Goal: Information Seeking & Learning: Learn about a topic

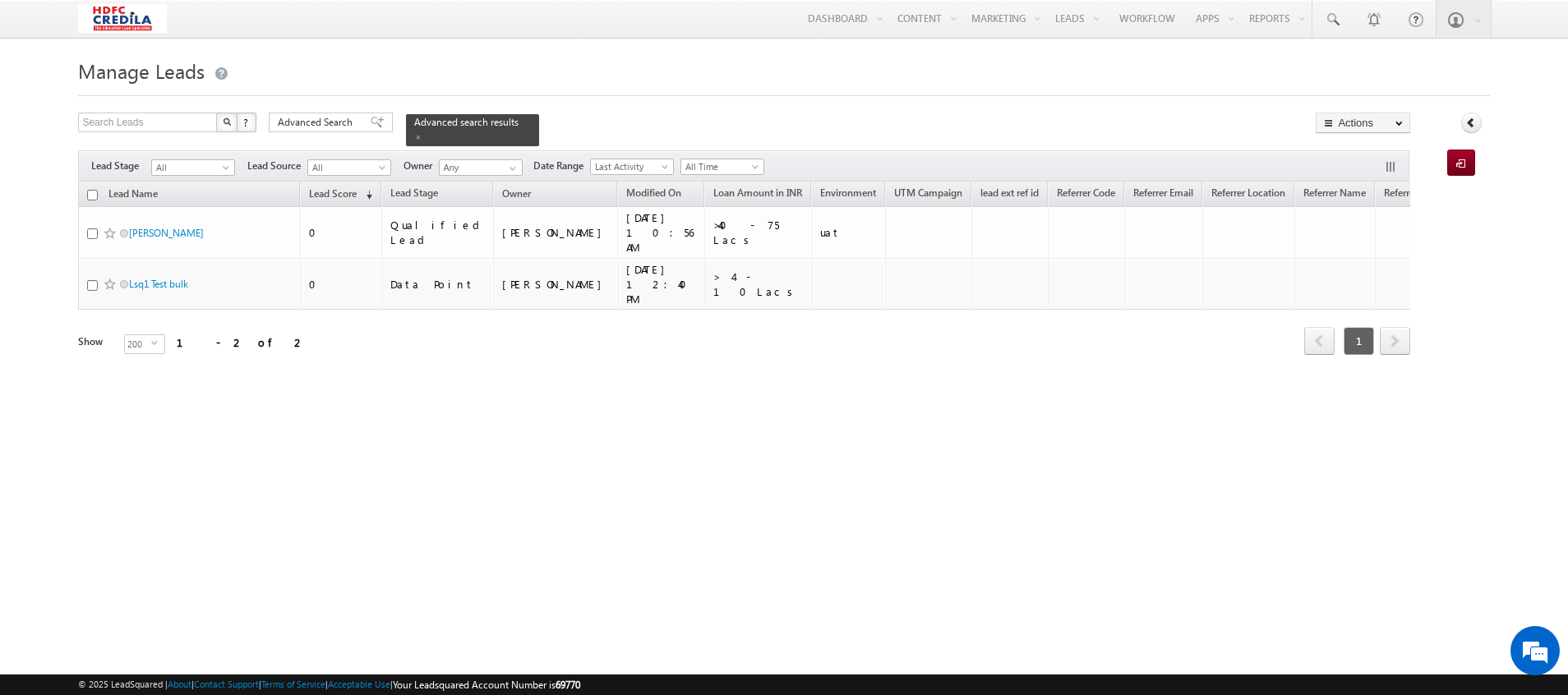
click at [729, 366] on div "Tags × Select at-least one lead to tag... × Close Lead Name Lead Score (sorted …" at bounding box center [744, 292] width 1332 height 220
click at [510, 118] on div "Advanced search results" at bounding box center [472, 130] width 133 height 32
click at [423, 133] on span at bounding box center [417, 137] width 8 height 8
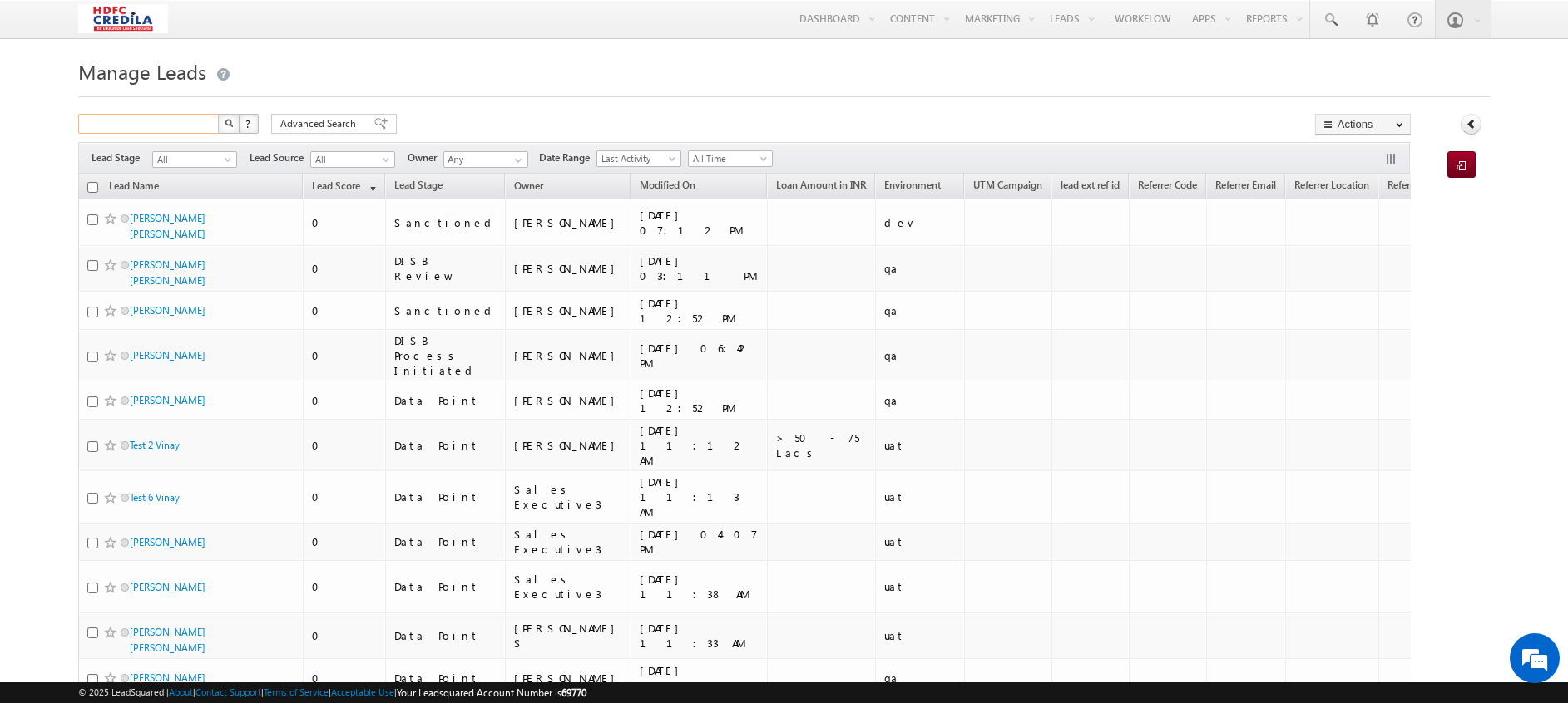
click at [141, 126] on input "text" at bounding box center [149, 124] width 143 height 20
paste input "1655343534"
type input "1655343534"
click at [218, 114] on button "button" at bounding box center [229, 124] width 22 height 20
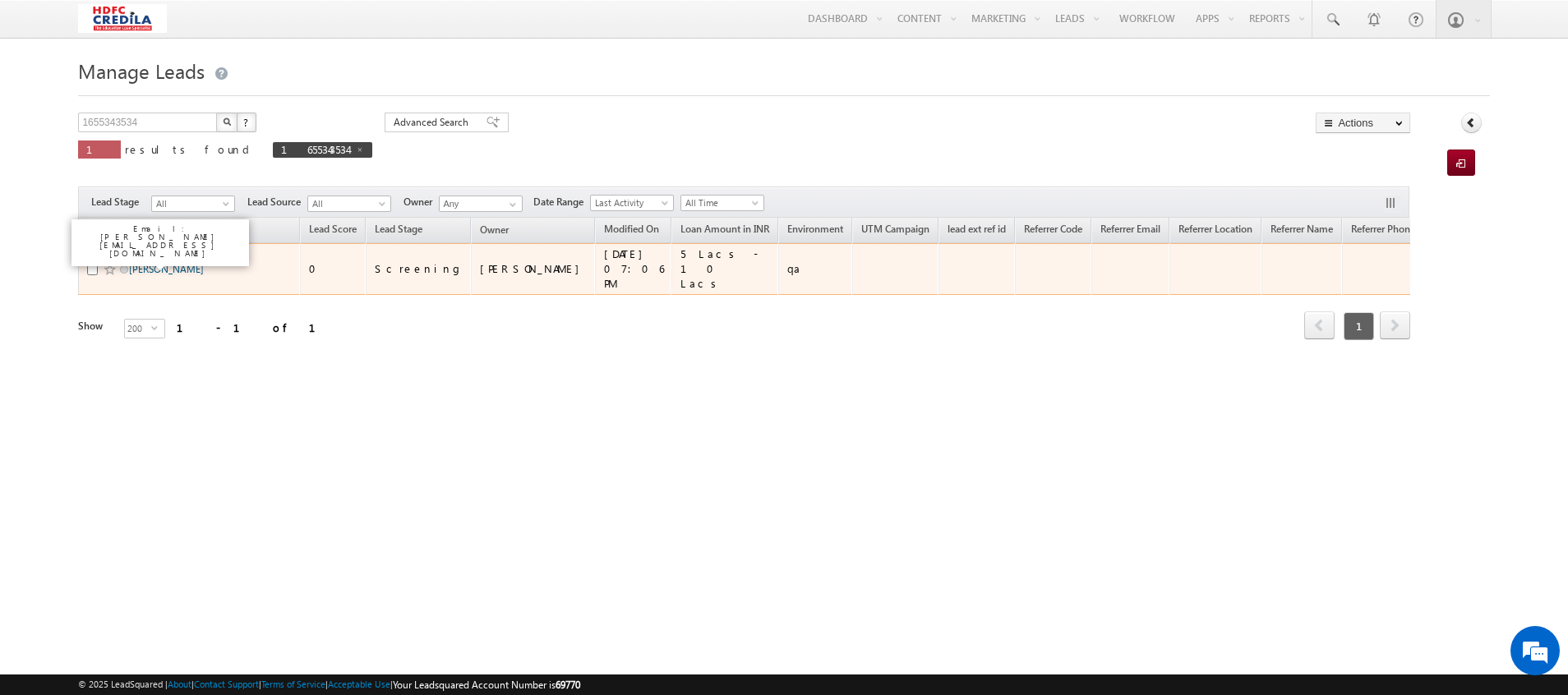
click at [144, 263] on link "Deepti Saxena" at bounding box center [167, 269] width 74 height 12
click at [156, 263] on link "Deepti Saxena" at bounding box center [167, 269] width 74 height 12
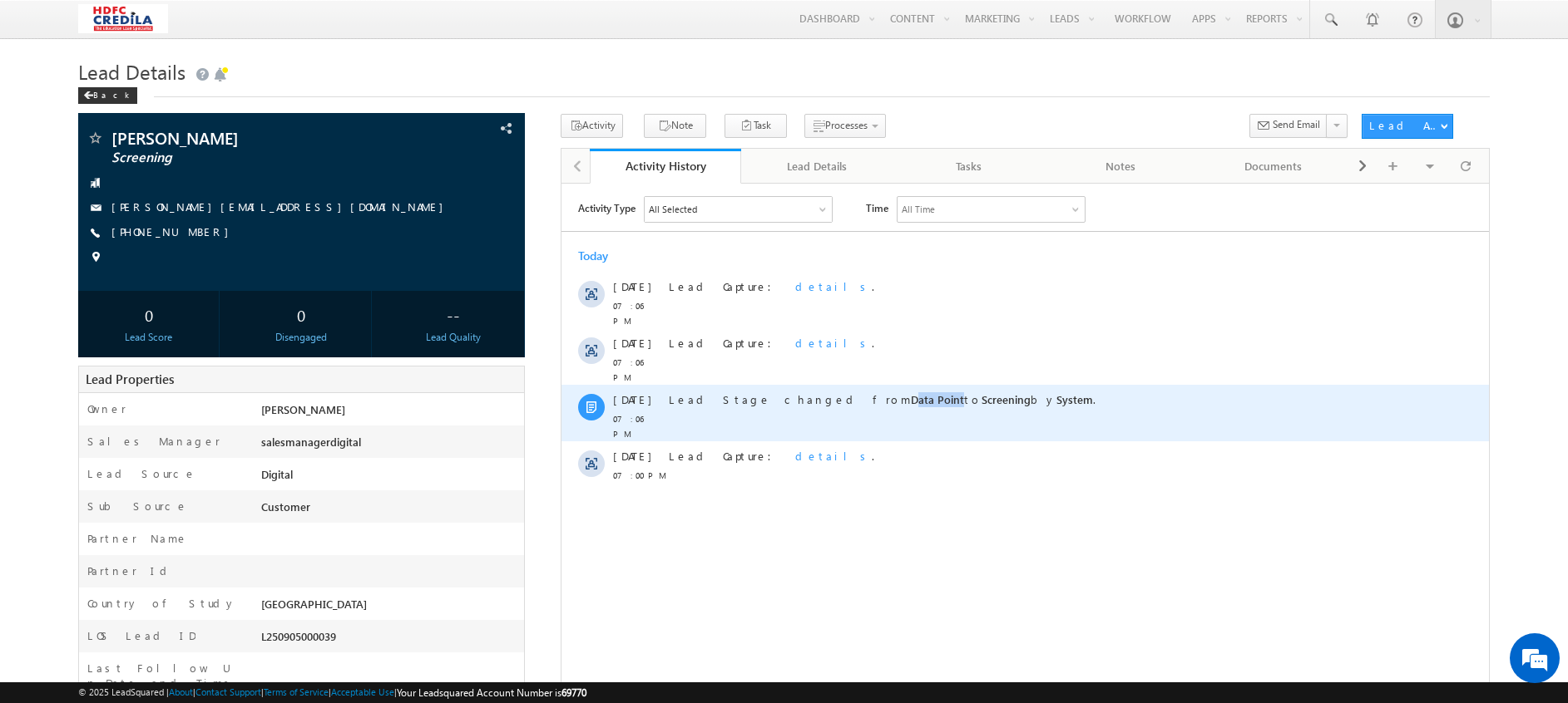
drag, startPoint x: 799, startPoint y: 379, endPoint x: 843, endPoint y: 393, distance: 46.2
click at [843, 393] on div "Lead Stage changed from Data Point to Screening by System ." at bounding box center [1032, 399] width 728 height 15
drag, startPoint x: 843, startPoint y: 393, endPoint x: 910, endPoint y: 408, distance: 68.7
click at [910, 408] on div "Lead Stage changed from Data Point to Screening by System ." at bounding box center [1032, 412] width 728 height 56
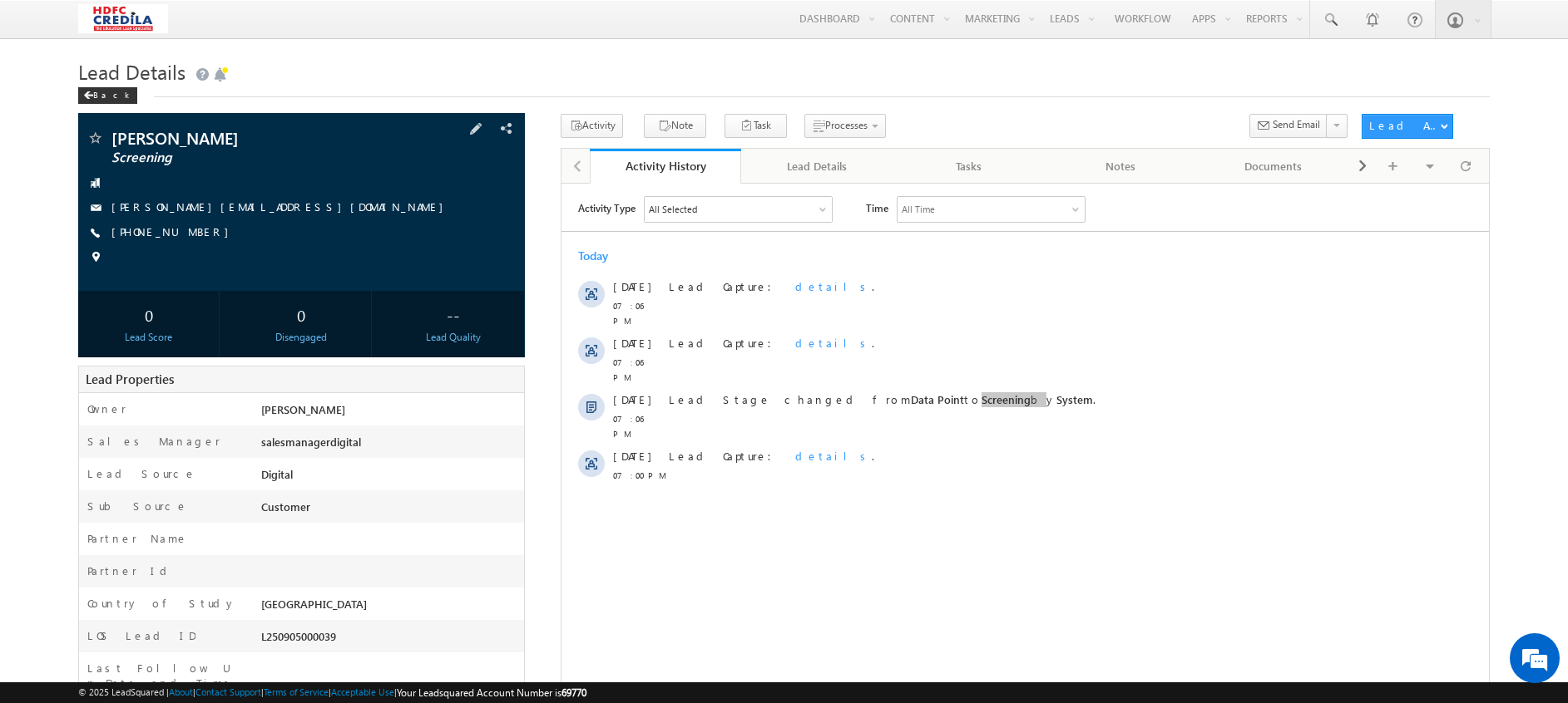
drag, startPoint x: 180, startPoint y: 159, endPoint x: 103, endPoint y: 160, distance: 77.0
click at [103, 160] on div "Deepti Saxena Screening deepti.saxena9494+185tt55@gmail.com +91-1655343534" at bounding box center [301, 202] width 430 height 144
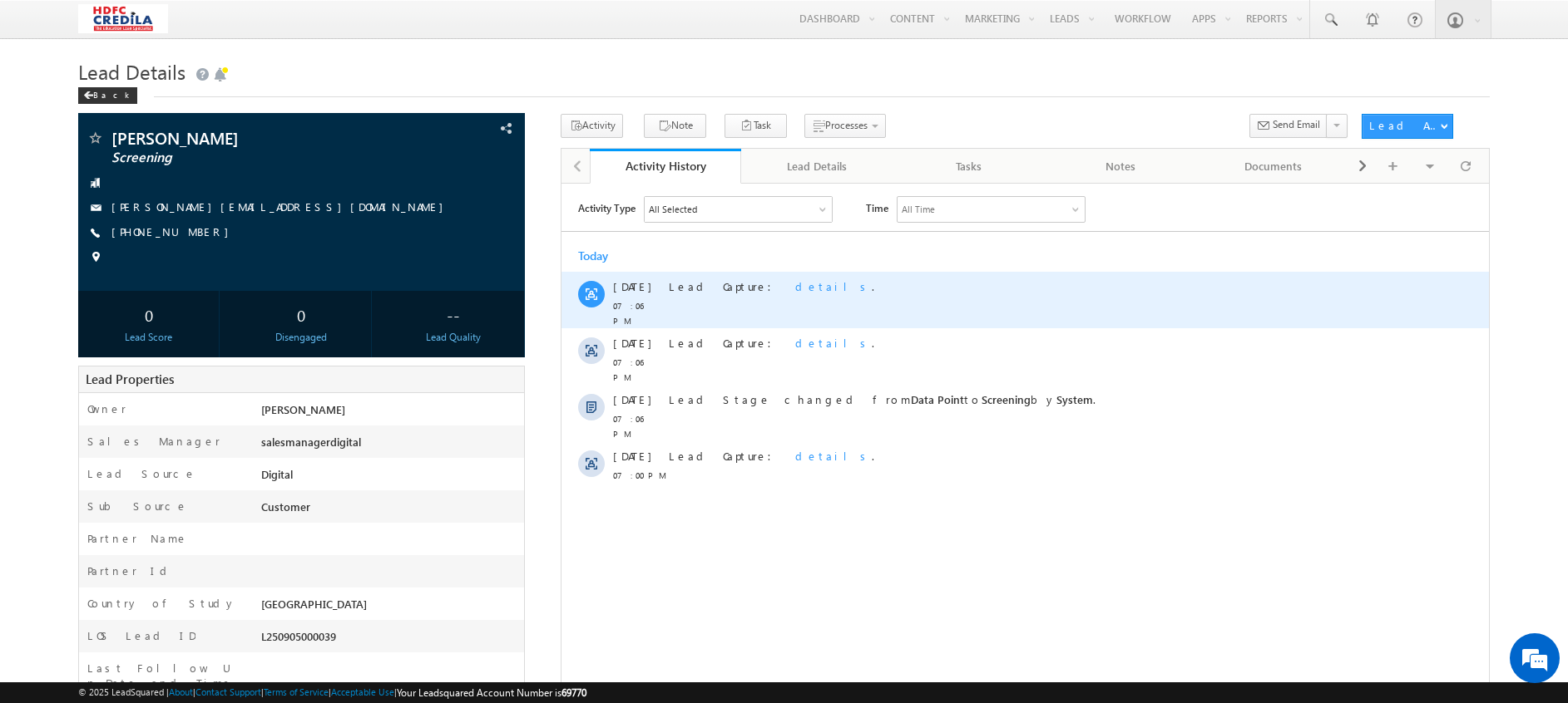
click at [795, 289] on span "details" at bounding box center [832, 286] width 76 height 14
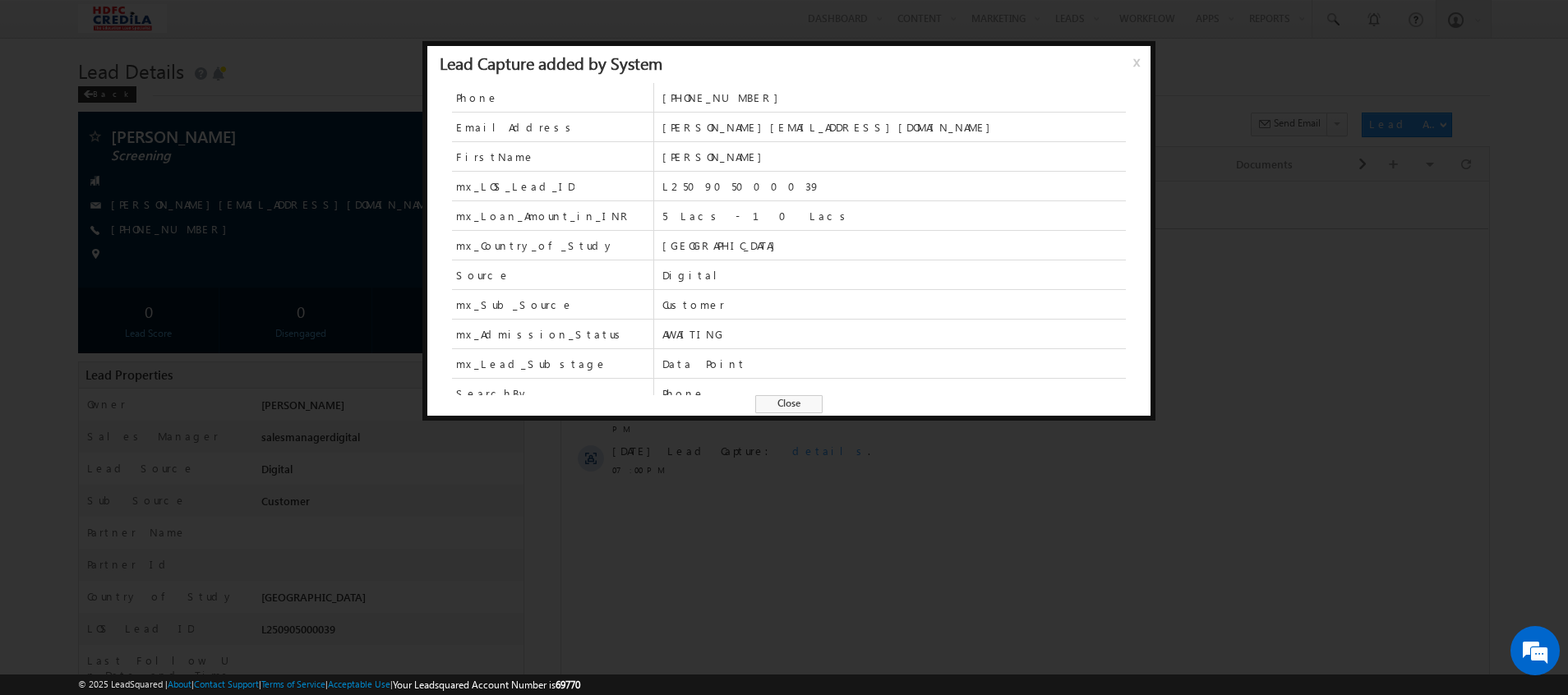
click at [1143, 63] on span "x" at bounding box center [1140, 67] width 13 height 29
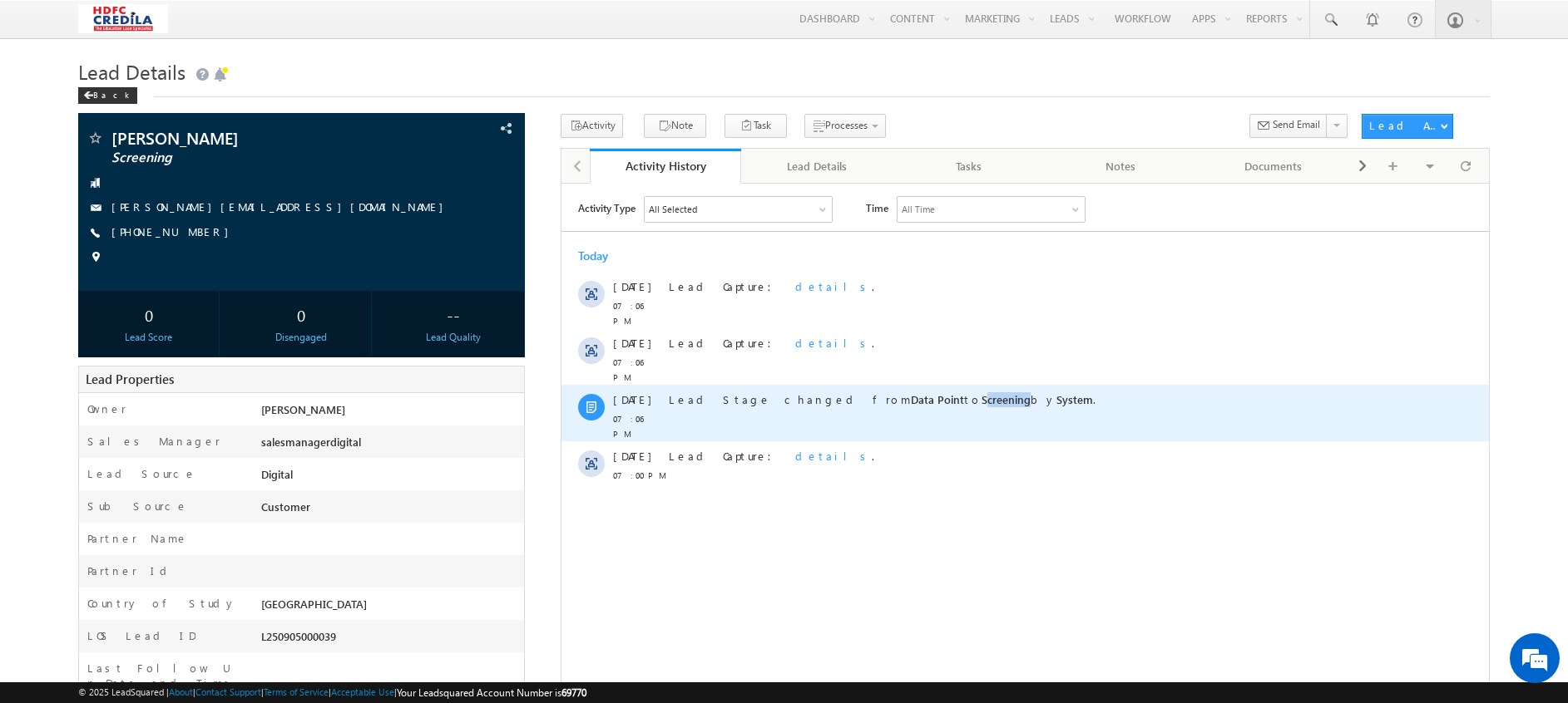
drag, startPoint x: 865, startPoint y: 384, endPoint x: 909, endPoint y: 390, distance: 44.4
click at [909, 392] on span "Lead Stage changed from Data Point to Screening by System ." at bounding box center [882, 399] width 427 height 14
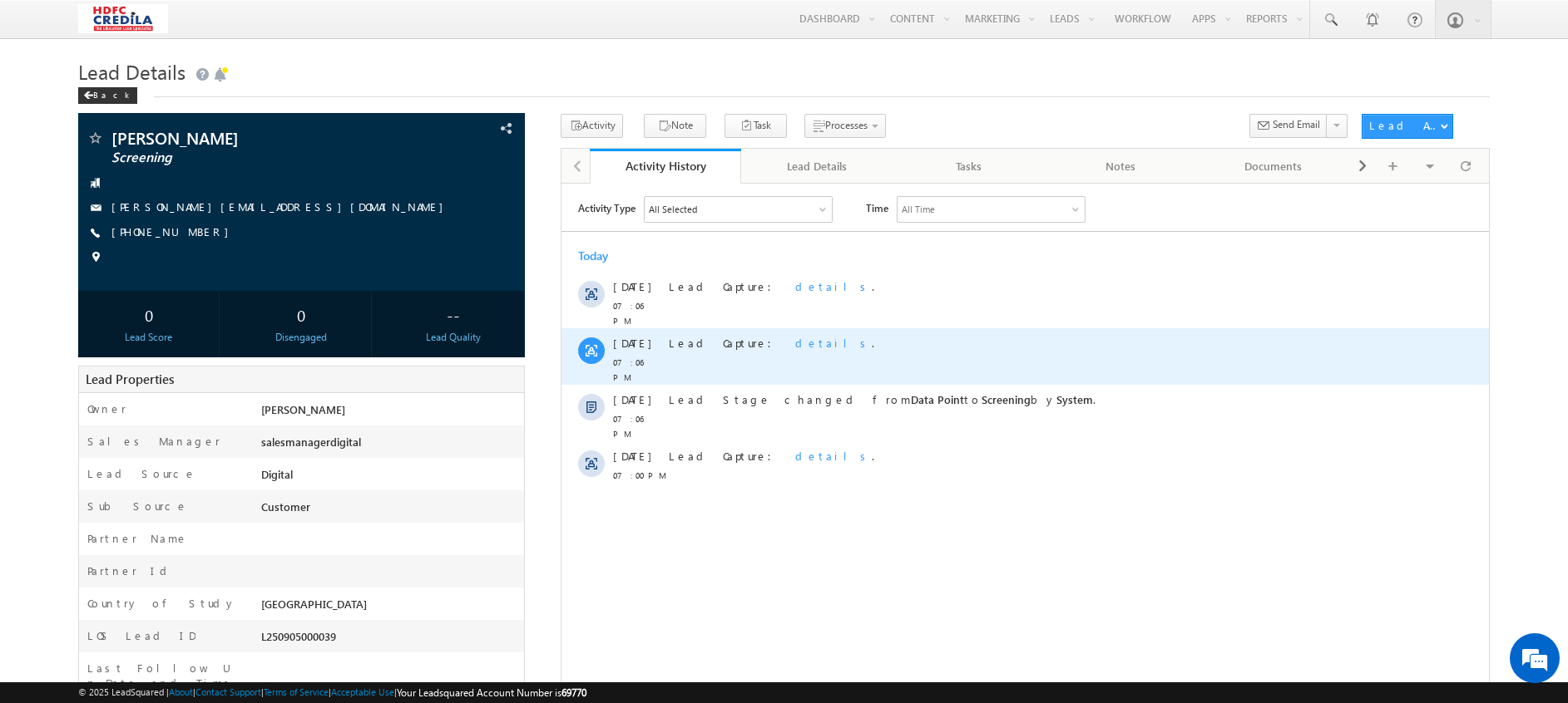
click at [1147, 353] on div "Lead Capture: details ." at bounding box center [1032, 355] width 728 height 56
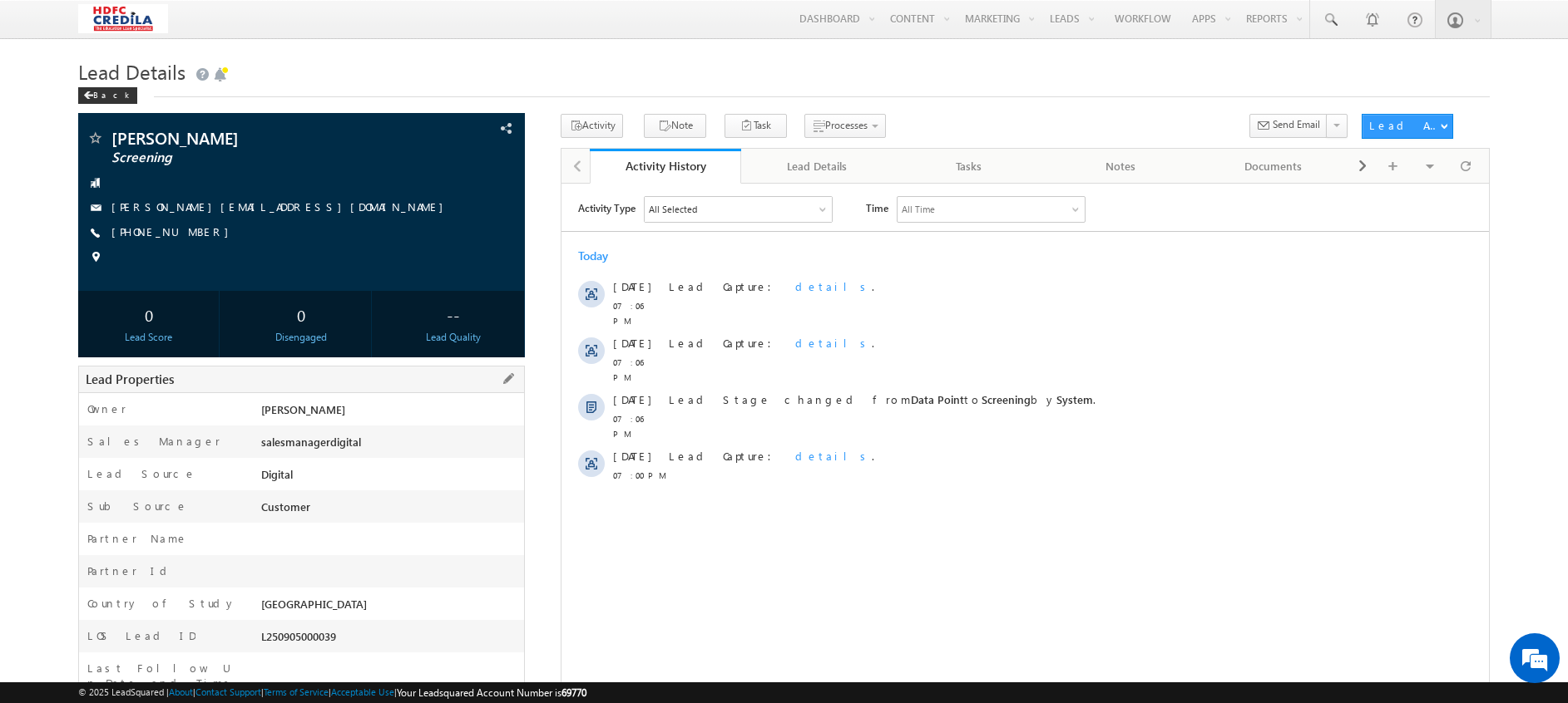
drag, startPoint x: 405, startPoint y: 446, endPoint x: 263, endPoint y: 452, distance: 142.1
click at [263, 452] on div "salesmanagerdigital" at bounding box center [391, 446] width 267 height 23
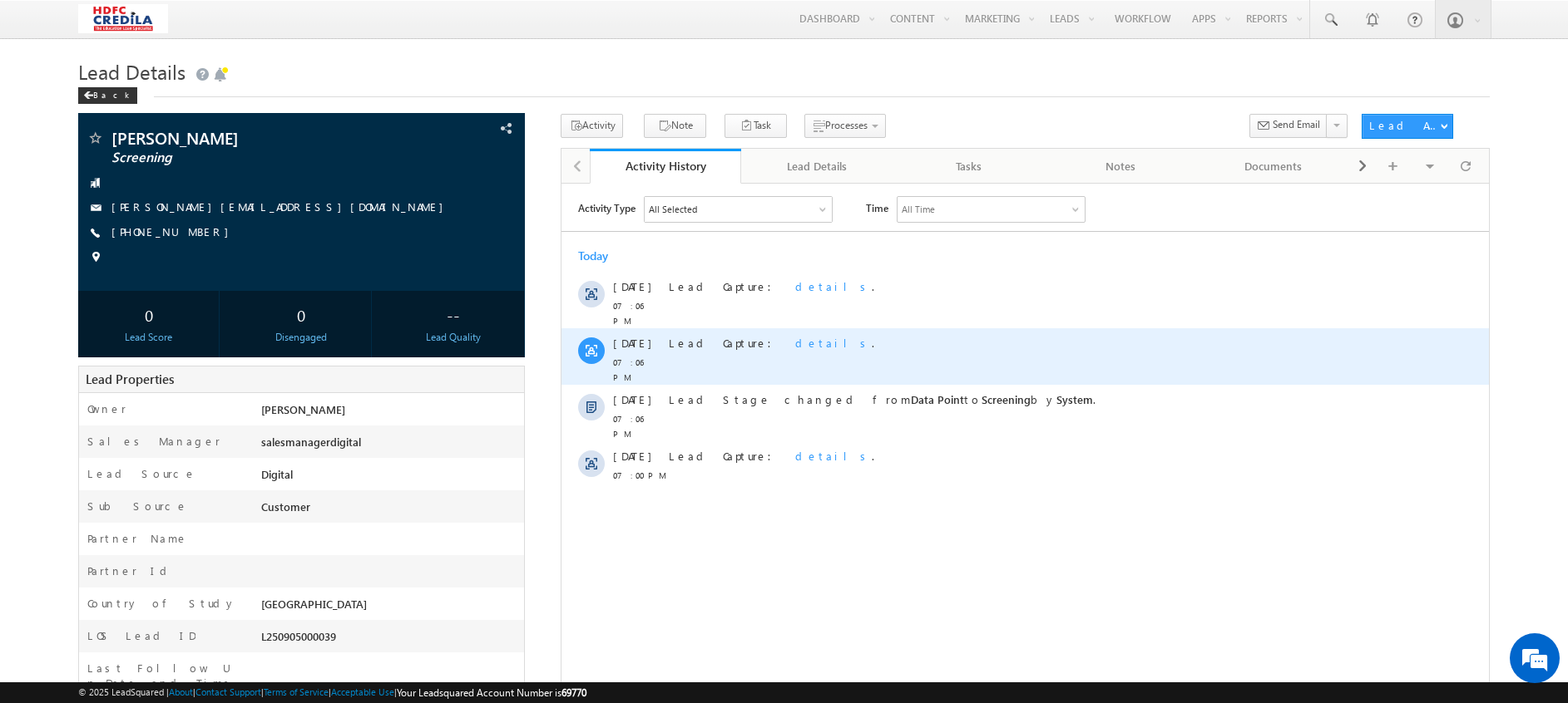
click at [795, 336] on span "details" at bounding box center [832, 343] width 76 height 14
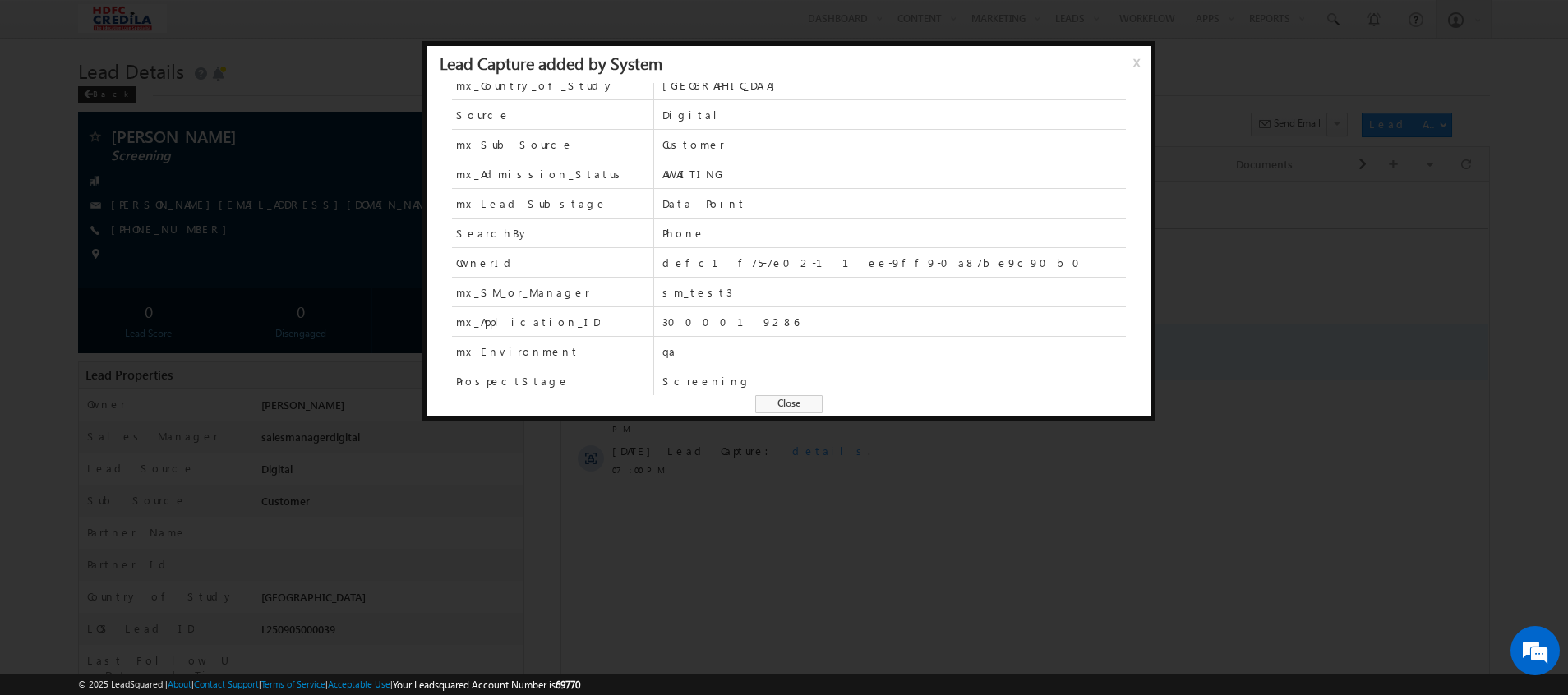
scroll to position [158, 0]
click at [1335, 355] on div at bounding box center [784, 348] width 1568 height 695
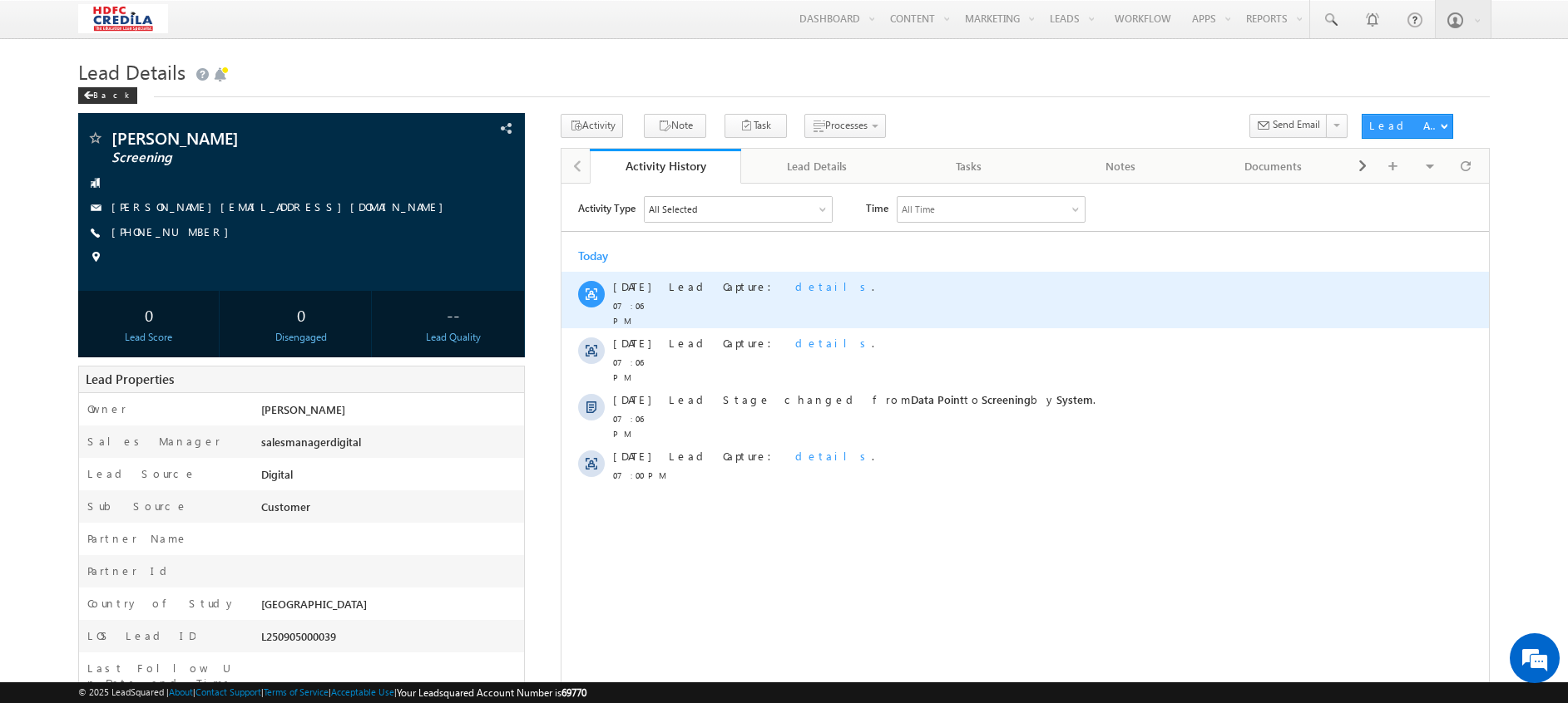
click at [795, 289] on span "details" at bounding box center [832, 286] width 76 height 14
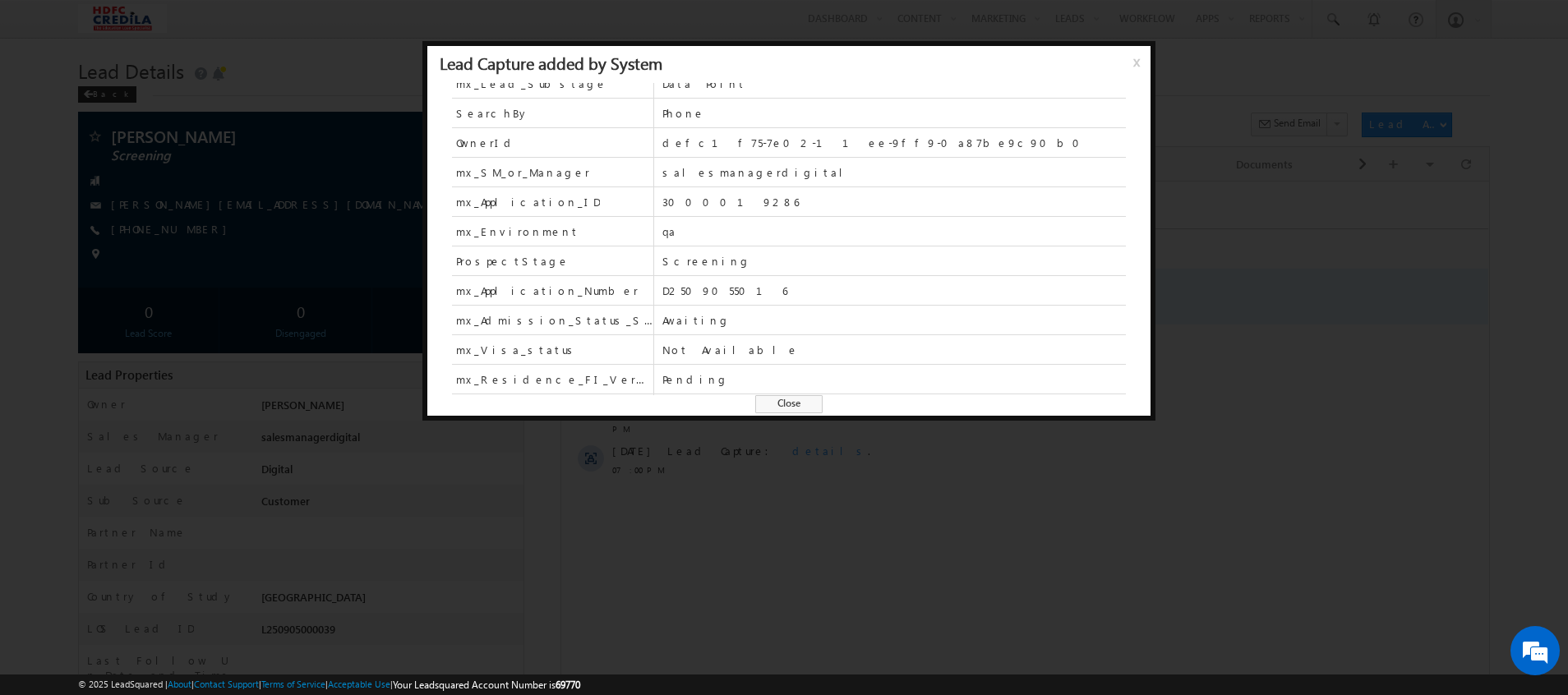
scroll to position [281, 0]
click at [900, 507] on div at bounding box center [784, 348] width 1568 height 695
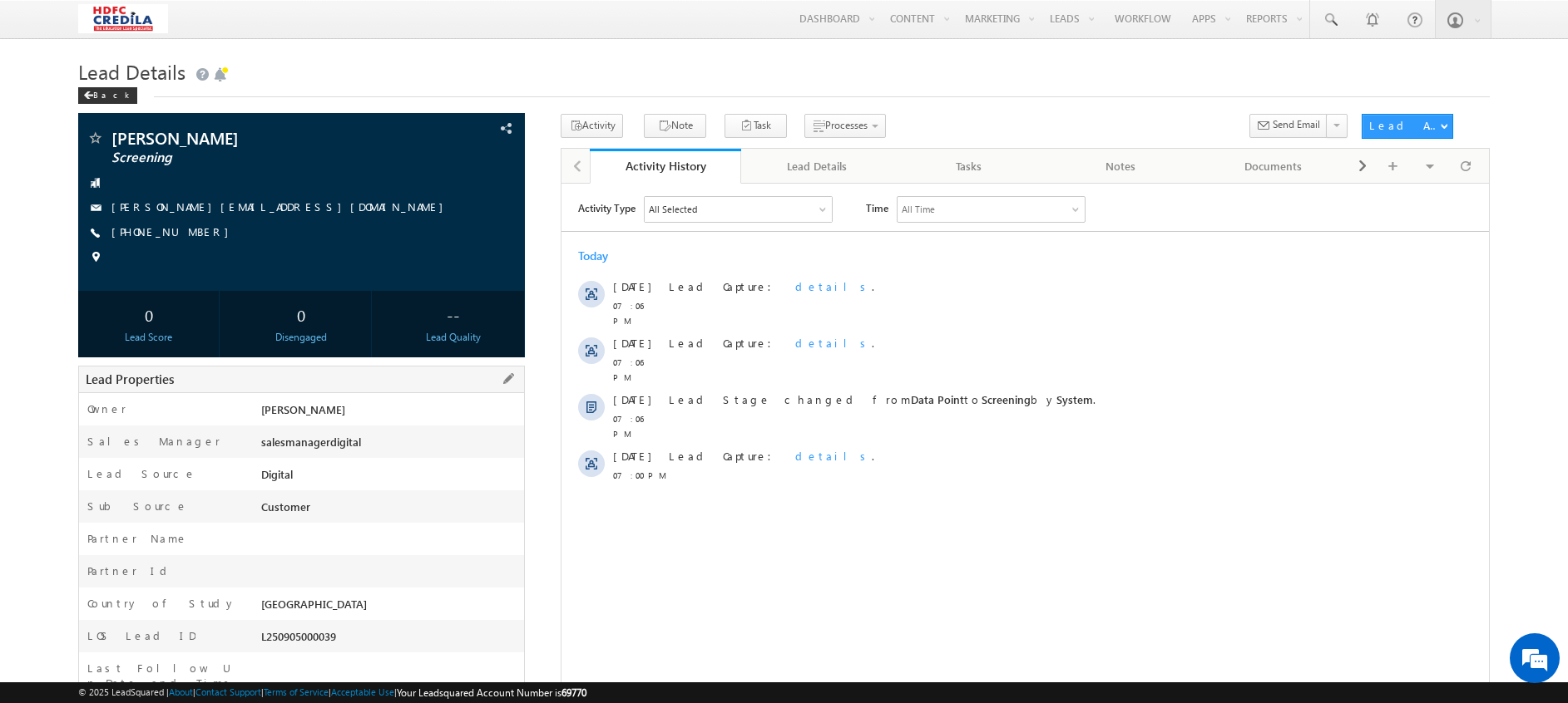
drag, startPoint x: 375, startPoint y: 448, endPoint x: 269, endPoint y: 452, distance: 106.1
click at [269, 452] on div "salesmanagerdigital" at bounding box center [391, 446] width 267 height 23
click at [767, 528] on div "Activity Type All Selected Select All Email Activities 18 Email Bounced Email L…" at bounding box center [1025, 404] width 928 height 416
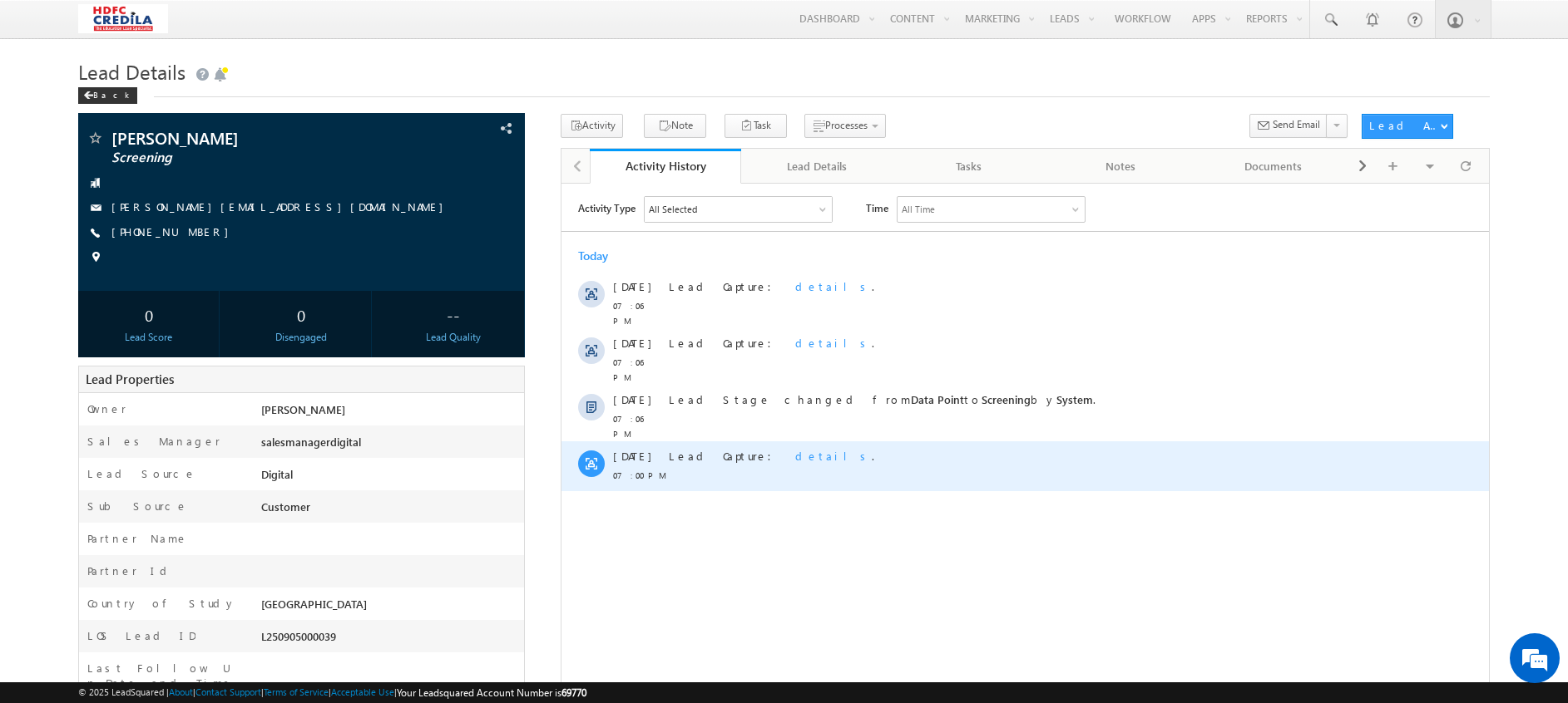
click at [795, 448] on span "details" at bounding box center [832, 456] width 76 height 14
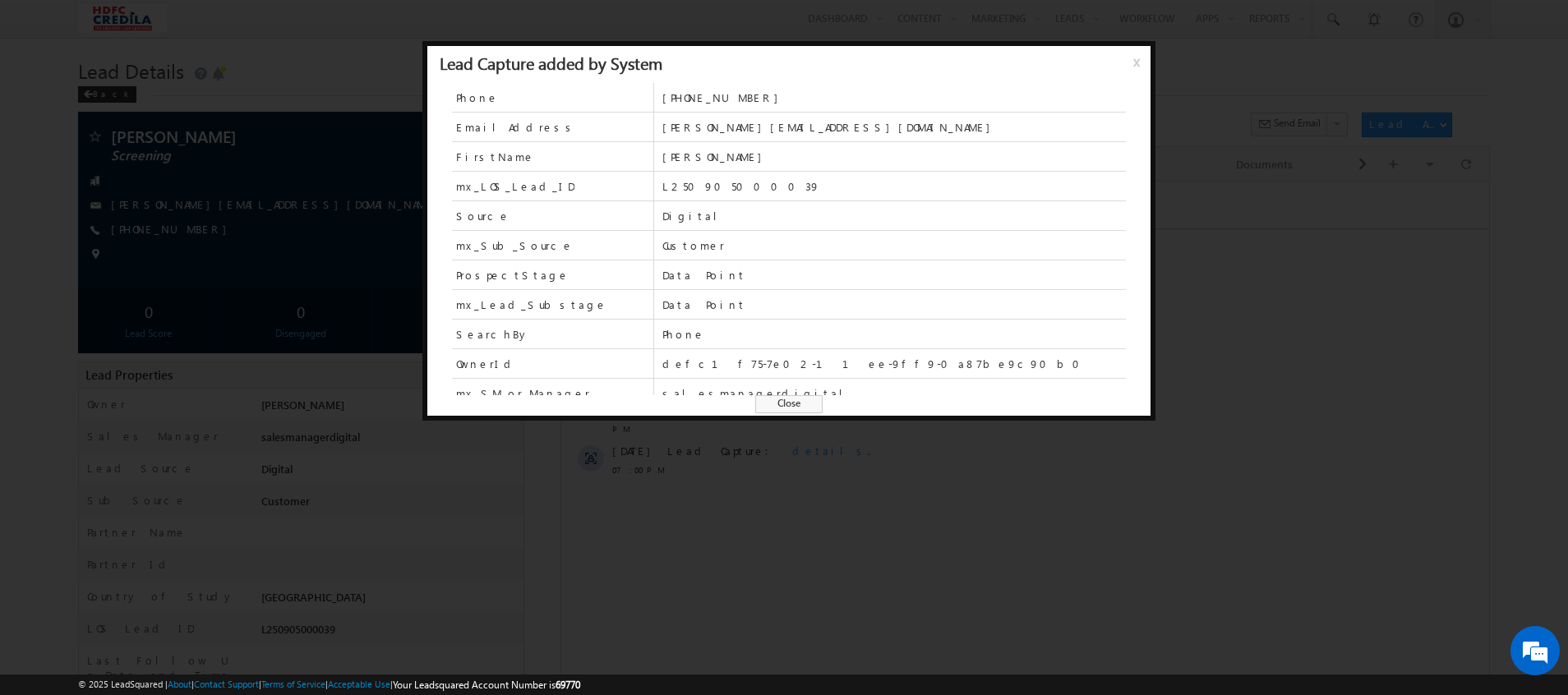
scroll to position [72, 0]
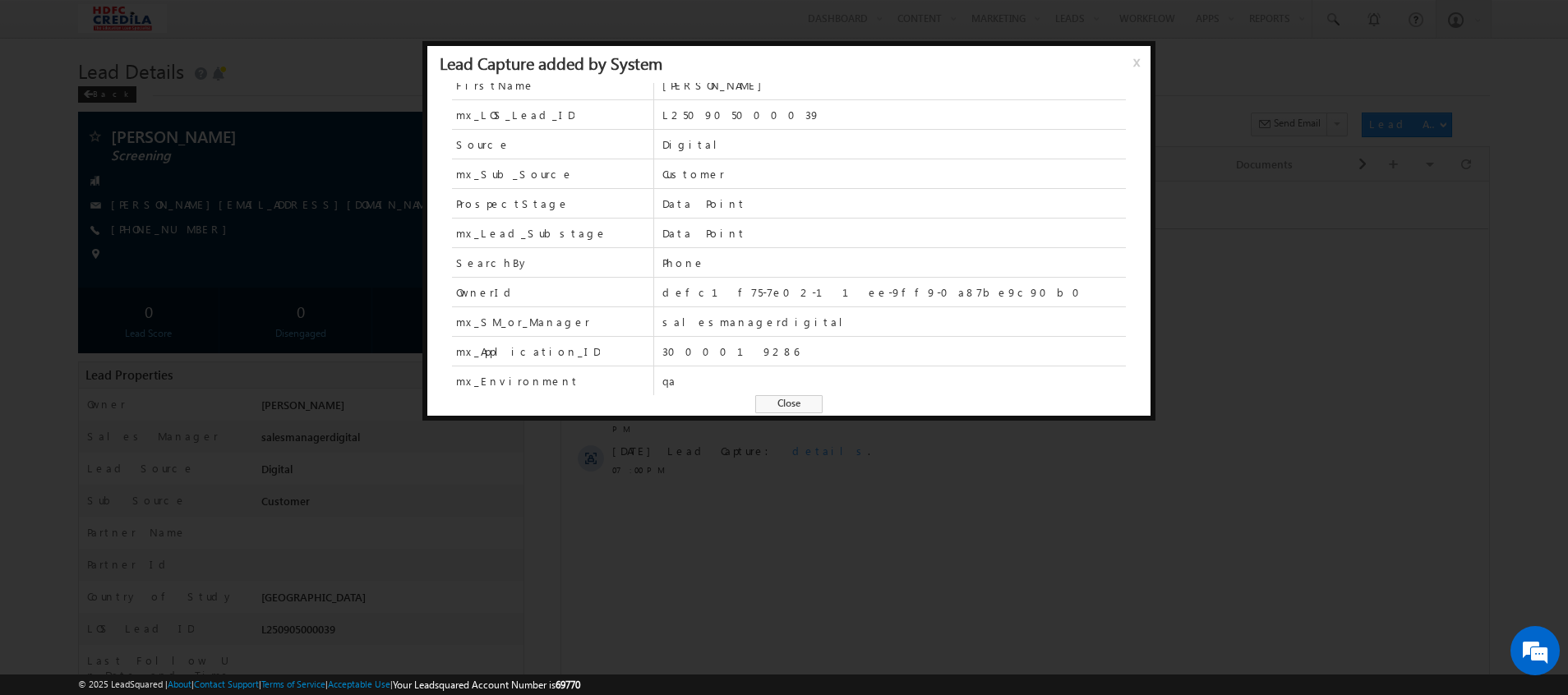
click at [727, 577] on div at bounding box center [784, 348] width 1568 height 695
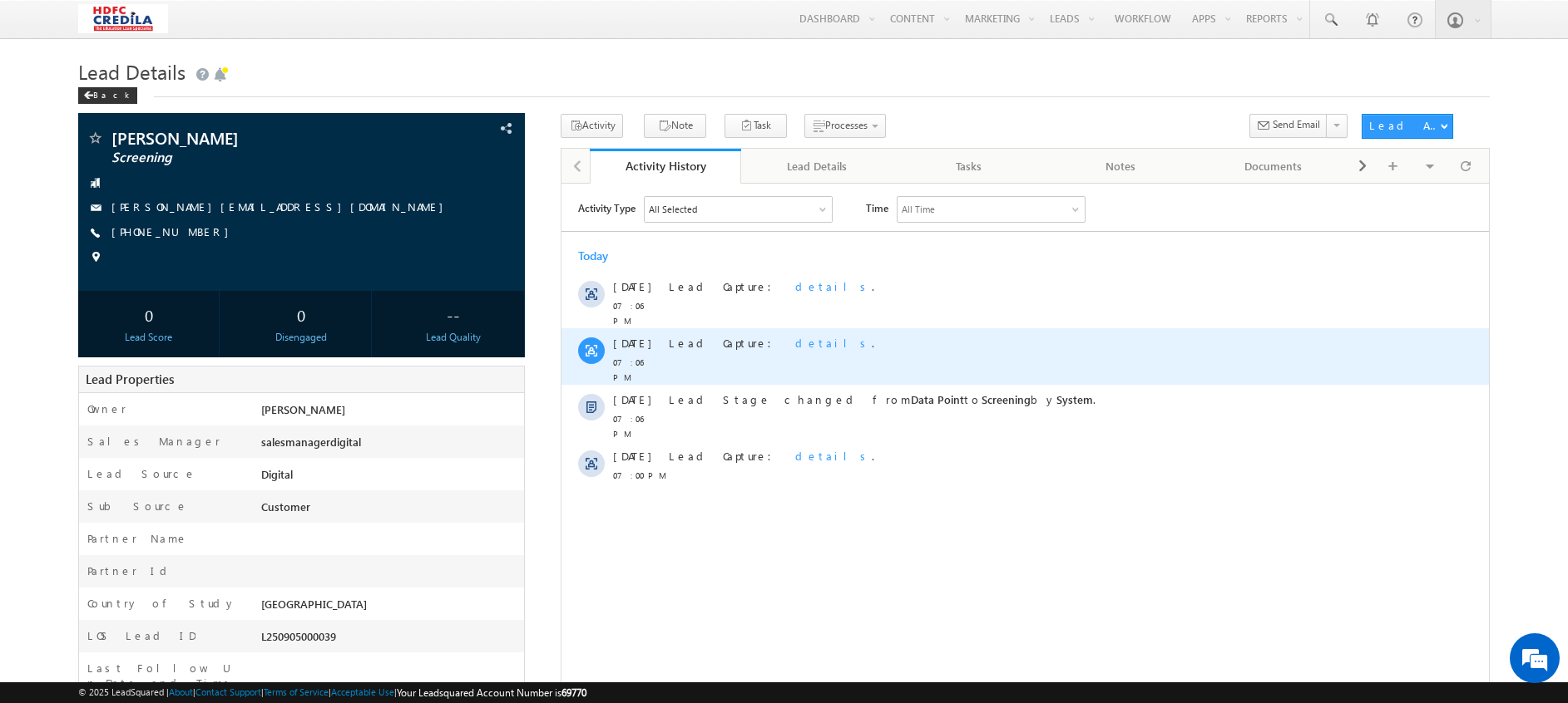
click at [795, 335] on span "details" at bounding box center [832, 343] width 76 height 14
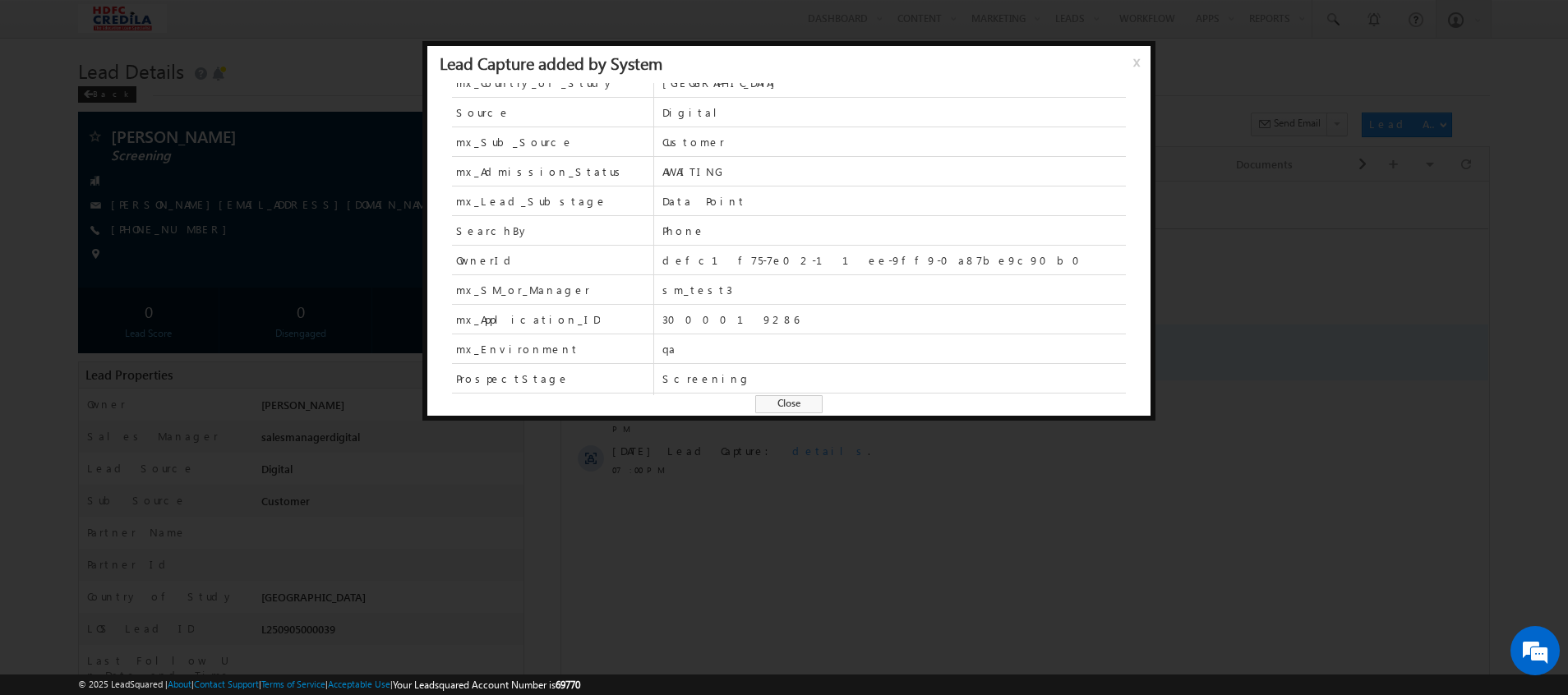
scroll to position [172, 0]
drag, startPoint x: 721, startPoint y: 292, endPoint x: 659, endPoint y: 288, distance: 62.1
click at [659, 288] on div "mx_SM_or_Manager sm_test3" at bounding box center [789, 280] width 674 height 29
click at [717, 485] on div at bounding box center [784, 348] width 1568 height 695
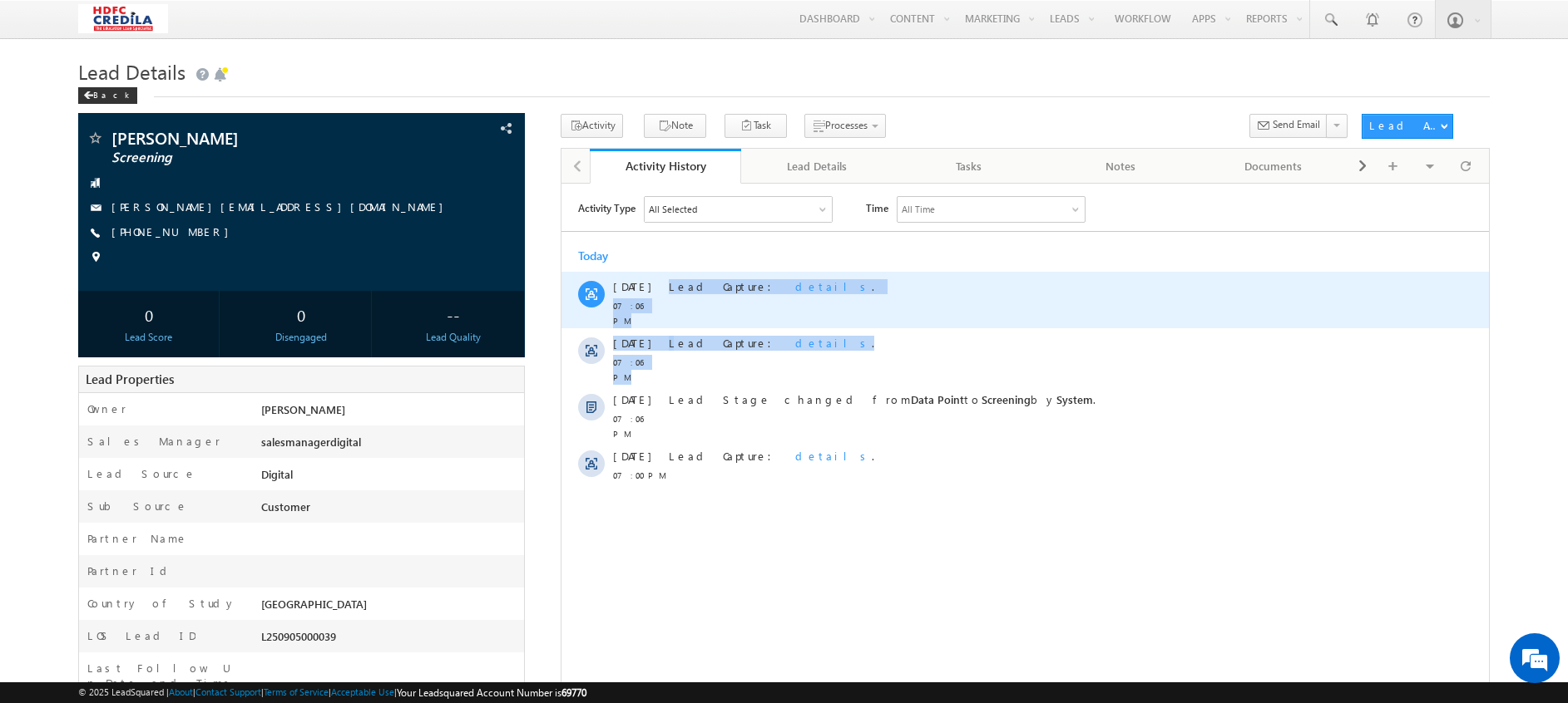
drag, startPoint x: 787, startPoint y: 336, endPoint x: 658, endPoint y: 276, distance: 142.3
click at [658, 276] on div "Today 05 Sep 07:06 PM Lead Capture: details . 05 Sep 07:06 PM Lead Capture: det…" at bounding box center [1025, 365] width 928 height 251
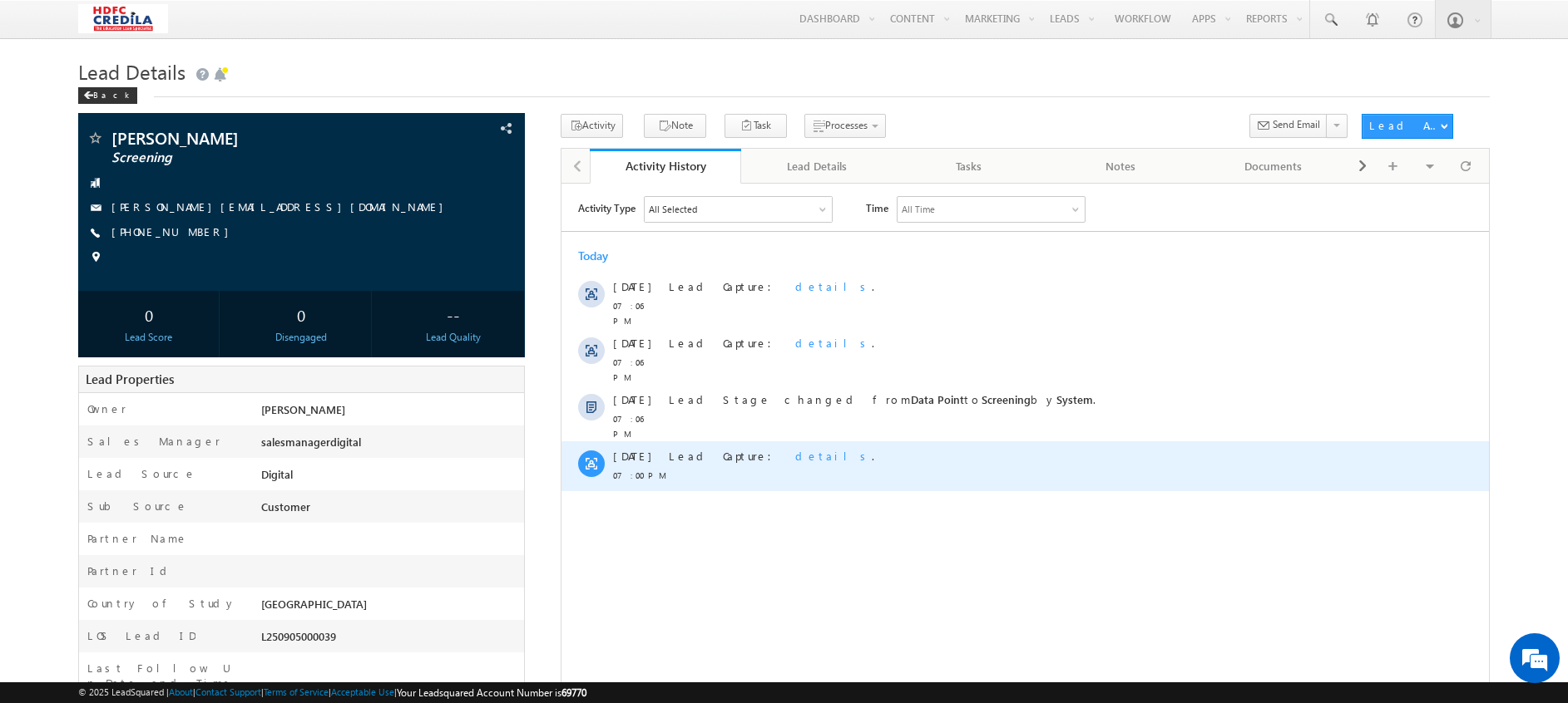
drag, startPoint x: 658, startPoint y: 276, endPoint x: 816, endPoint y: 445, distance: 231.4
click at [816, 445] on div "Lead Capture: details ." at bounding box center [1032, 465] width 728 height 50
click at [795, 448] on span "details" at bounding box center [832, 456] width 76 height 14
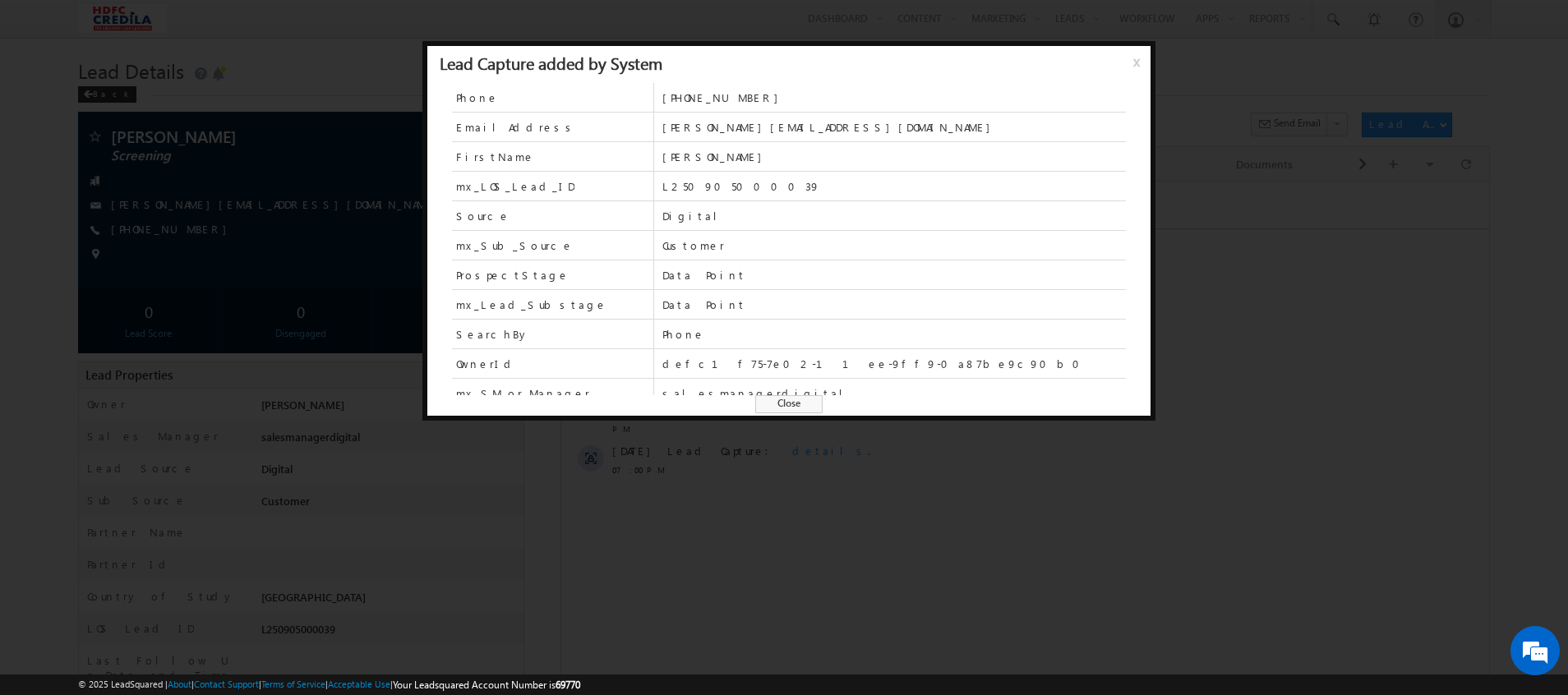
scroll to position [72, 0]
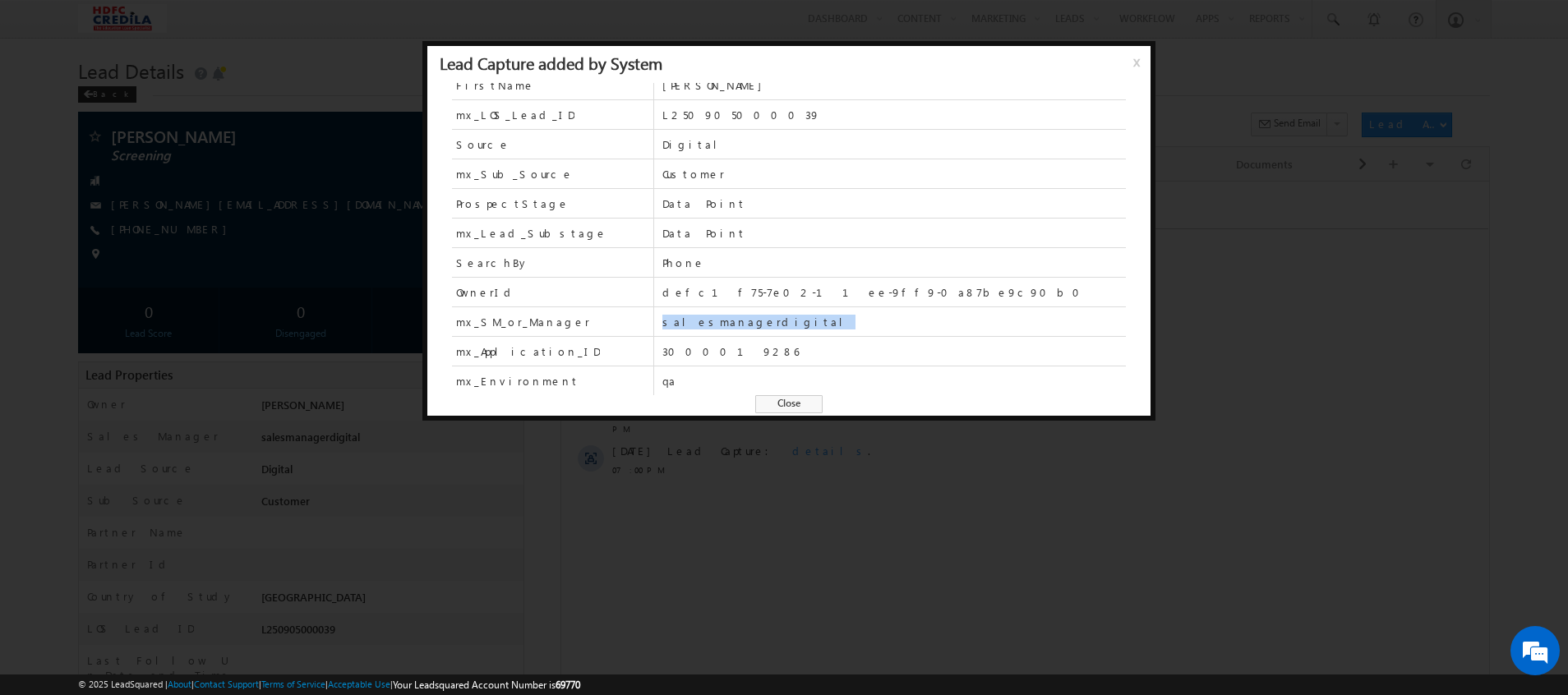
drag, startPoint x: 757, startPoint y: 326, endPoint x: 651, endPoint y: 332, distance: 106.2
click at [651, 332] on div "mx_SM_or_Manager salesmanagerdigital" at bounding box center [789, 322] width 674 height 29
drag, startPoint x: 651, startPoint y: 332, endPoint x: 725, endPoint y: 504, distance: 187.2
click at [725, 504] on div at bounding box center [784, 348] width 1568 height 695
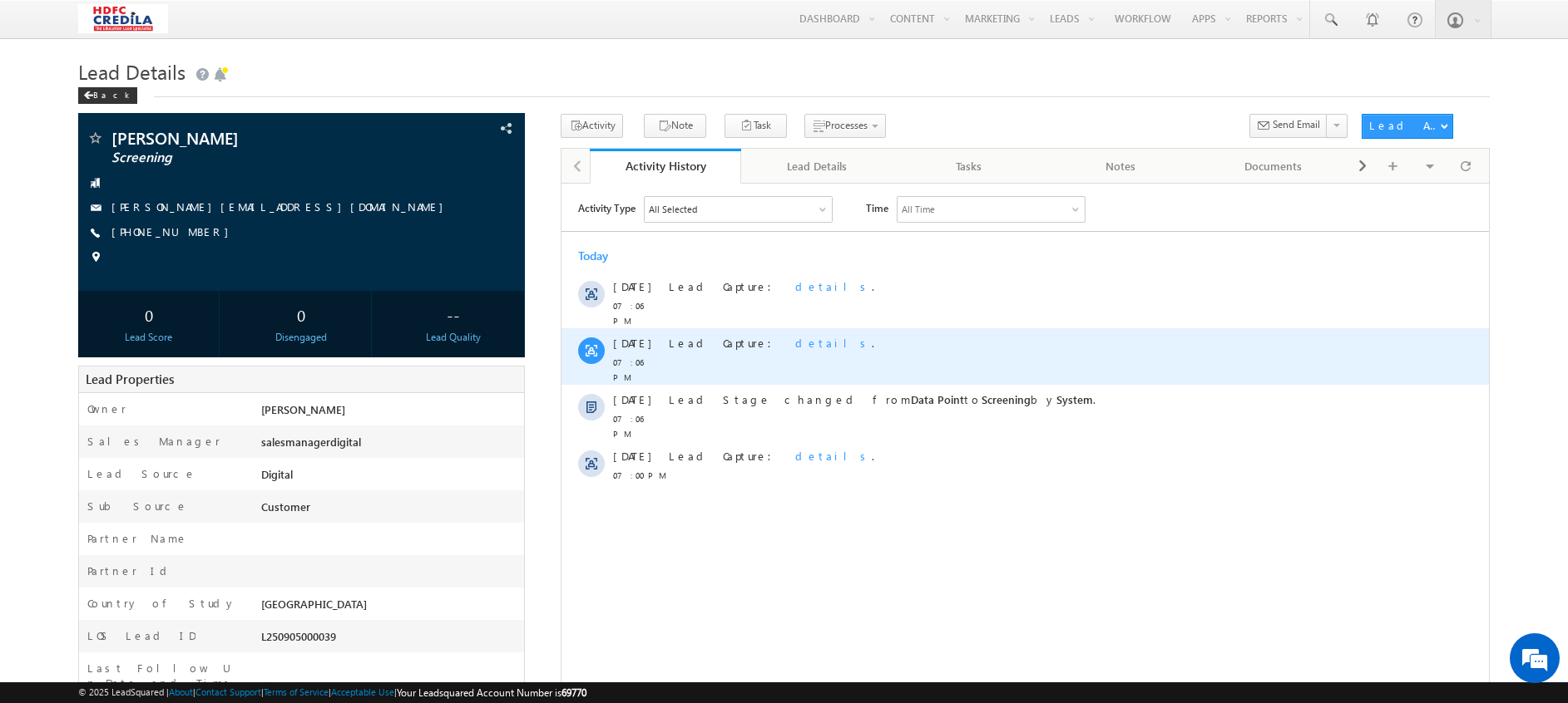
click at [795, 337] on span "details" at bounding box center [832, 343] width 76 height 14
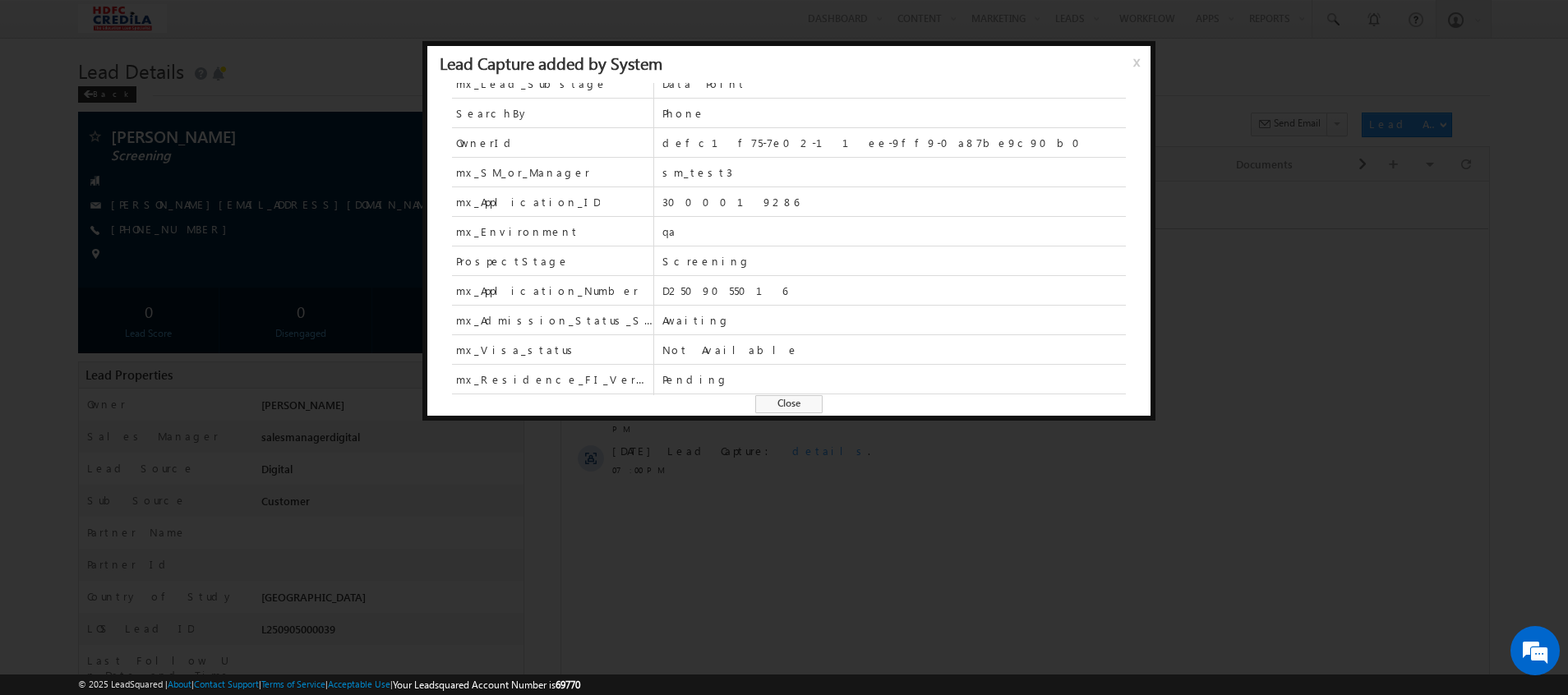
scroll to position [281, 0]
drag, startPoint x: 706, startPoint y: 164, endPoint x: 659, endPoint y: 174, distance: 48.1
click at [659, 174] on div "mx_SM_or_Manager sm_test3" at bounding box center [789, 171] width 674 height 29
click at [763, 577] on div at bounding box center [784, 348] width 1568 height 695
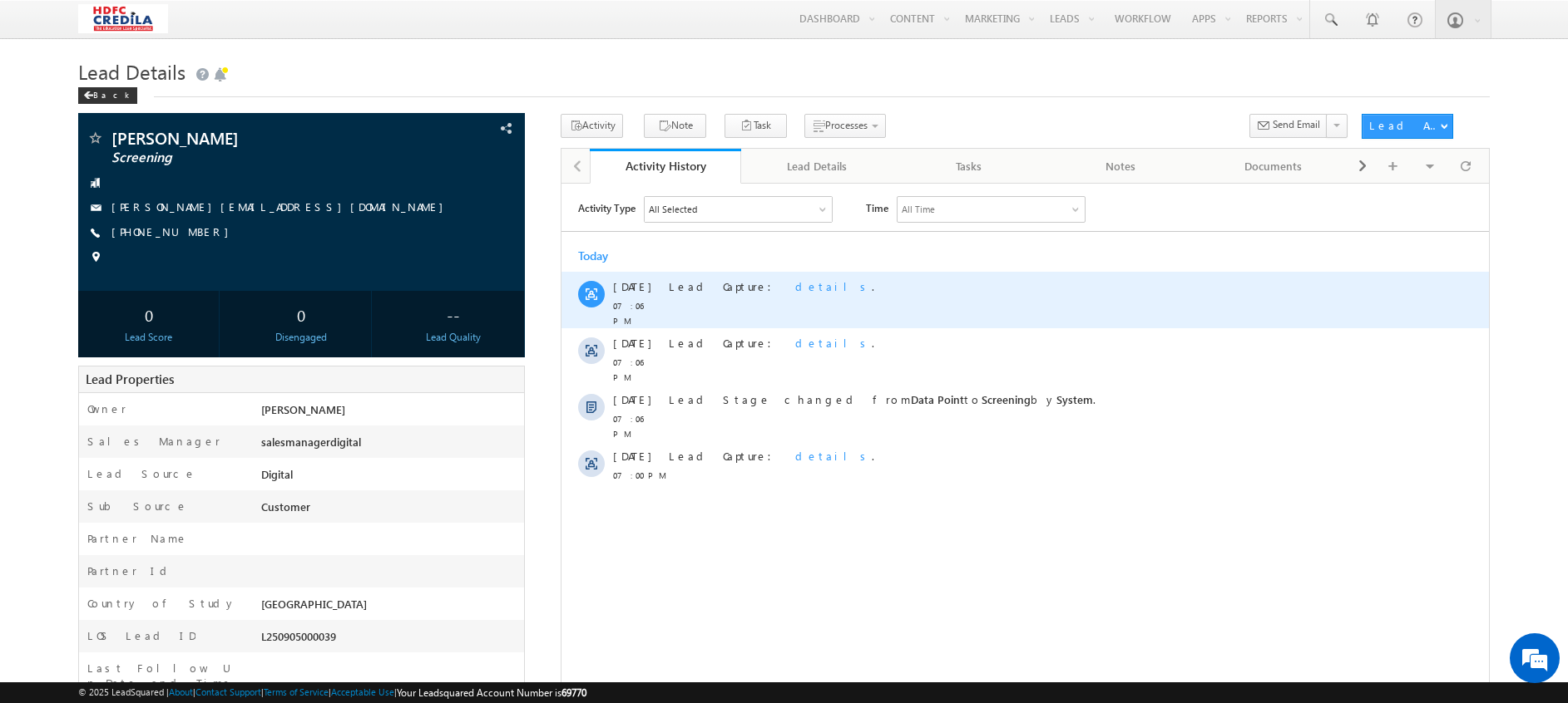
click at [795, 285] on span "details" at bounding box center [832, 286] width 76 height 14
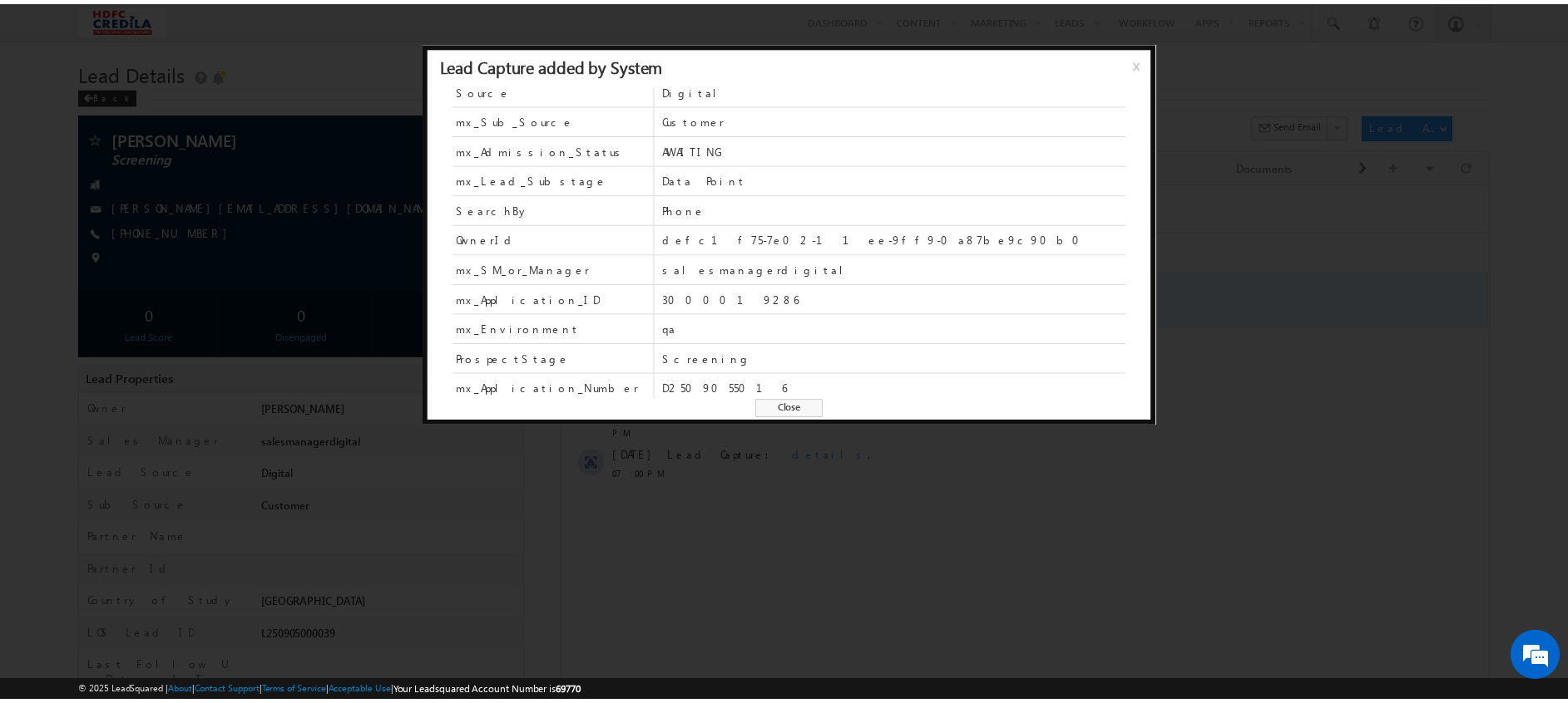
scroll to position [189, 0]
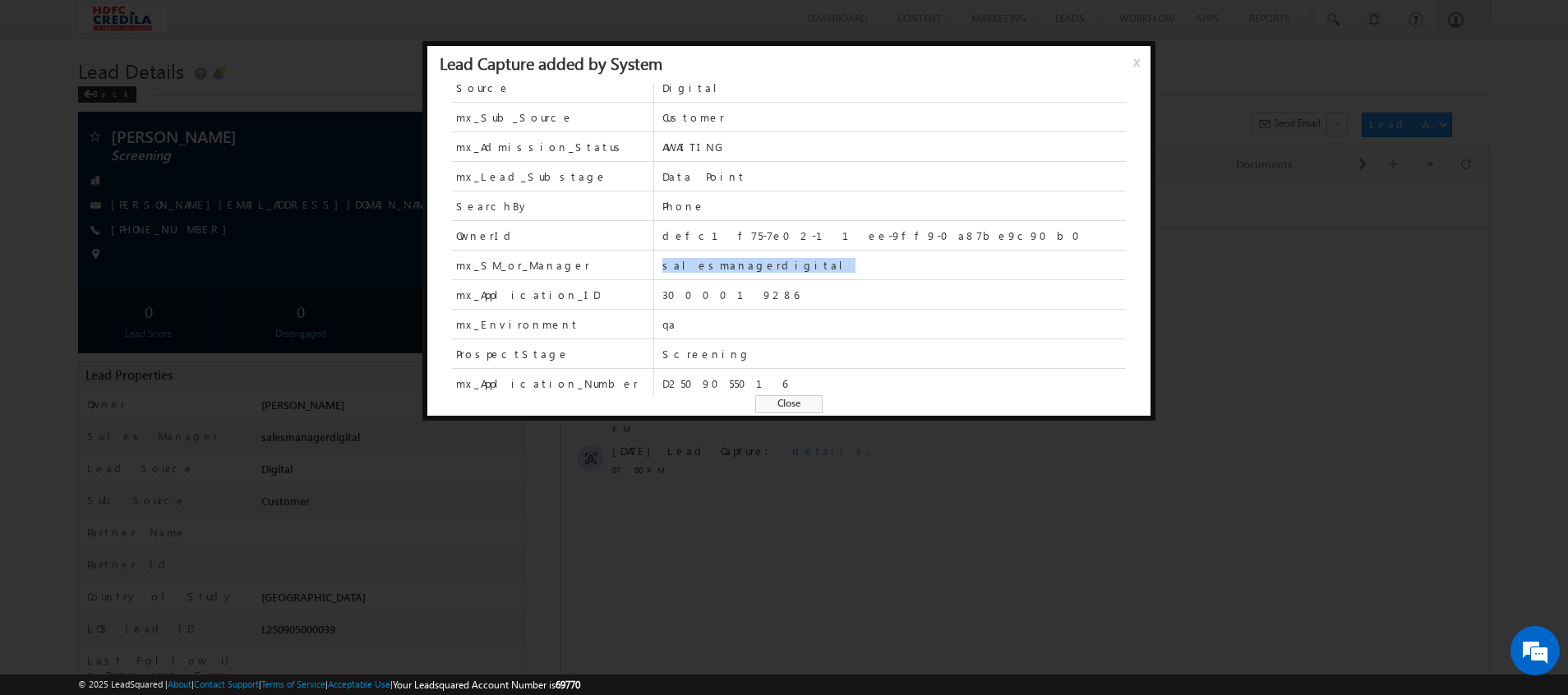
drag, startPoint x: 758, startPoint y: 269, endPoint x: 656, endPoint y: 270, distance: 102.0
click at [656, 270] on div "mx_SM_or_Manager salesmanagerdigital" at bounding box center [789, 265] width 674 height 29
click at [706, 473] on div at bounding box center [784, 348] width 1568 height 695
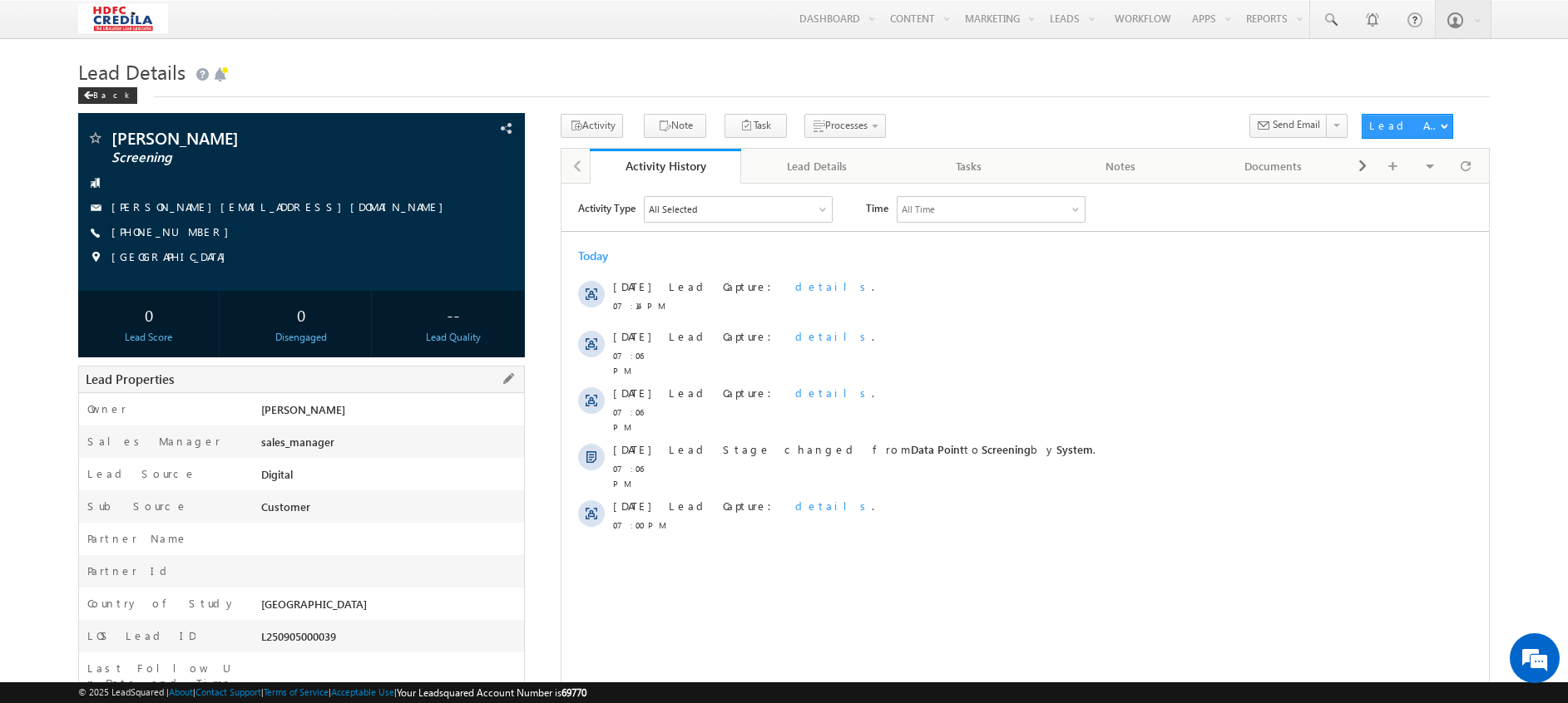
drag, startPoint x: 344, startPoint y: 441, endPoint x: 245, endPoint y: 451, distance: 99.5
click at [245, 451] on div "Sales Manager sales_manager" at bounding box center [301, 442] width 445 height 32
click at [248, 448] on div "Sales Manager" at bounding box center [168, 446] width 178 height 24
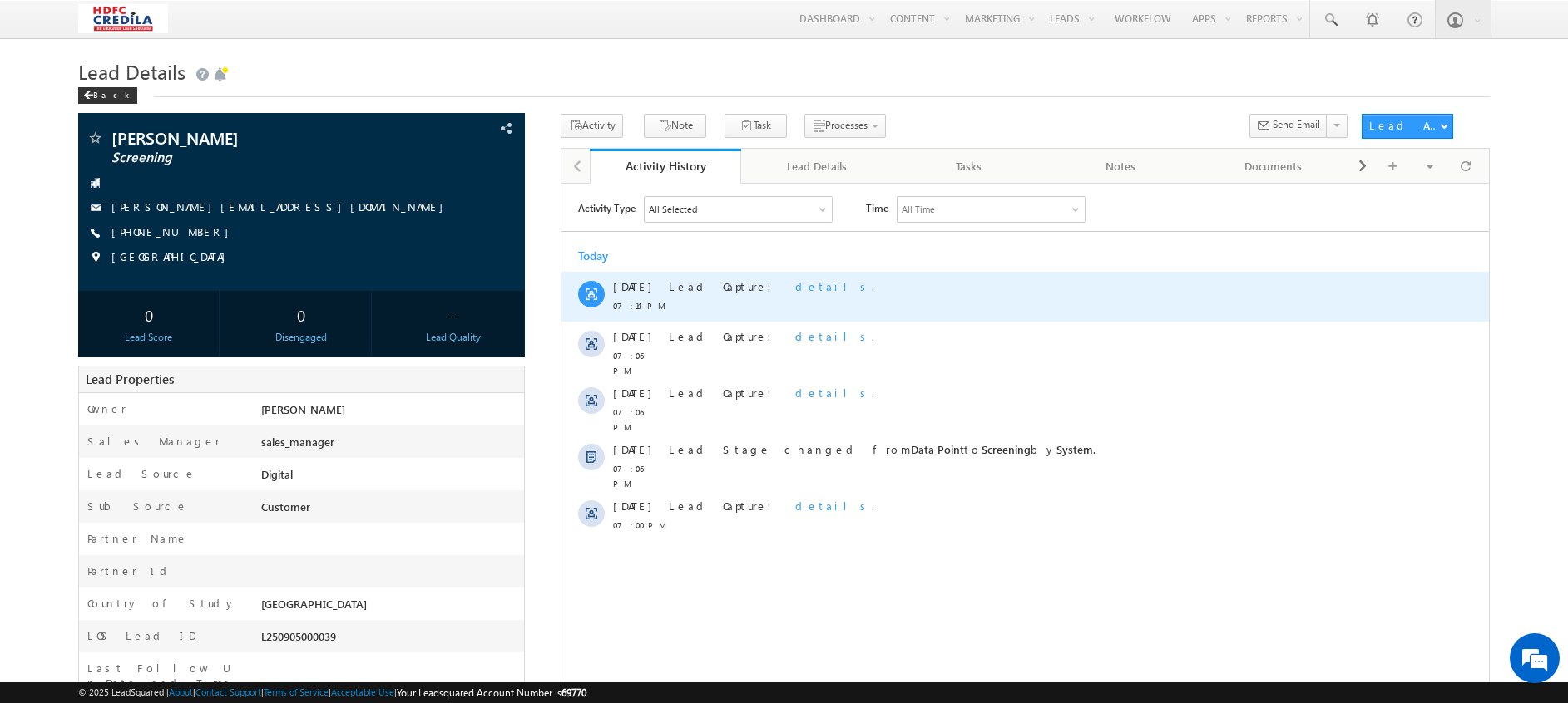
click at [795, 280] on span "details" at bounding box center [832, 286] width 76 height 14
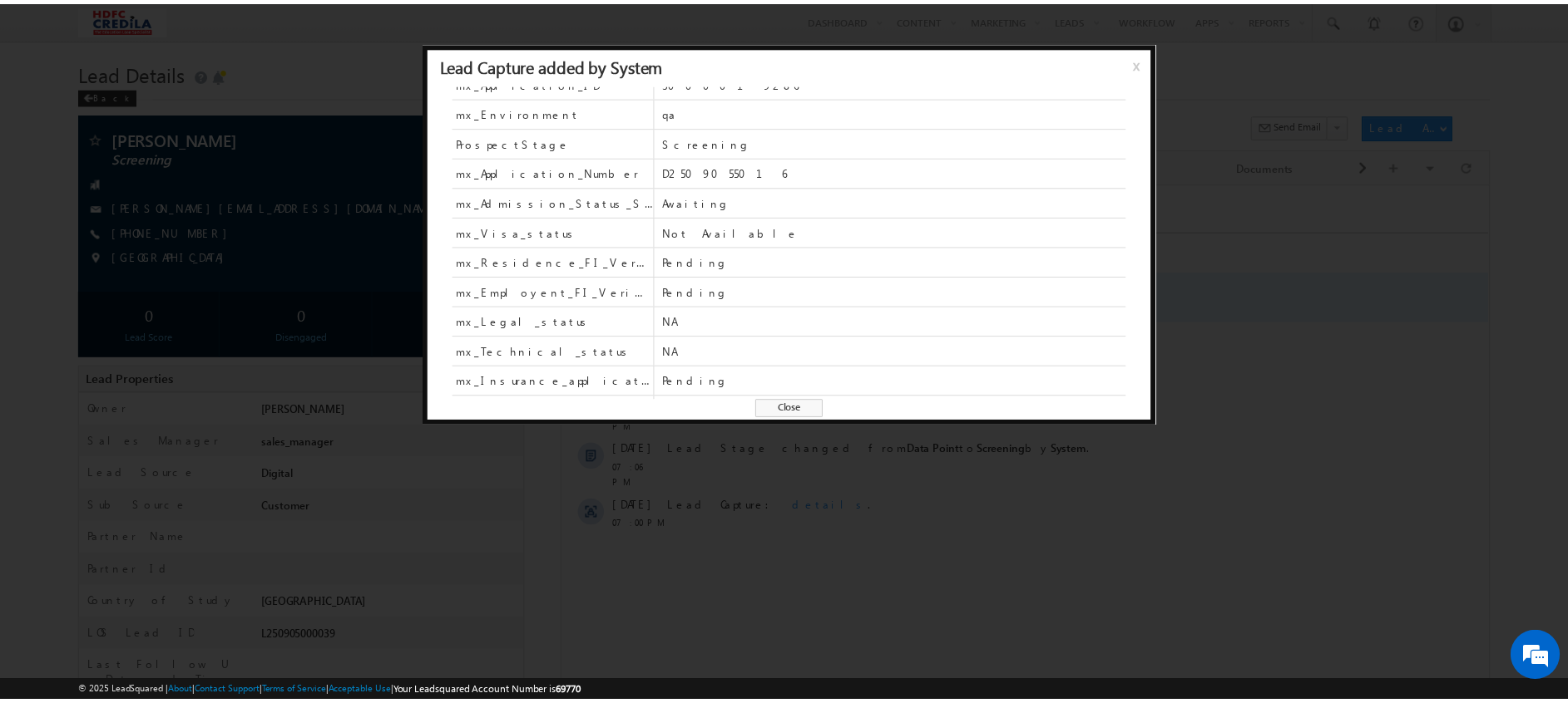
scroll to position [491, 0]
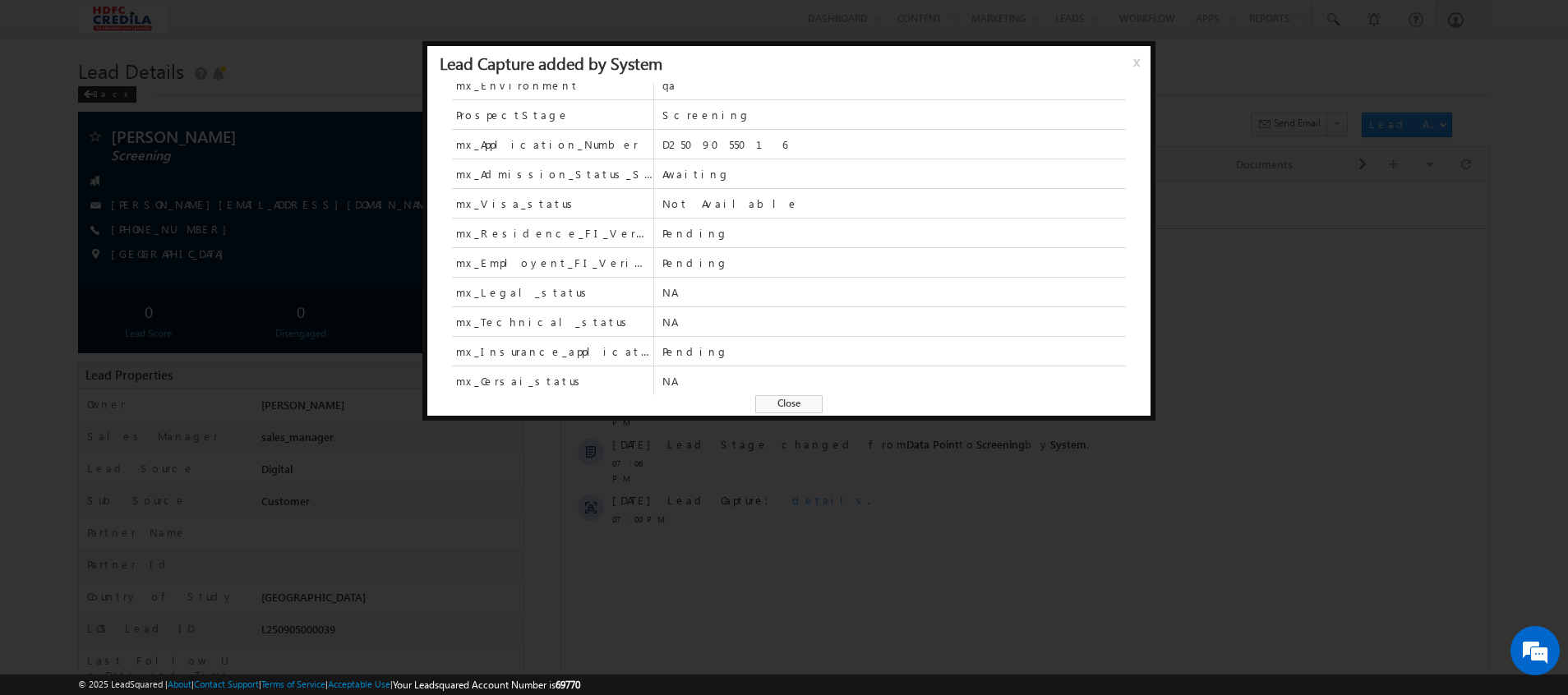
click at [672, 550] on div at bounding box center [784, 348] width 1568 height 695
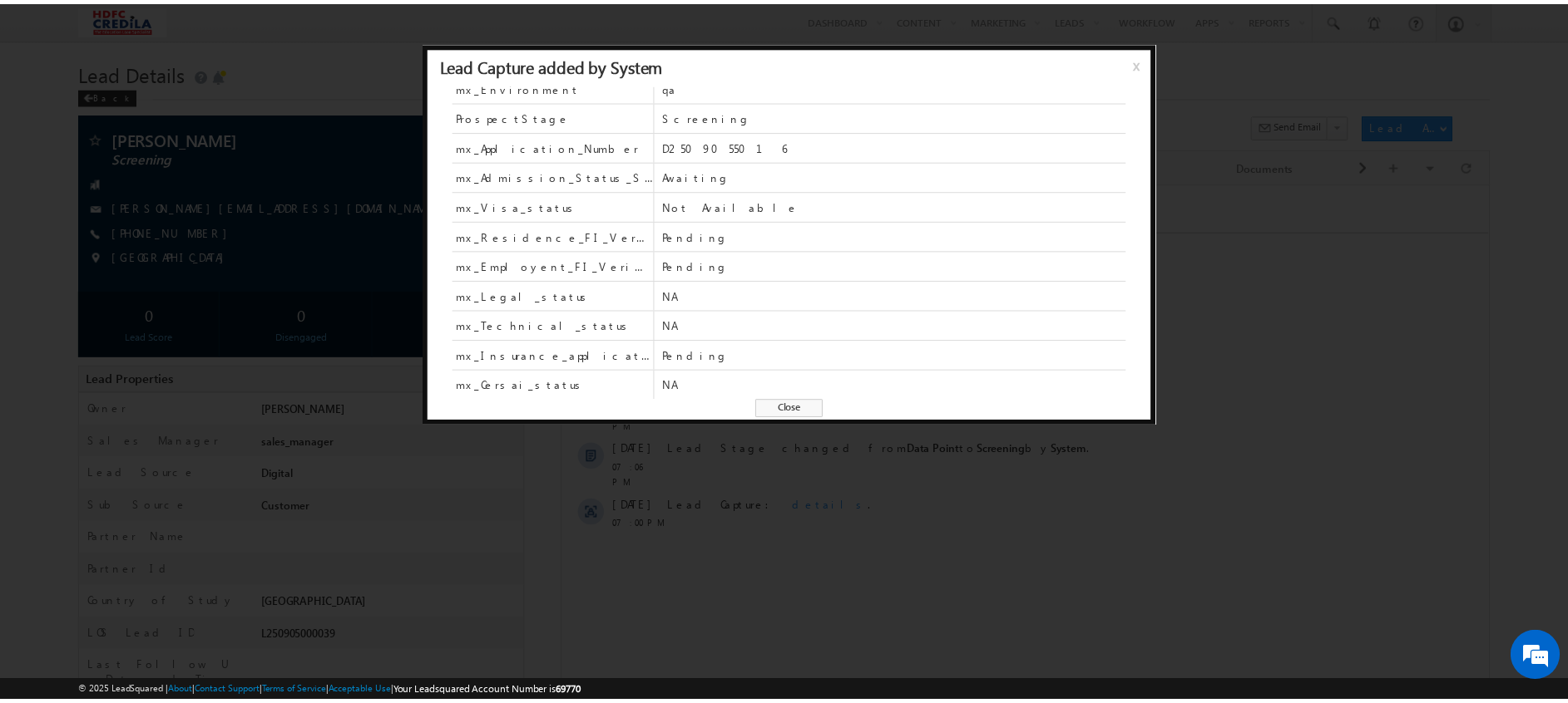
scroll to position [0, 0]
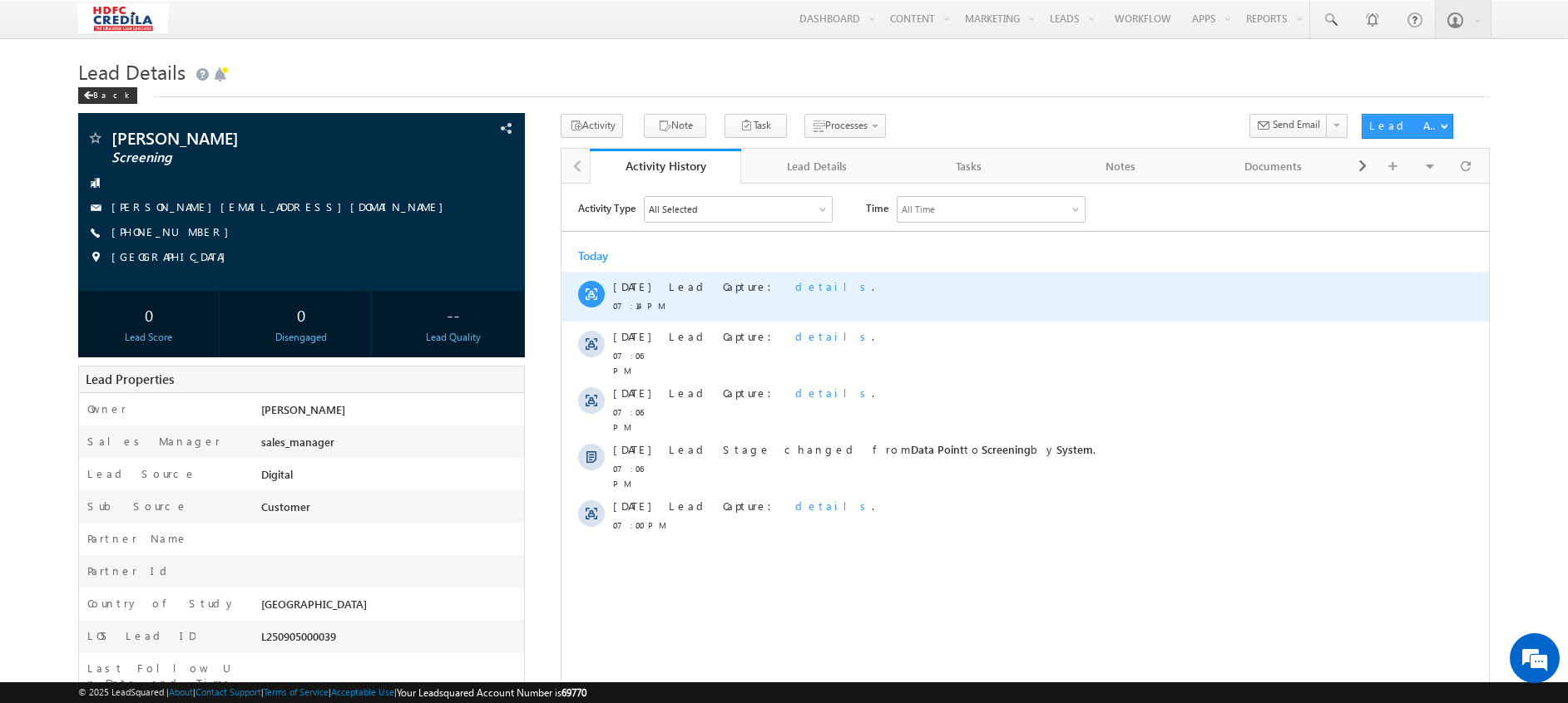
click at [795, 287] on span "details" at bounding box center [832, 286] width 76 height 14
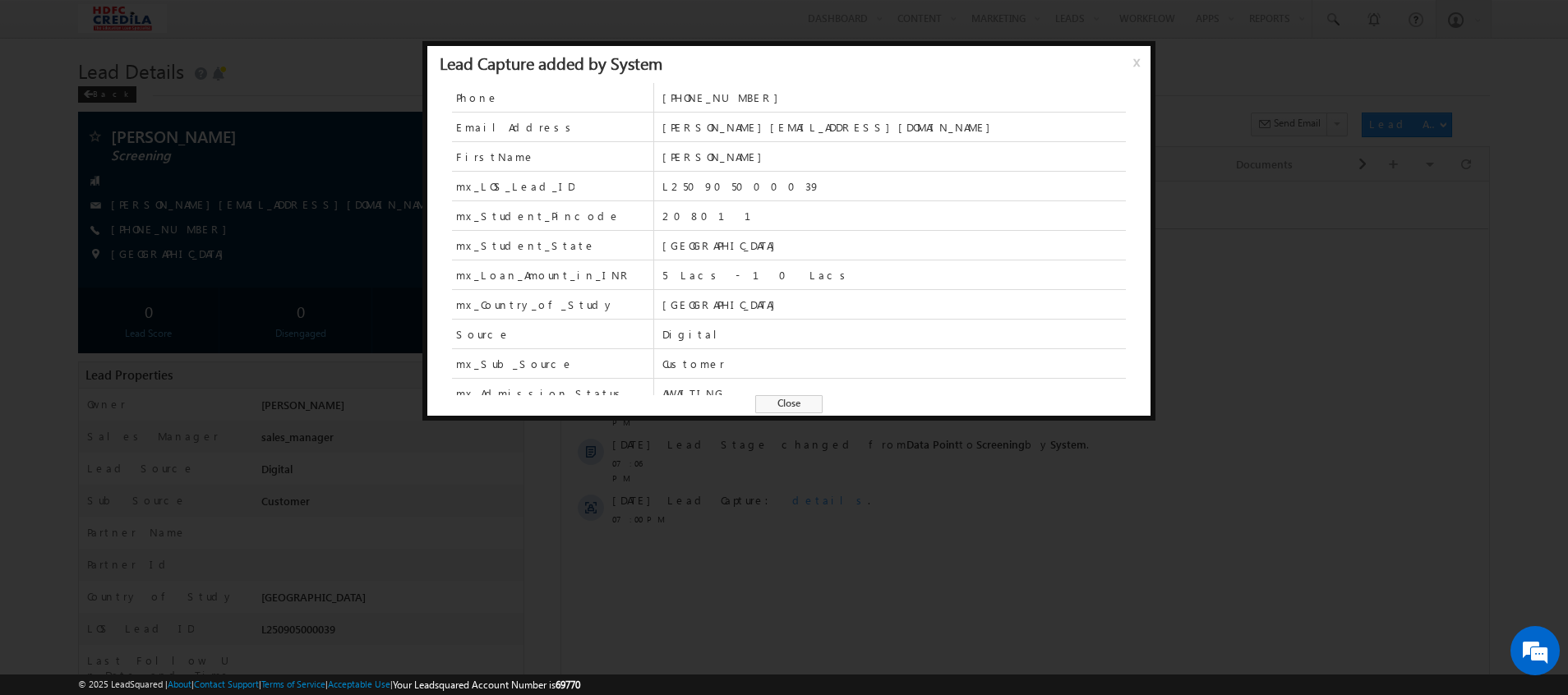
click at [697, 517] on div at bounding box center [784, 348] width 1568 height 695
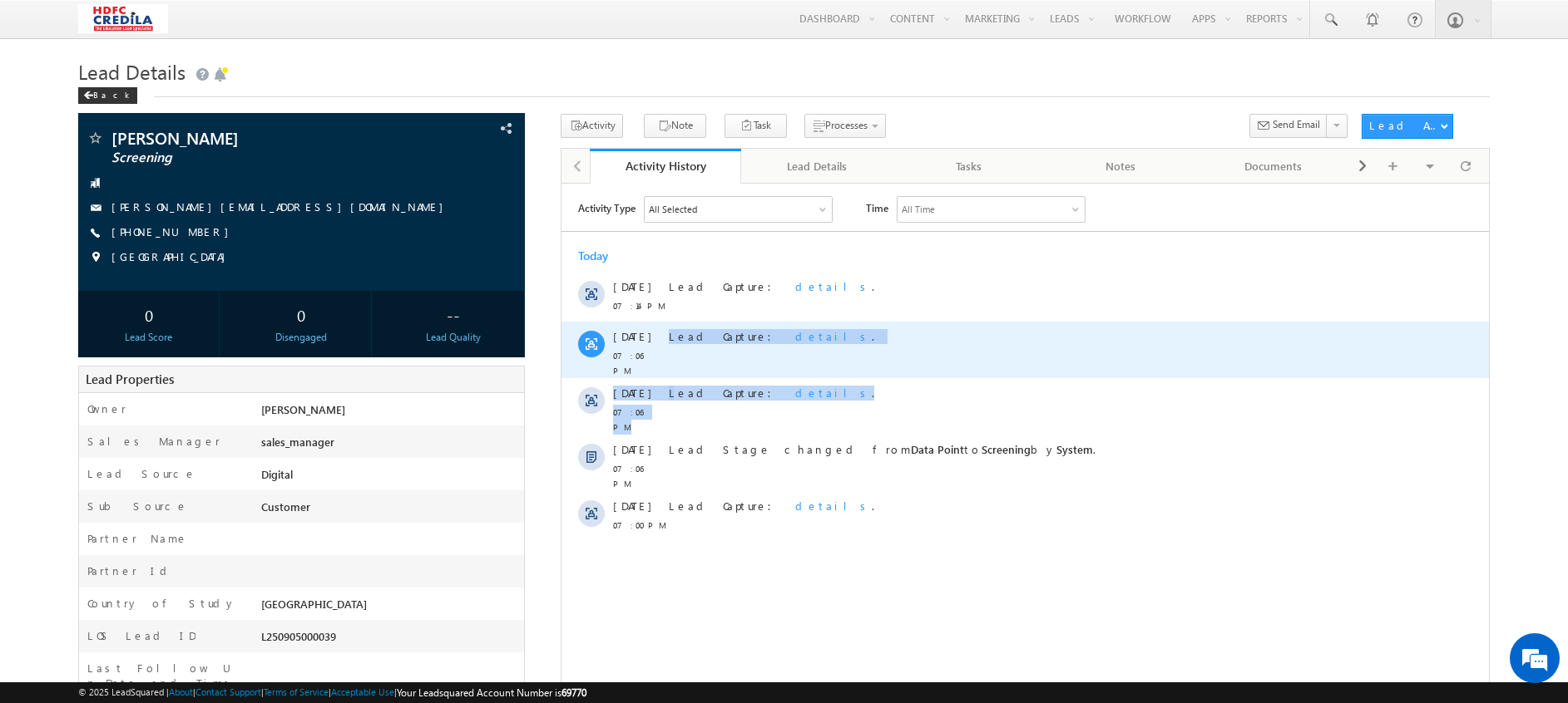
drag, startPoint x: 801, startPoint y: 378, endPoint x: 661, endPoint y: 335, distance: 146.5
click at [661, 335] on div "Today 05 Sep 07:14 PM Lead Capture: details . 05 Sep 07:06 PM Lead Capture: det…" at bounding box center [1025, 390] width 928 height 301
drag, startPoint x: 661, startPoint y: 335, endPoint x: 895, endPoint y: 369, distance: 236.5
click at [895, 369] on div "Lead Capture: details ." at bounding box center [1032, 349] width 728 height 56
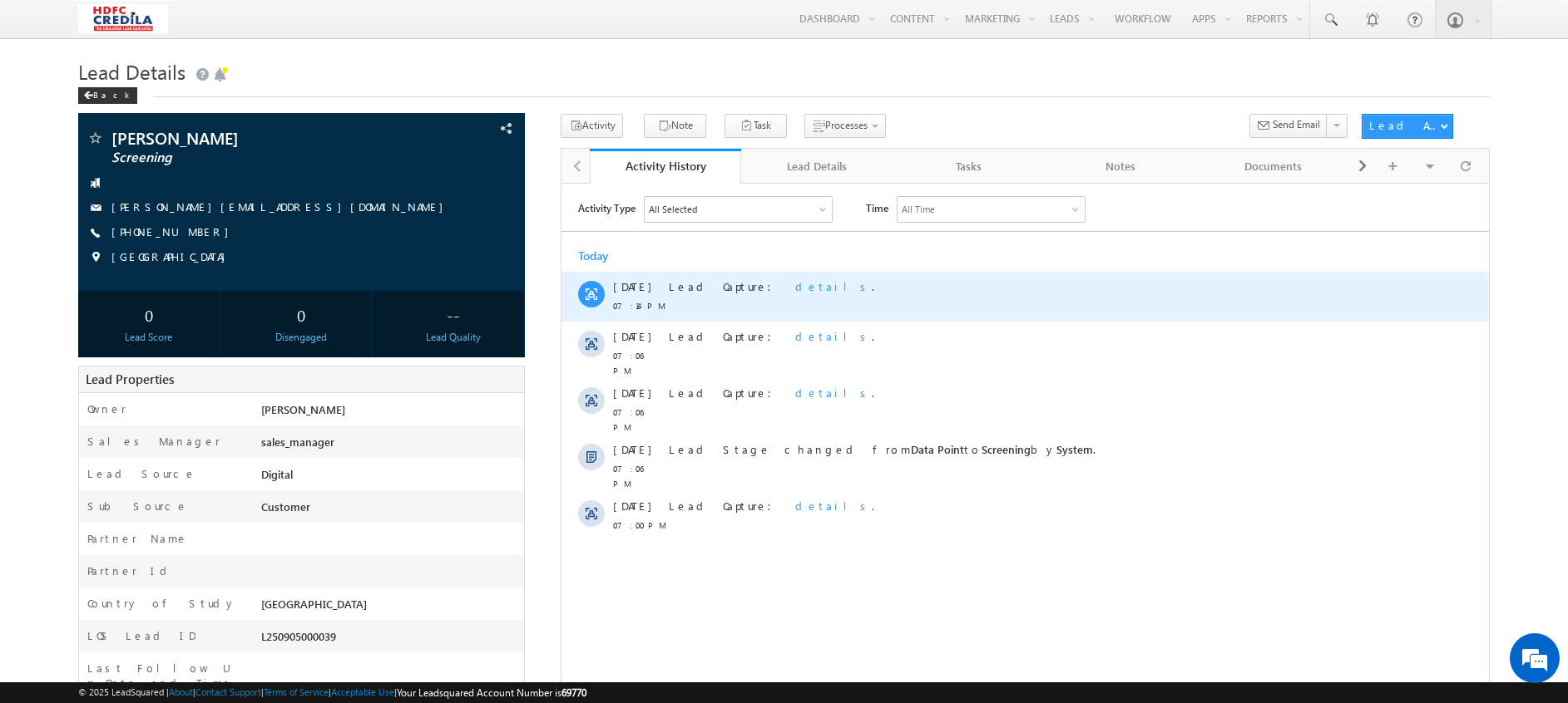
click at [984, 314] on div "Lead Capture: details ." at bounding box center [1032, 296] width 728 height 50
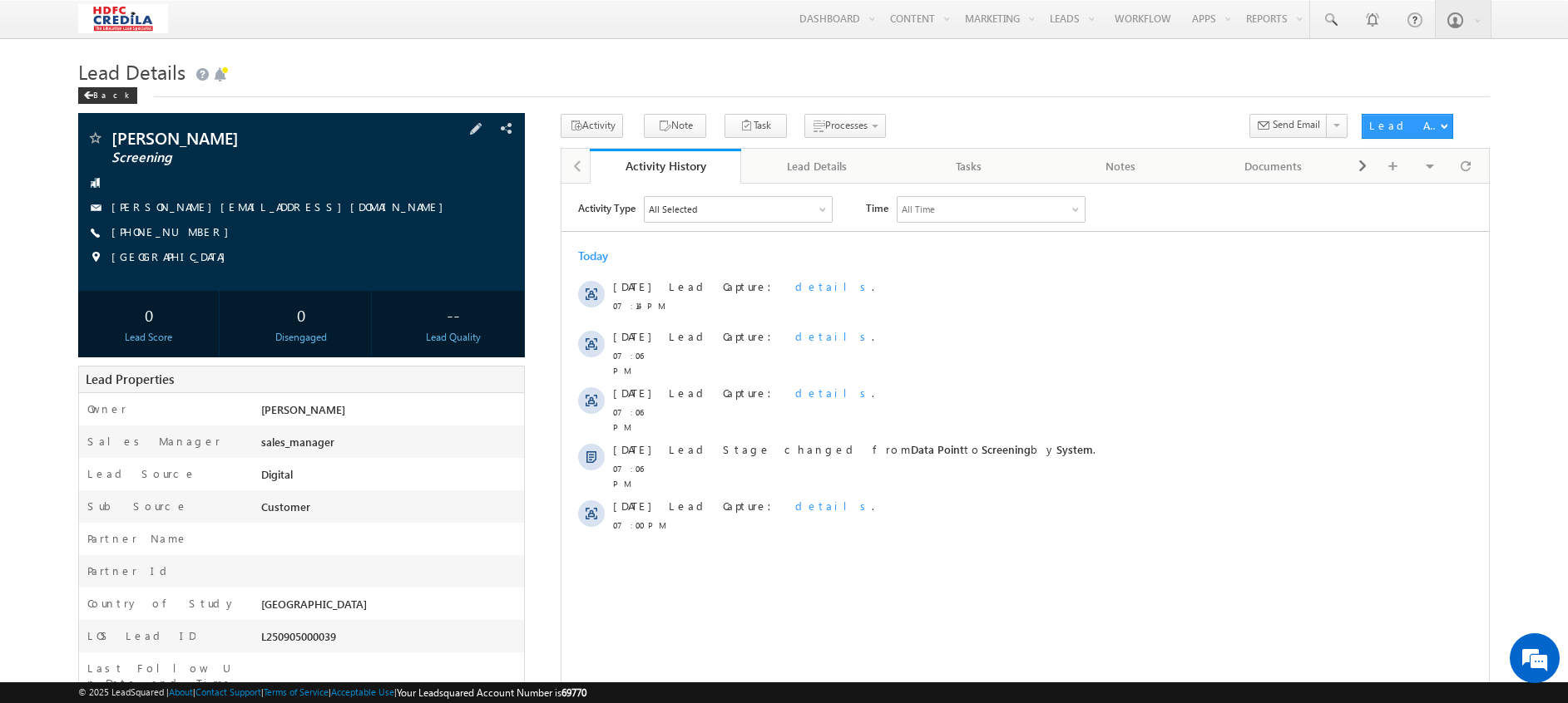
drag, startPoint x: 182, startPoint y: 152, endPoint x: 98, endPoint y: 162, distance: 84.6
click at [98, 162] on div "Deepti Saxena Screening deepti.saxena9494+185tt55@gmail.com +91-1655343534" at bounding box center [301, 202] width 430 height 144
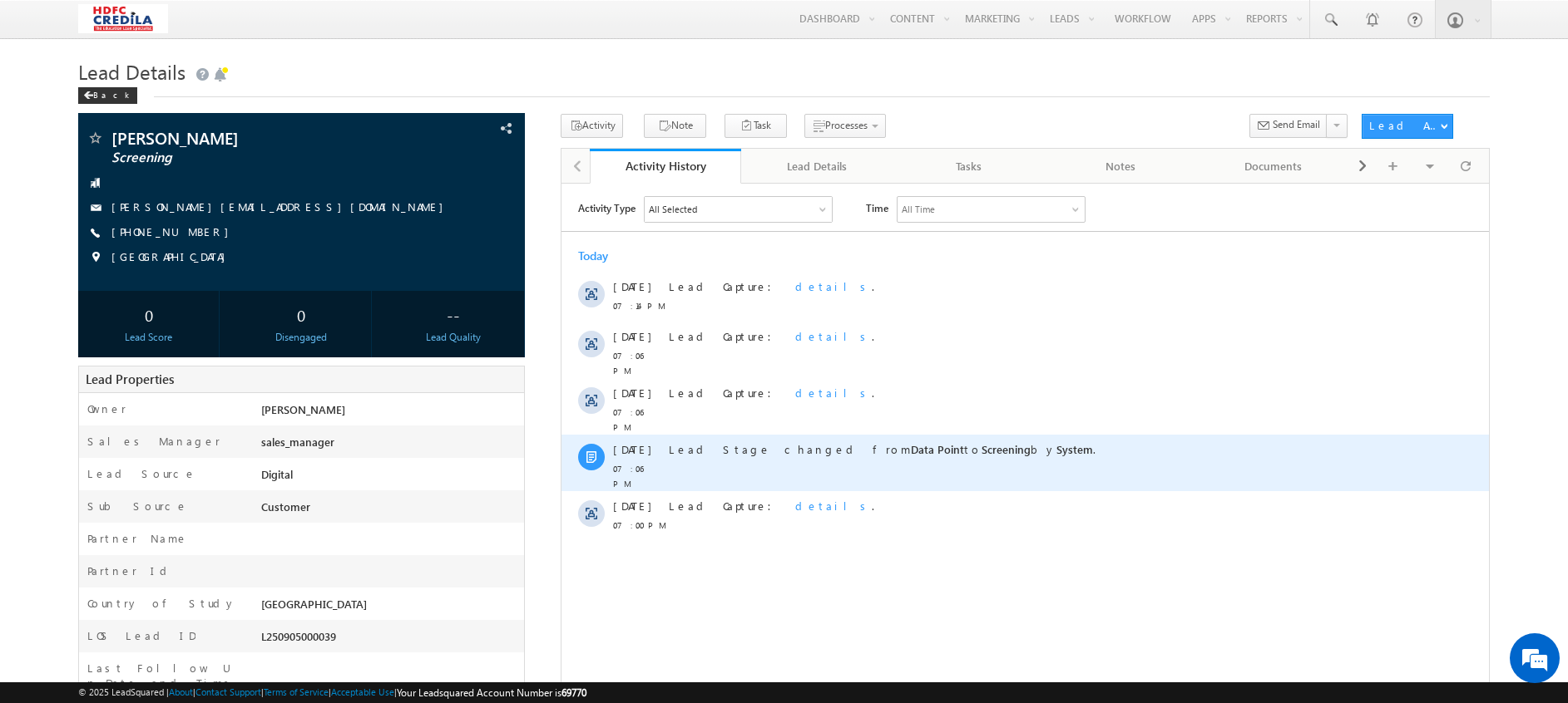
drag, startPoint x: 968, startPoint y: 429, endPoint x: 788, endPoint y: 424, distance: 180.1
click at [788, 434] on div "Lead Stage changed from Data Point to Screening by System ." at bounding box center [1032, 462] width 728 height 56
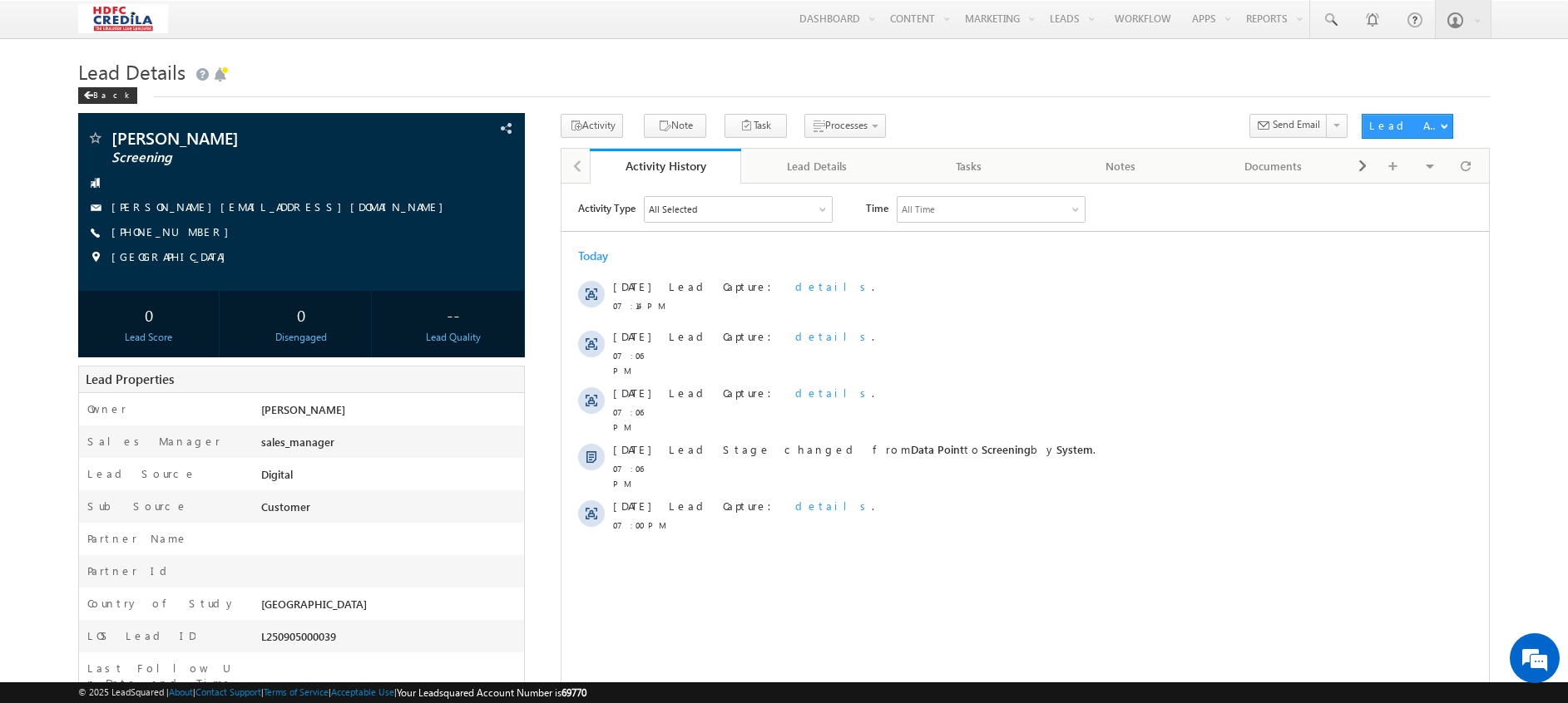
drag, startPoint x: 788, startPoint y: 424, endPoint x: 963, endPoint y: 534, distance: 206.7
click at [963, 534] on div "Activity Type All Selected Select All Email Activities 18 Email Bounced Email L…" at bounding box center [1025, 404] width 928 height 416
drag, startPoint x: 325, startPoint y: 495, endPoint x: 249, endPoint y: 477, distance: 78.1
click at [249, 477] on div "Owner * Moorthy Raju Sales Manager sales_manager Lead Source Digital Sub Source…" at bounding box center [301, 579] width 447 height 373
drag, startPoint x: 249, startPoint y: 477, endPoint x: 389, endPoint y: 511, distance: 144.1
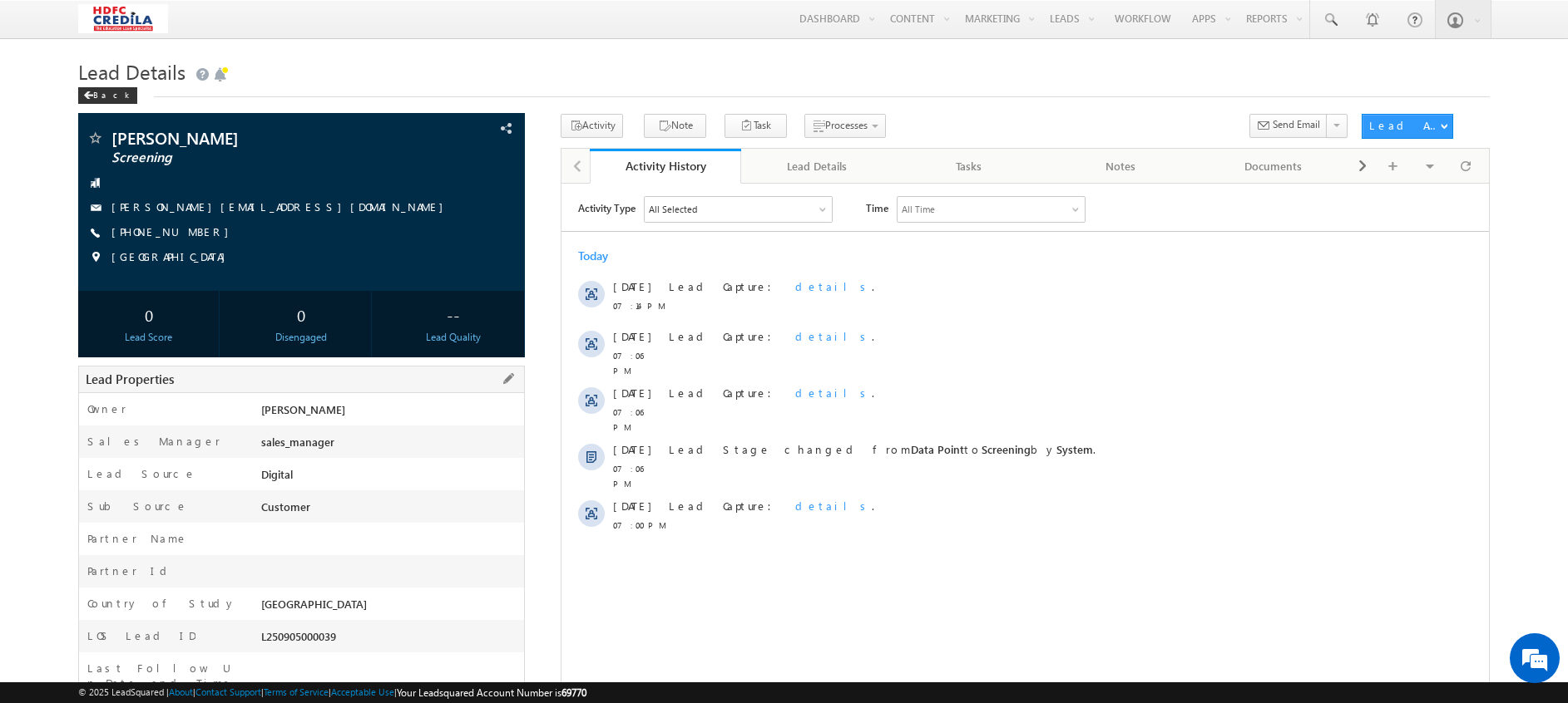
click at [389, 511] on div "Customer" at bounding box center [391, 510] width 267 height 23
click at [938, 574] on div "Activity Type All Selected Select All Email Activities 18 Email Bounced Email L…" at bounding box center [1025, 404] width 928 height 416
drag, startPoint x: 355, startPoint y: 460, endPoint x: 250, endPoint y: 452, distance: 105.3
click at [250, 452] on div "Owner * Moorthy Raju Sales Manager sales_manager Lead Source Digital Sub Source…" at bounding box center [301, 579] width 447 height 373
drag, startPoint x: 250, startPoint y: 452, endPoint x: 400, endPoint y: 520, distance: 164.7
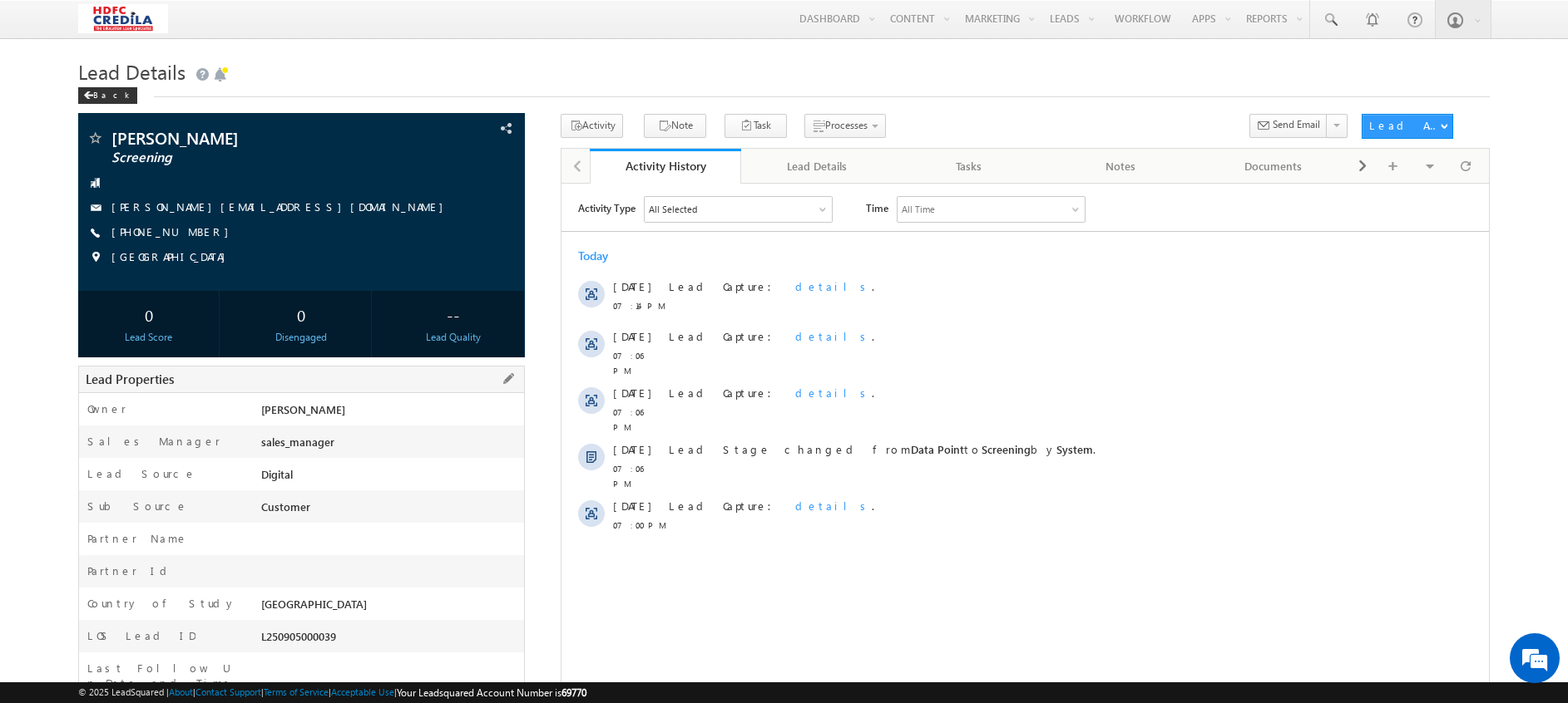
click at [400, 520] on div "Customer" at bounding box center [391, 510] width 267 height 23
click at [102, 97] on div "Back" at bounding box center [108, 95] width 59 height 17
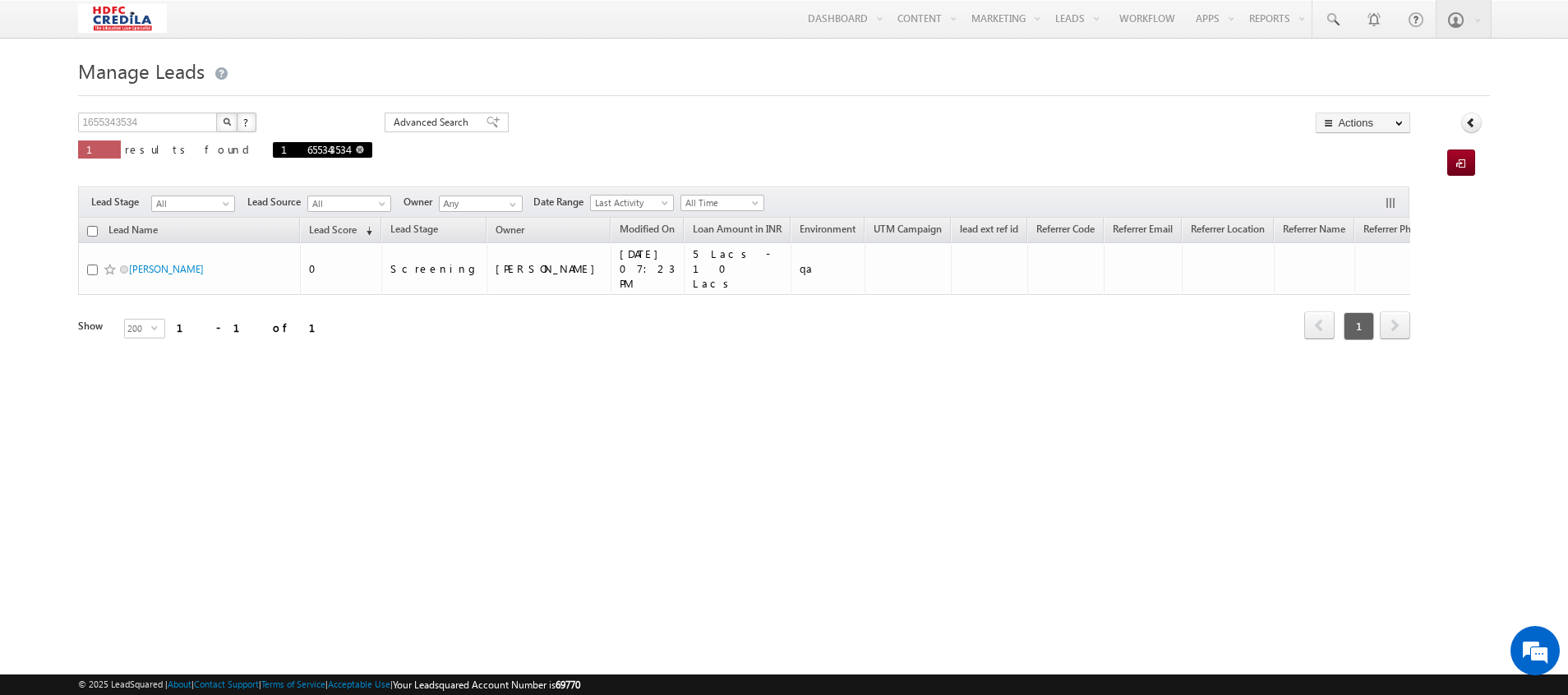
click at [355, 153] on span at bounding box center [359, 149] width 8 height 8
type input "Search Leads"
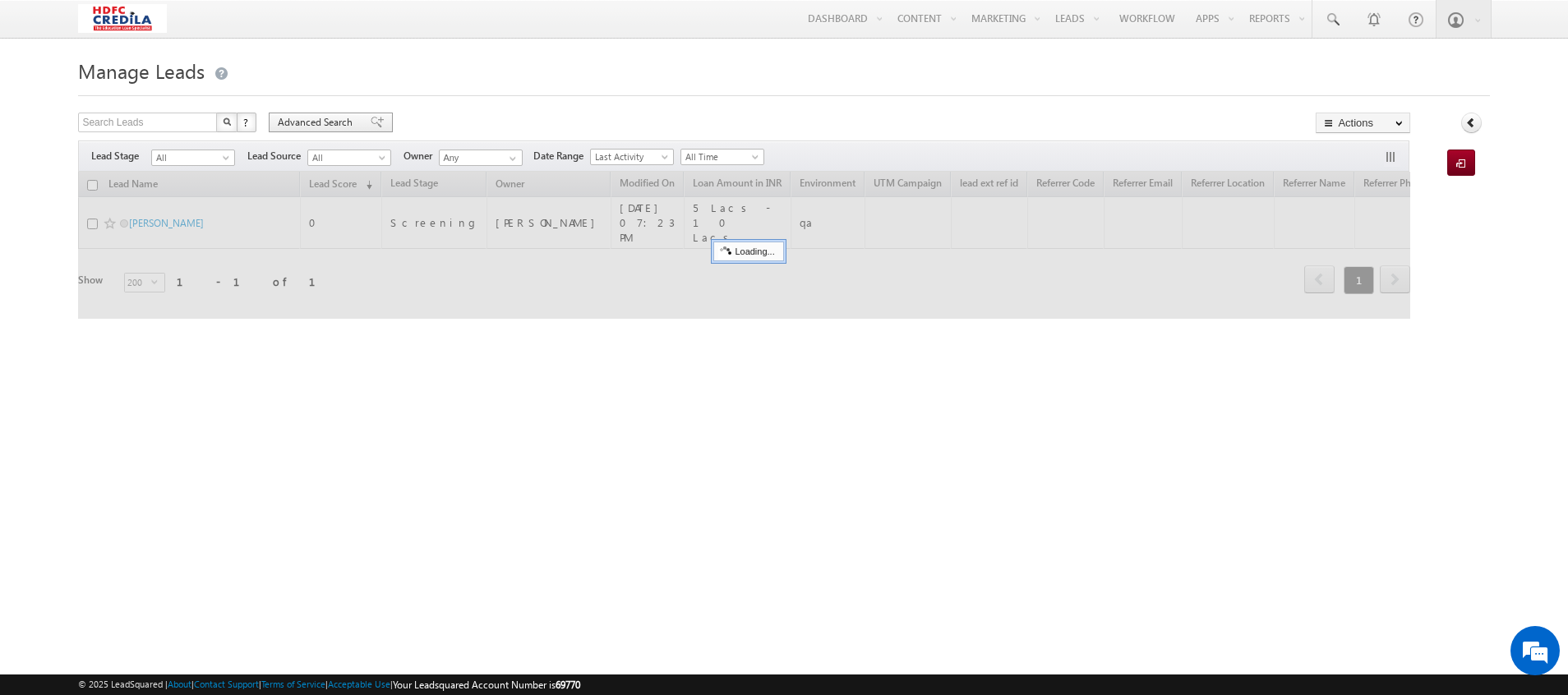
click at [332, 116] on span "Advanced Search" at bounding box center [317, 122] width 80 height 15
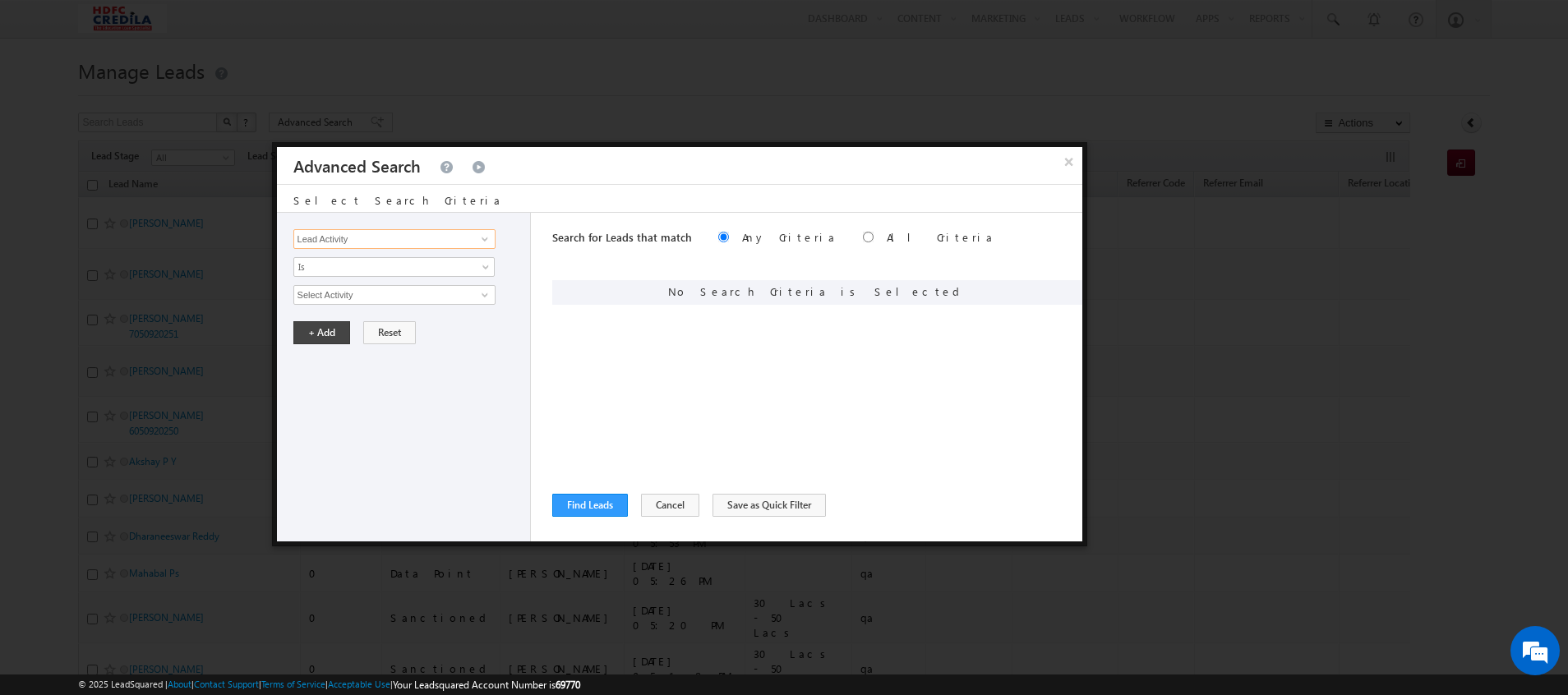
click at [436, 237] on input "Lead Activity" at bounding box center [394, 239] width 202 height 20
click at [480, 239] on span at bounding box center [485, 238] width 13 height 13
type input "w"
click at [340, 276] on link "Environment" at bounding box center [394, 273] width 202 height 19
type input "Environment"
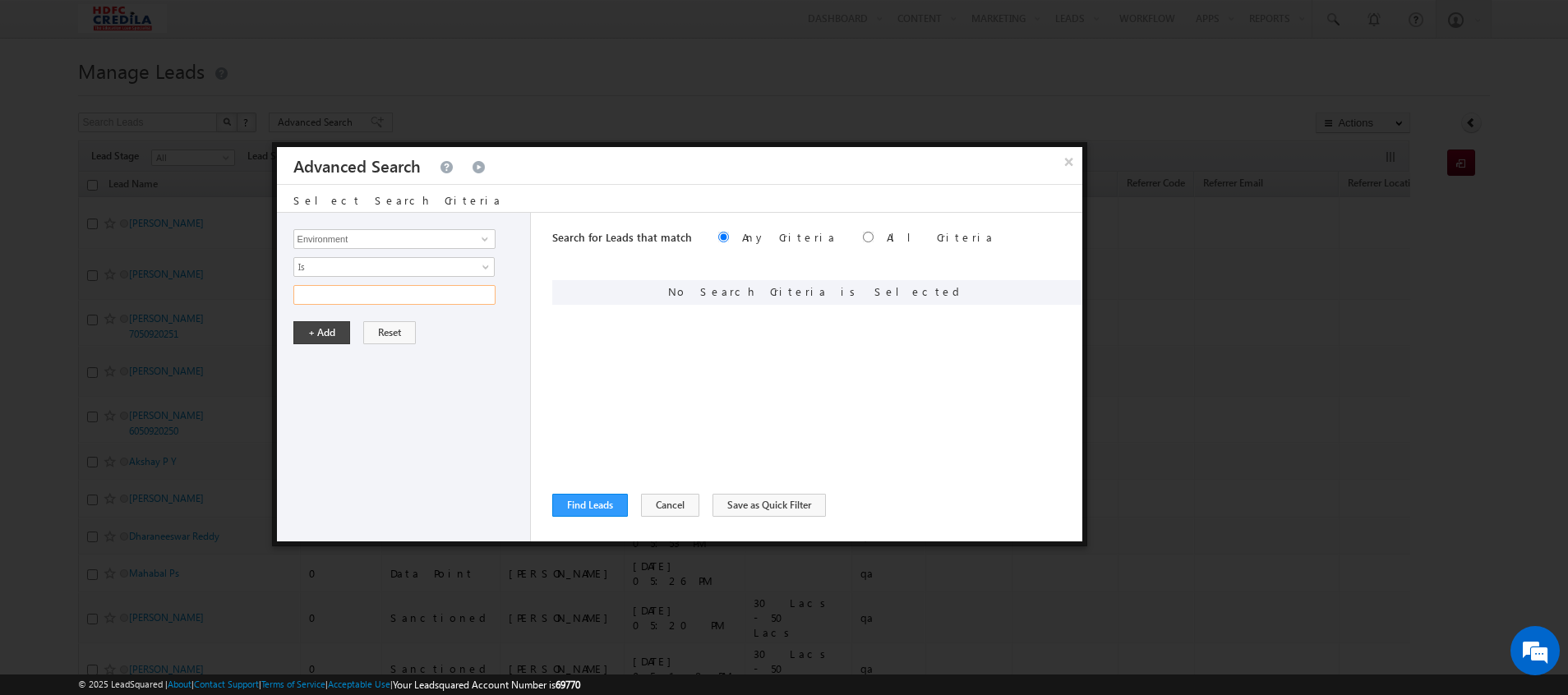
click at [352, 296] on input "text" at bounding box center [394, 295] width 202 height 20
type input "qa"
click at [325, 333] on button "+ Add" at bounding box center [322, 333] width 57 height 23
click at [589, 503] on button "Find Leads" at bounding box center [589, 505] width 75 height 23
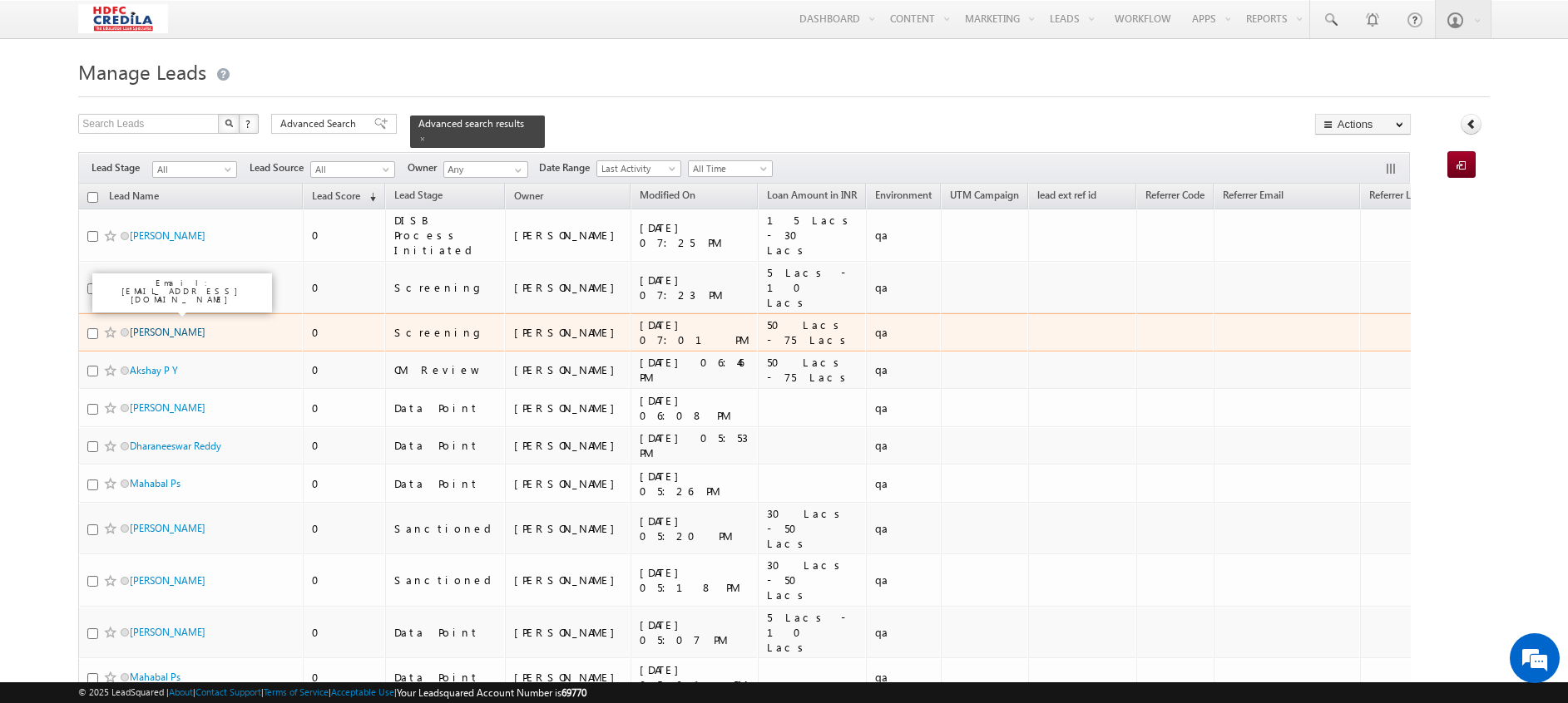
click at [150, 325] on link "[PERSON_NAME]" at bounding box center [168, 332] width 75 height 13
click at [152, 325] on link "[PERSON_NAME]" at bounding box center [168, 332] width 75 height 13
click at [184, 325] on link "[PERSON_NAME]" at bounding box center [168, 332] width 75 height 13
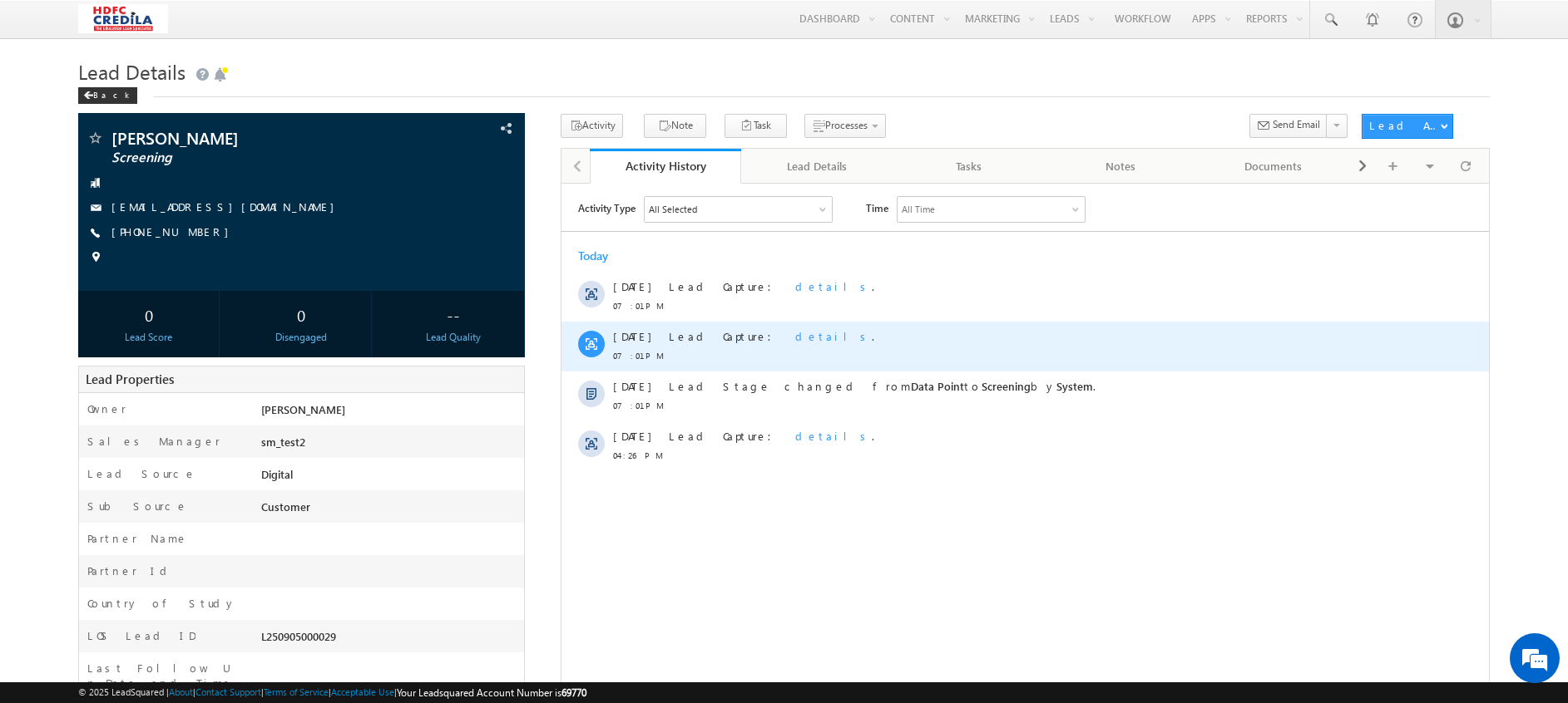
click at [795, 335] on span "details" at bounding box center [832, 335] width 76 height 14
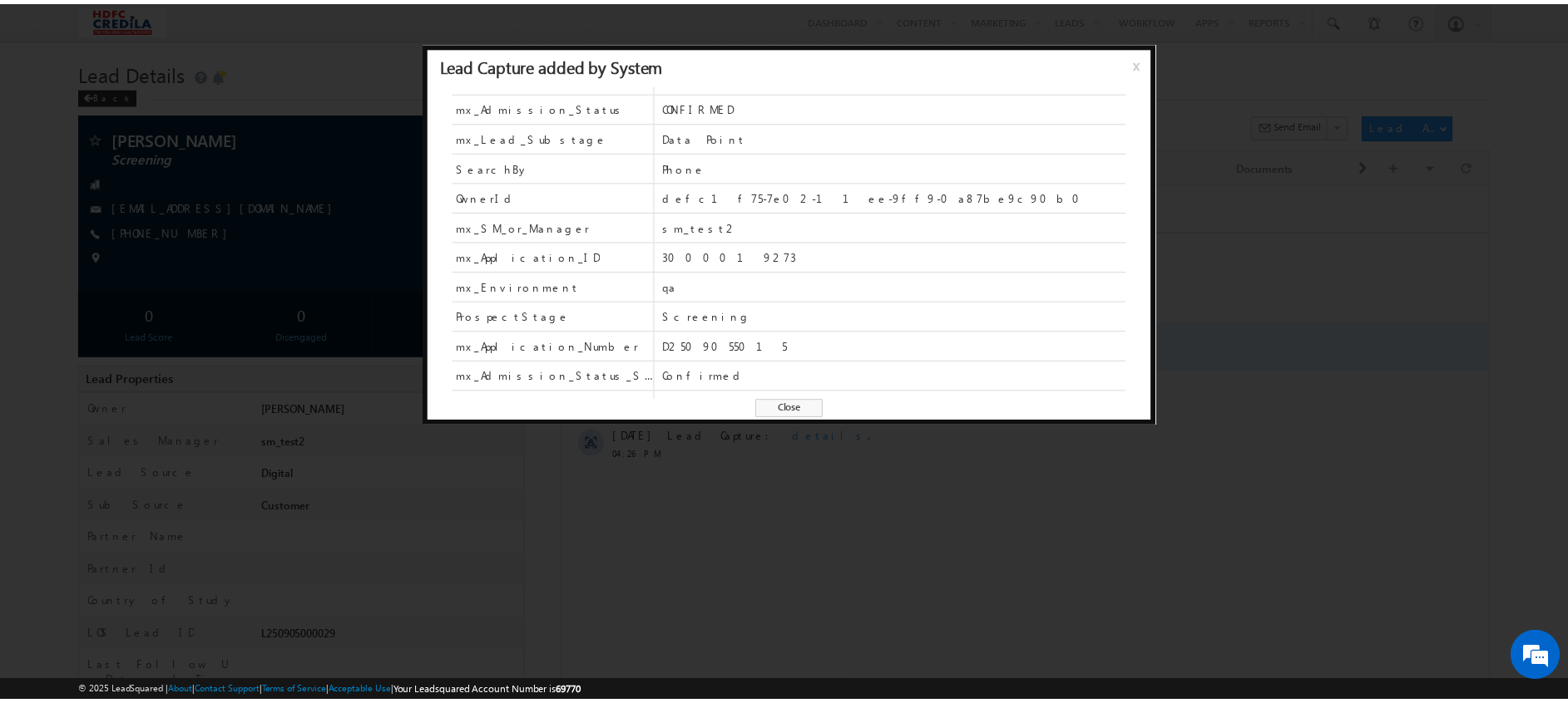
scroll to position [200, 0]
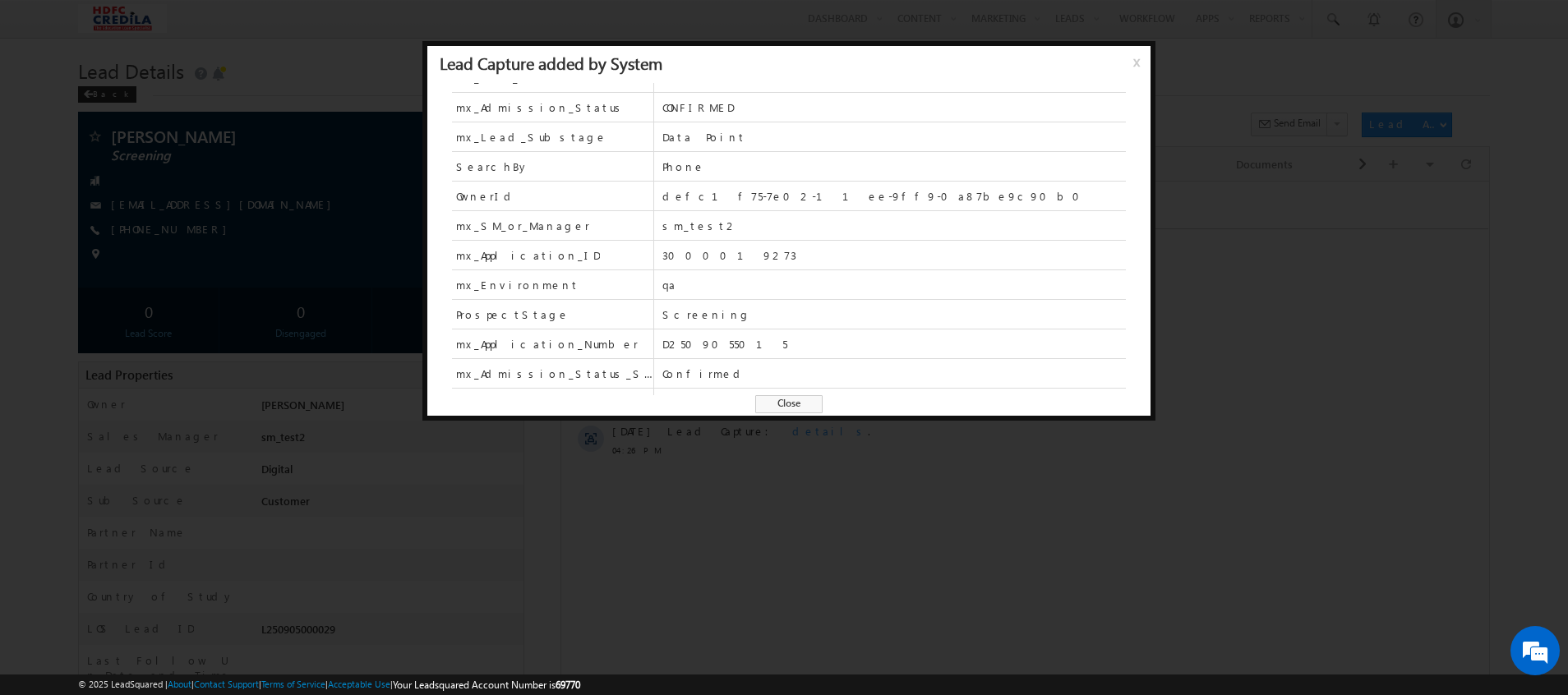
click at [782, 516] on div at bounding box center [784, 348] width 1568 height 695
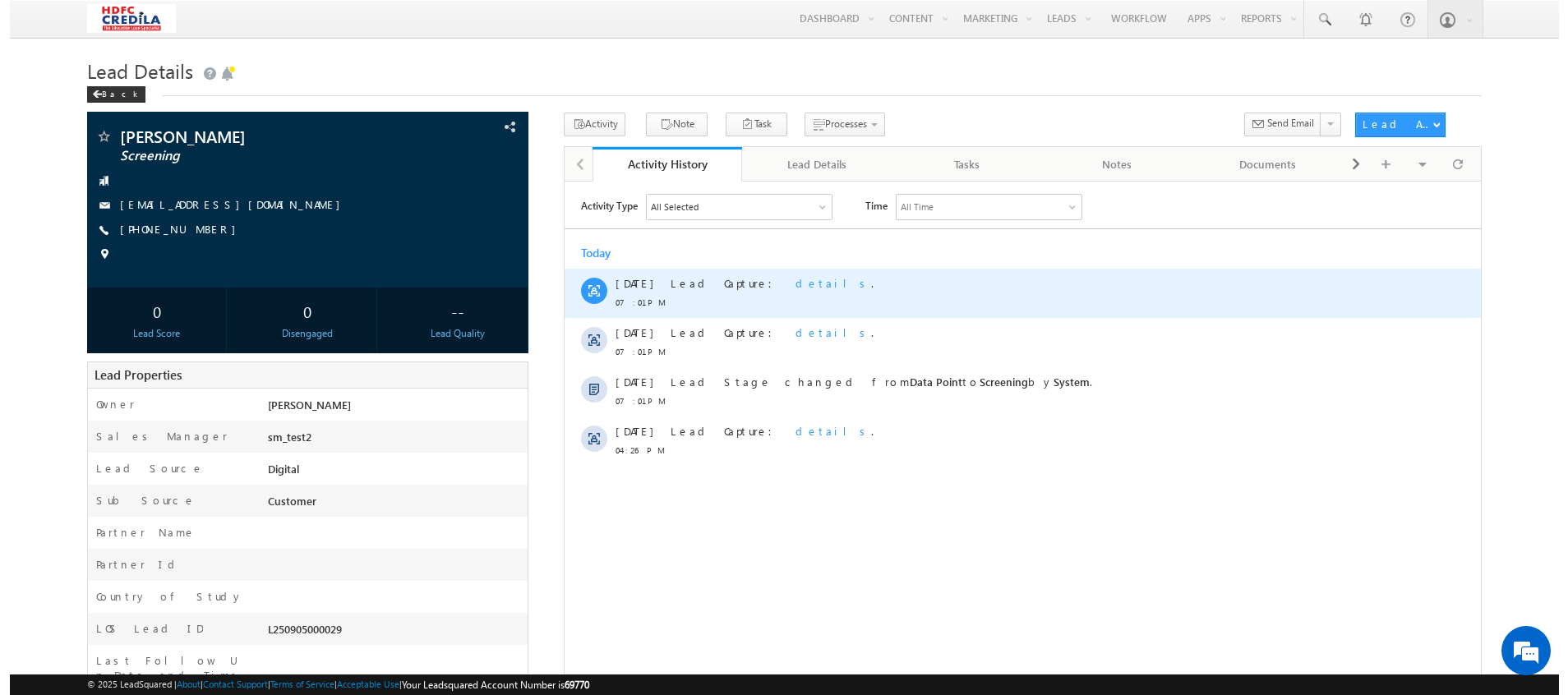
scroll to position [0, 0]
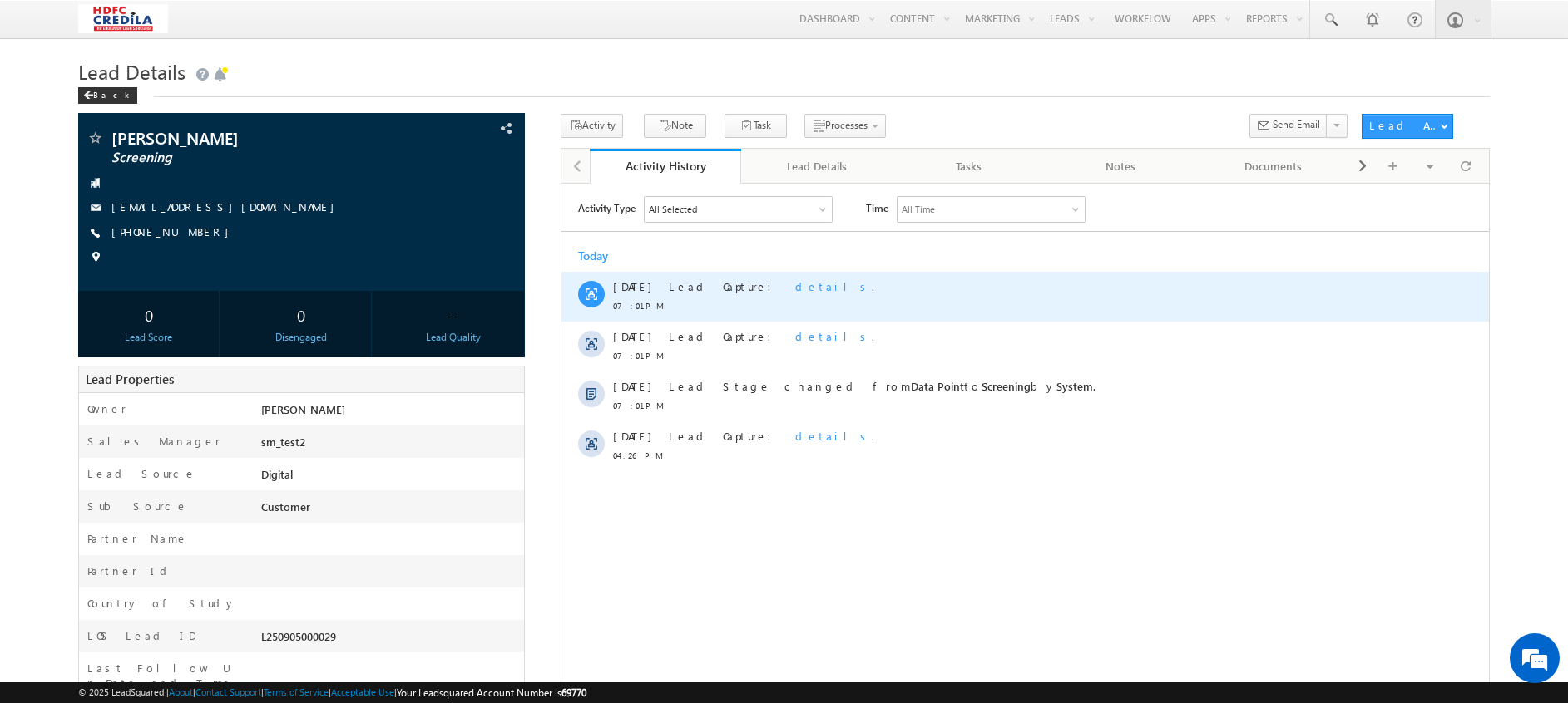
click at [756, 297] on div "Lead Capture: details ." at bounding box center [1032, 296] width 728 height 50
click at [795, 289] on span "details" at bounding box center [832, 286] width 76 height 14
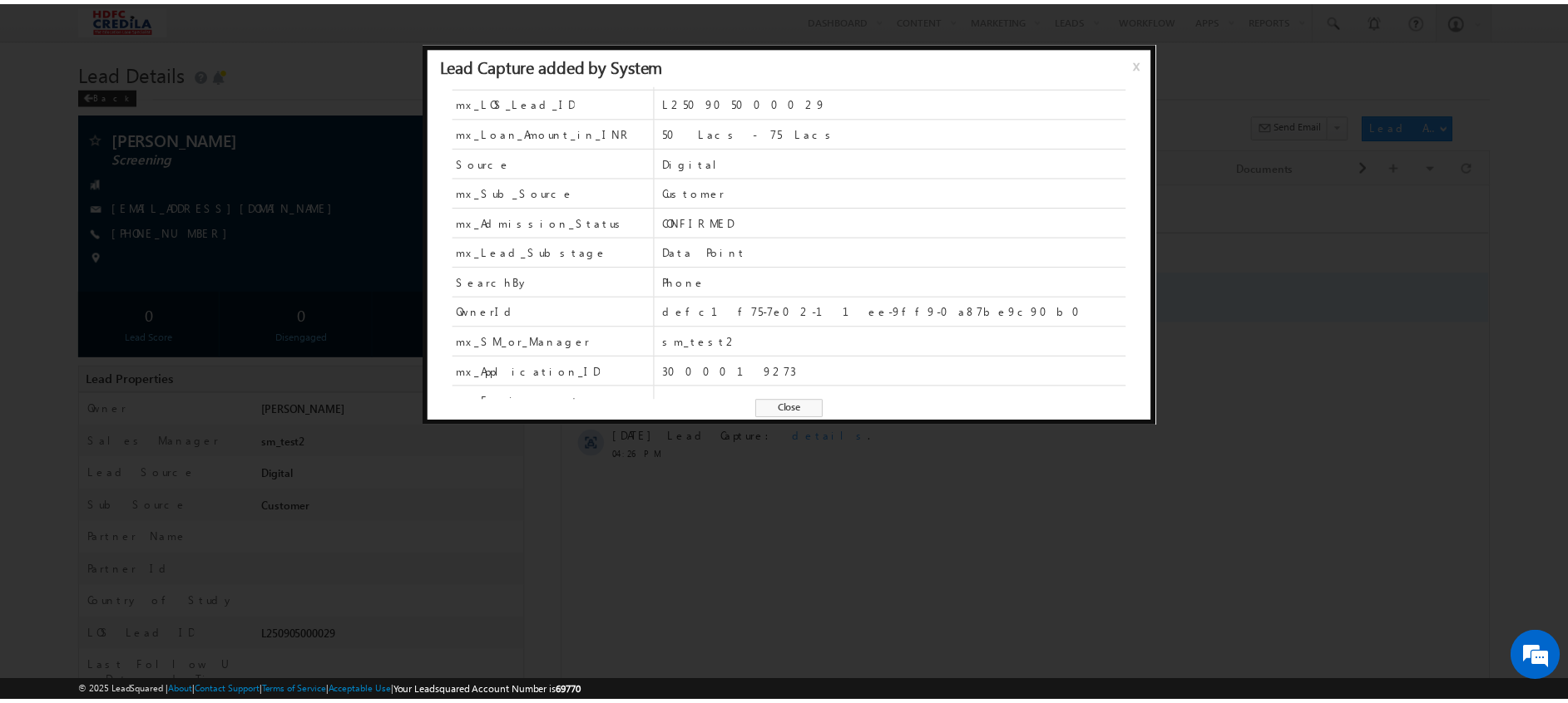
scroll to position [166, 0]
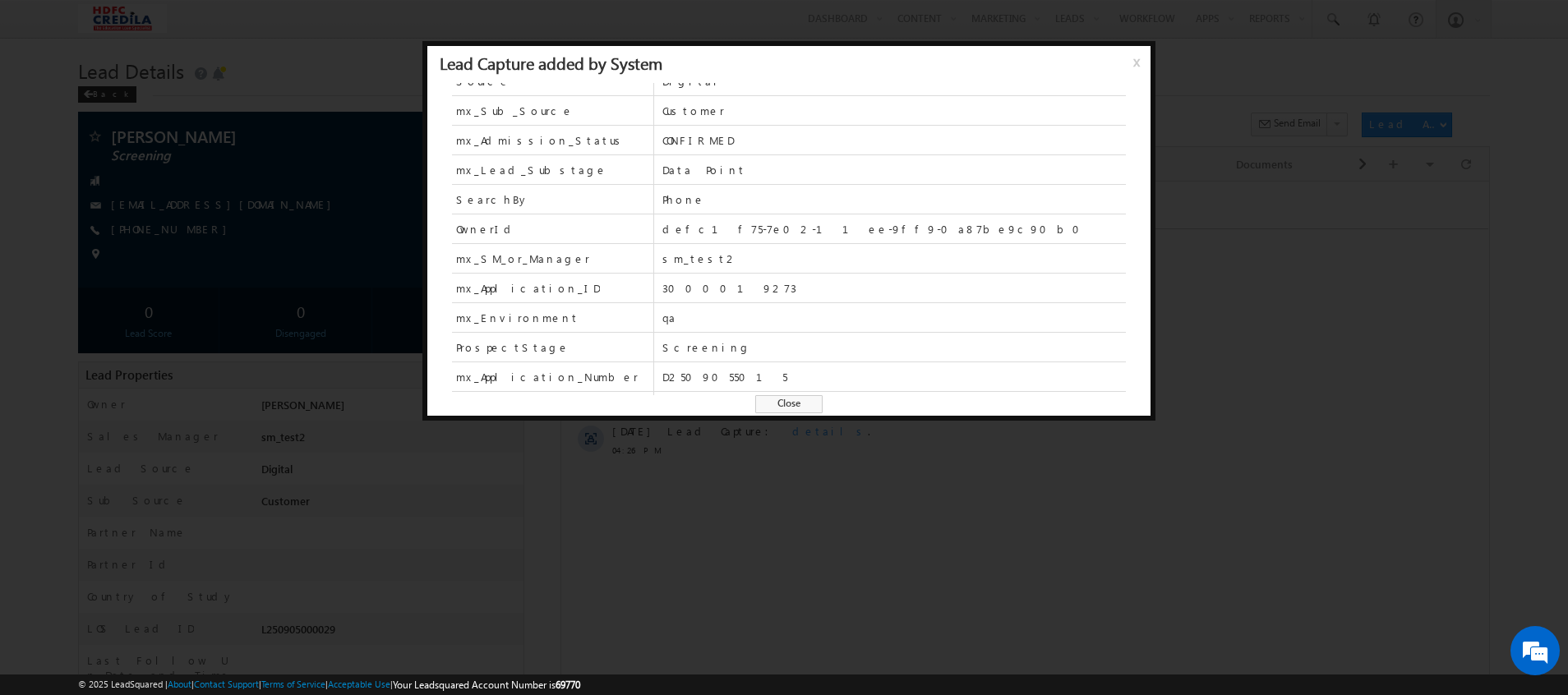
click at [722, 473] on div at bounding box center [784, 348] width 1568 height 695
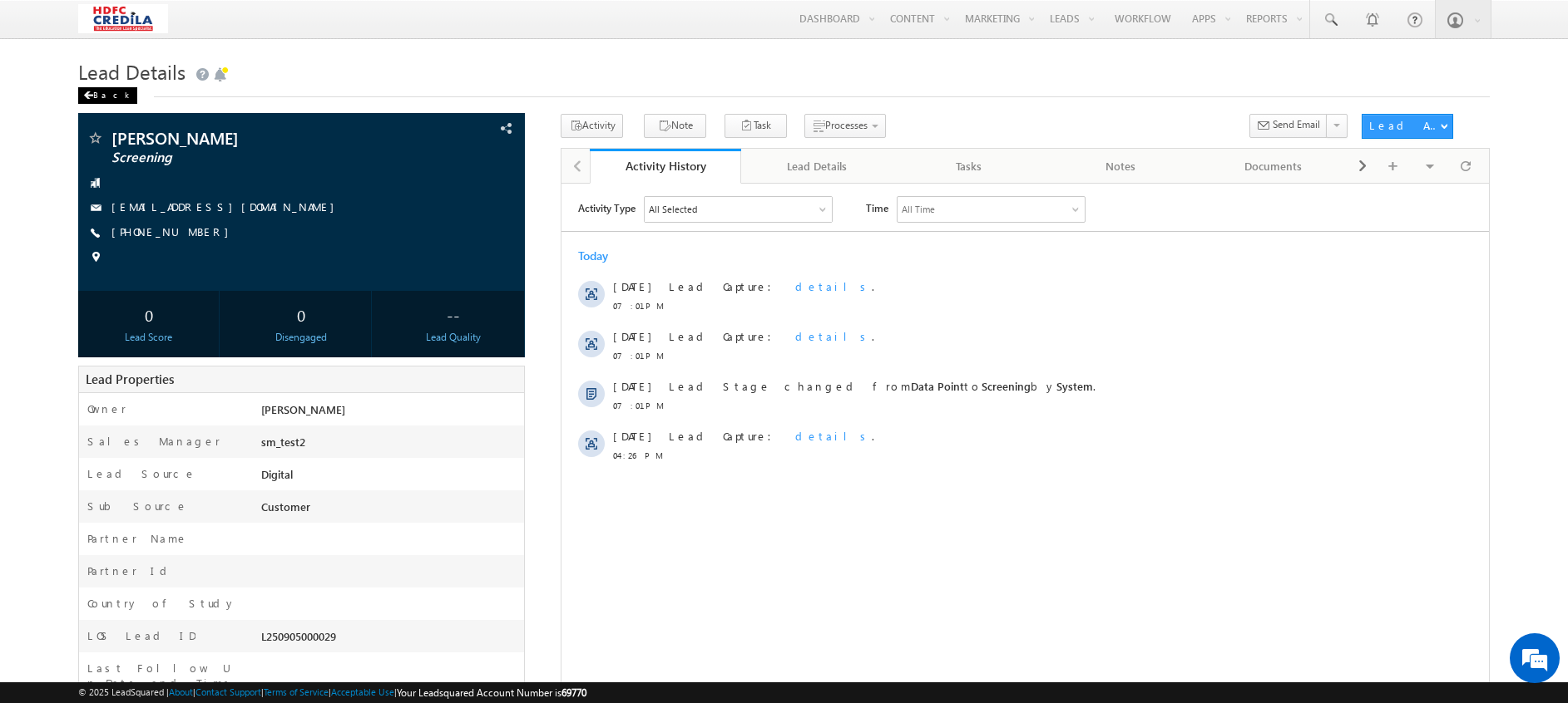
click at [94, 95] on div "Back" at bounding box center [108, 95] width 59 height 17
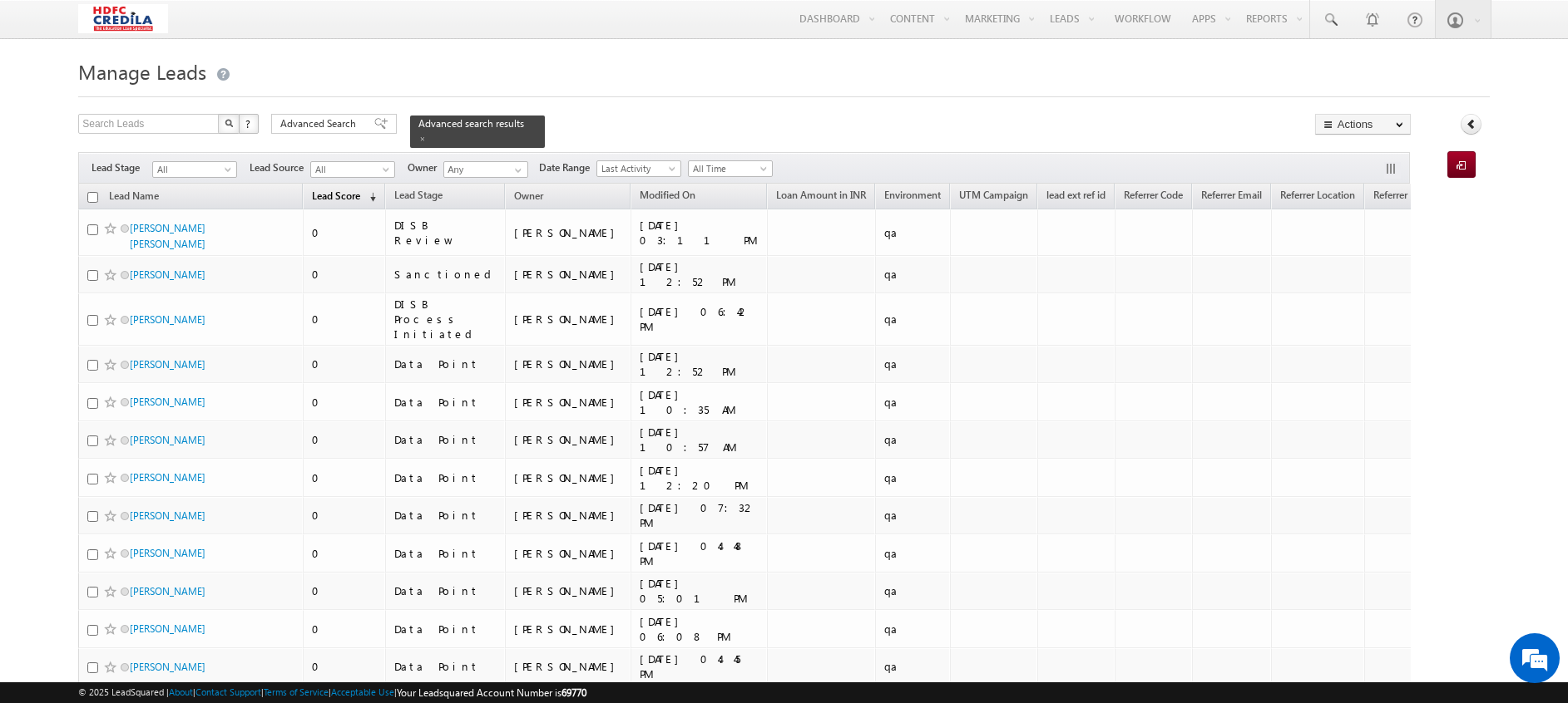
click at [370, 190] on span "(sorted descending)" at bounding box center [369, 196] width 13 height 13
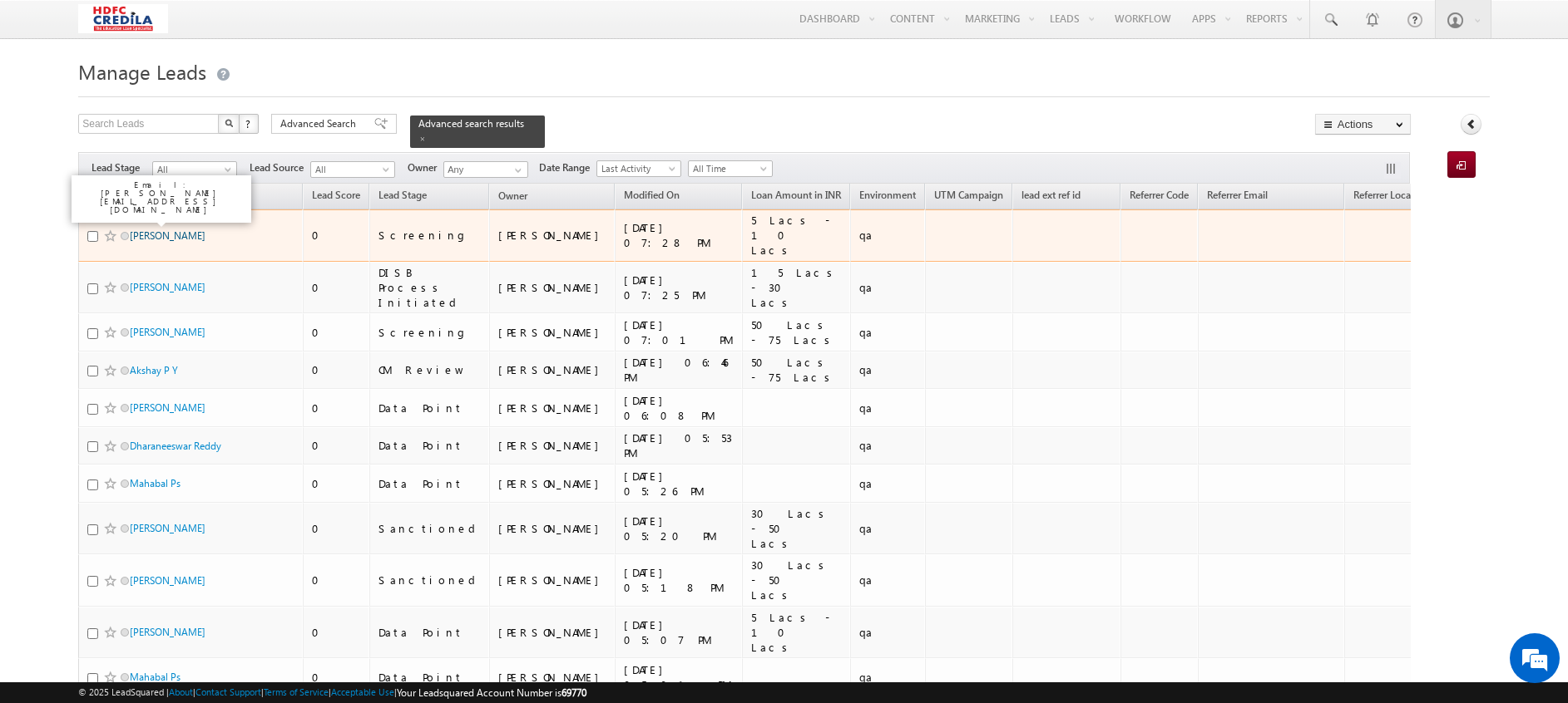
click at [169, 230] on link "[PERSON_NAME]" at bounding box center [168, 236] width 75 height 13
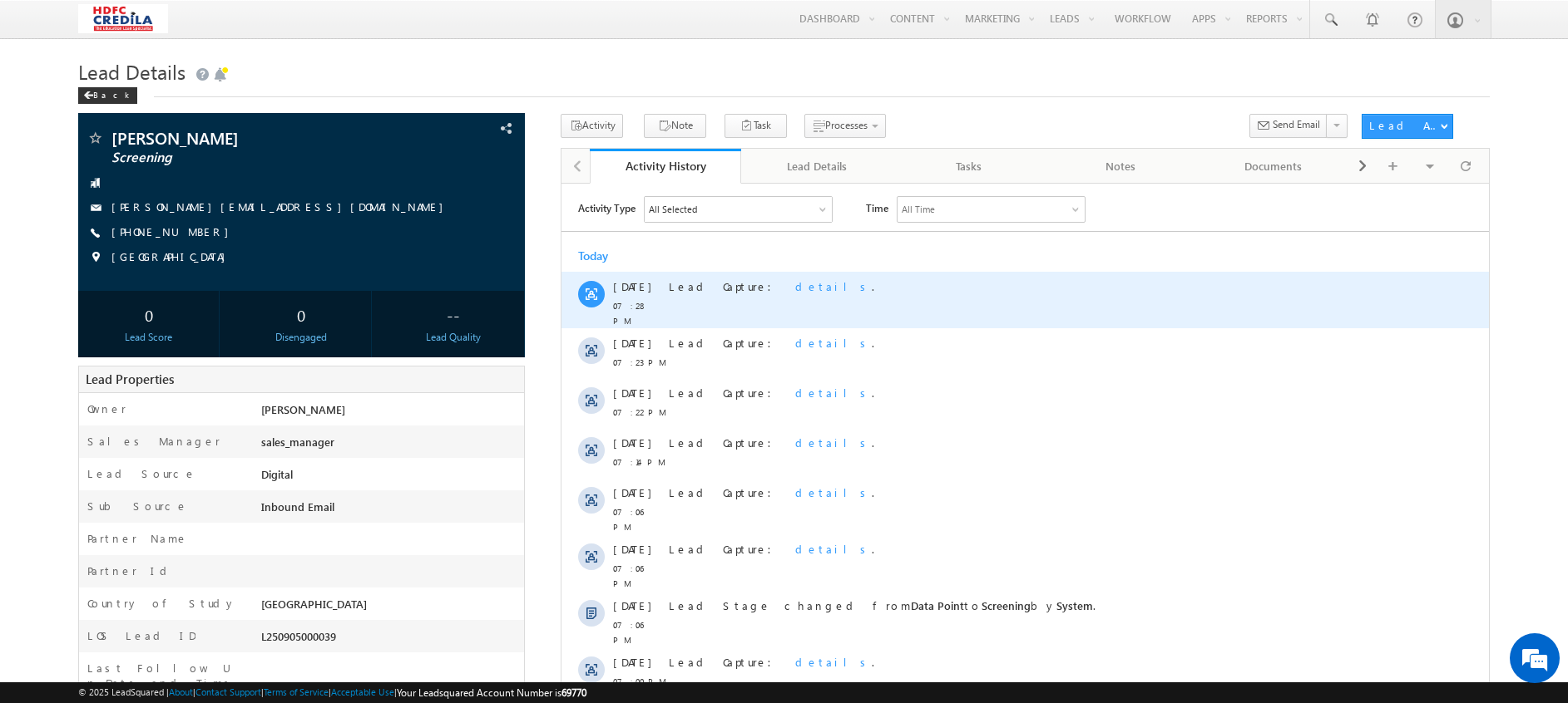
click at [795, 288] on span "details" at bounding box center [832, 286] width 76 height 14
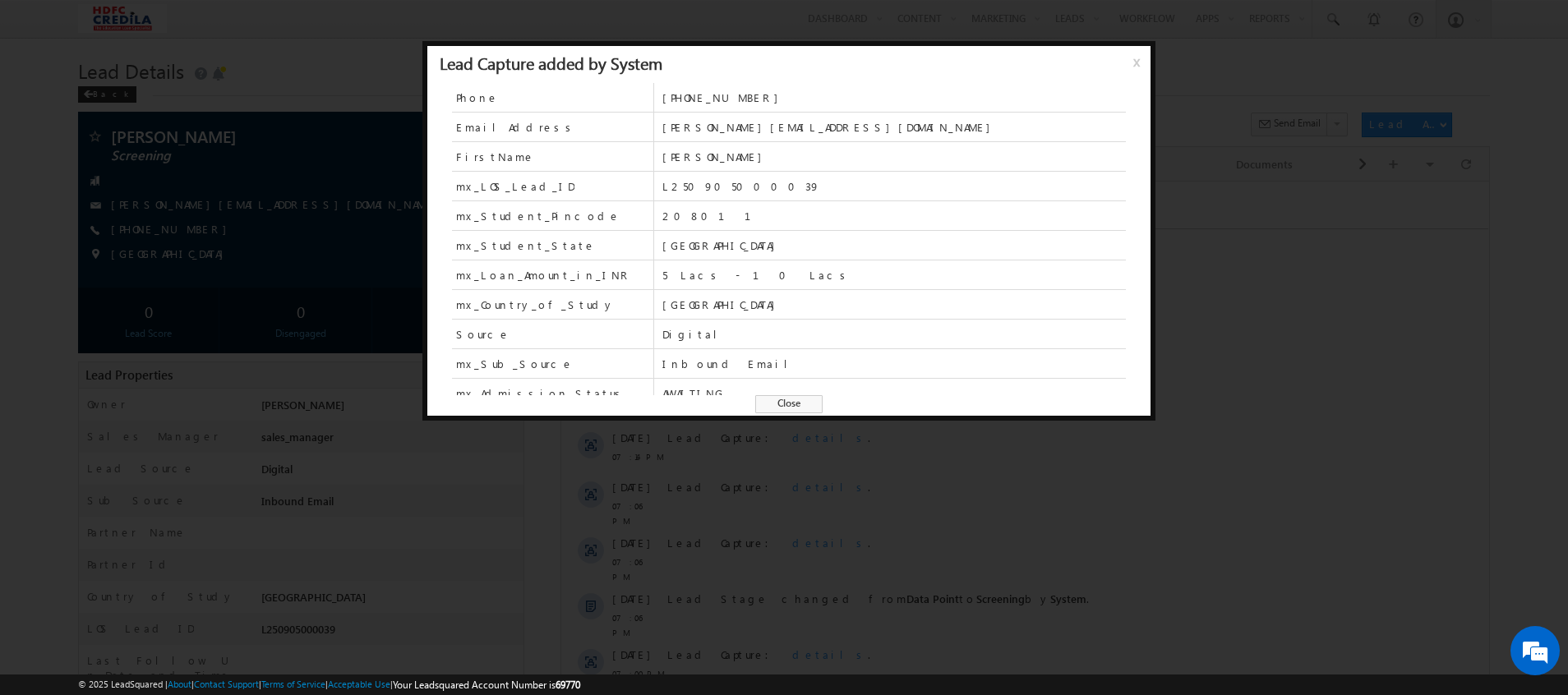
click at [1135, 70] on span "x" at bounding box center [1140, 67] width 13 height 29
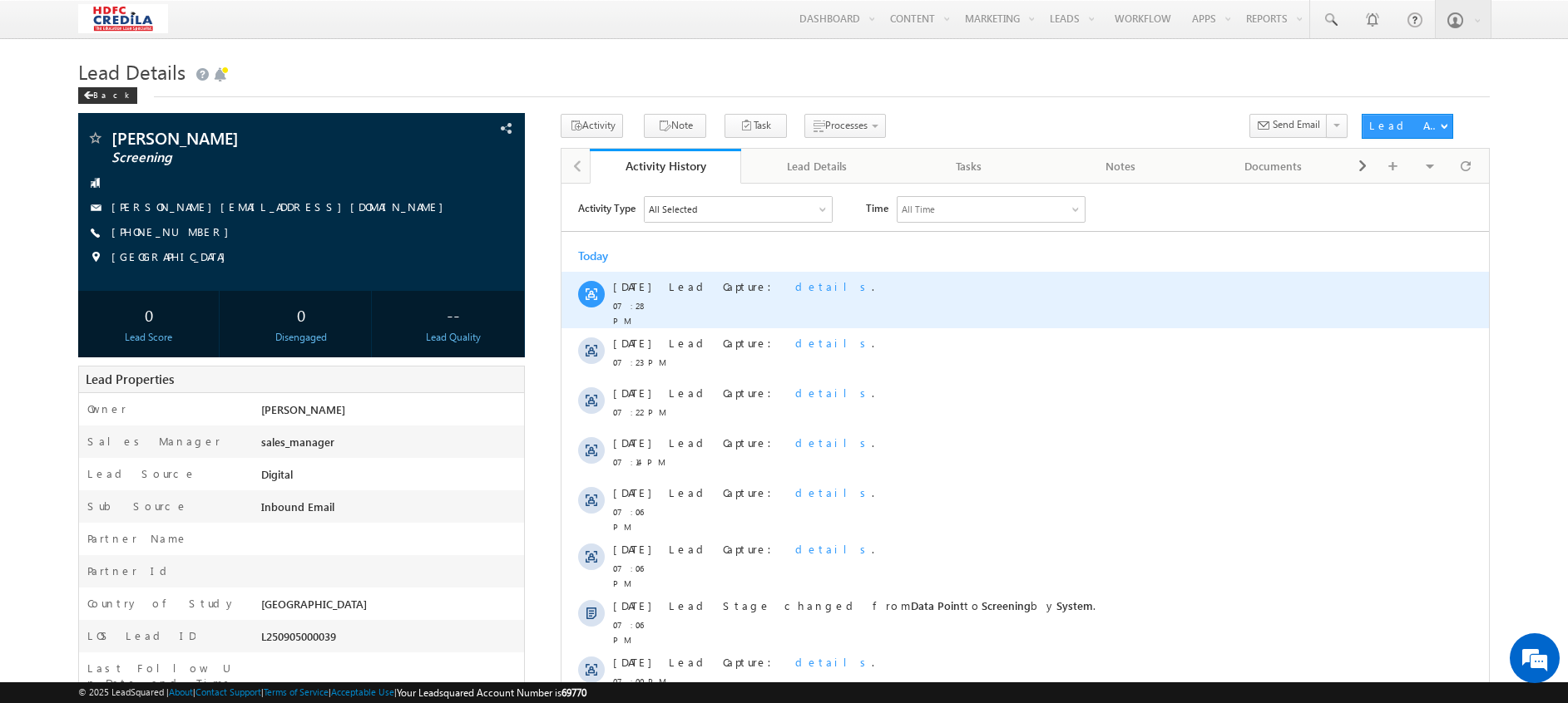
click at [795, 283] on span "details" at bounding box center [832, 286] width 76 height 14
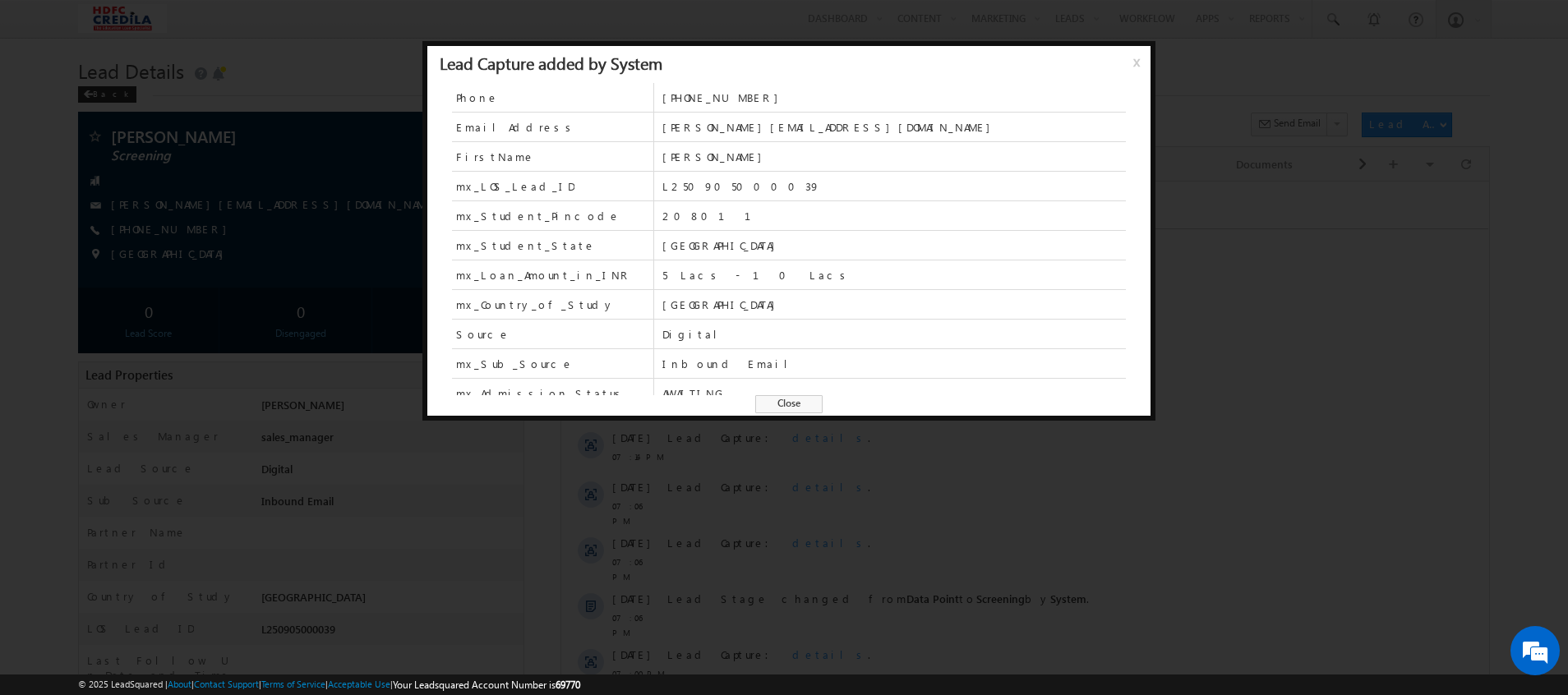
click at [1288, 316] on div at bounding box center [784, 348] width 1568 height 695
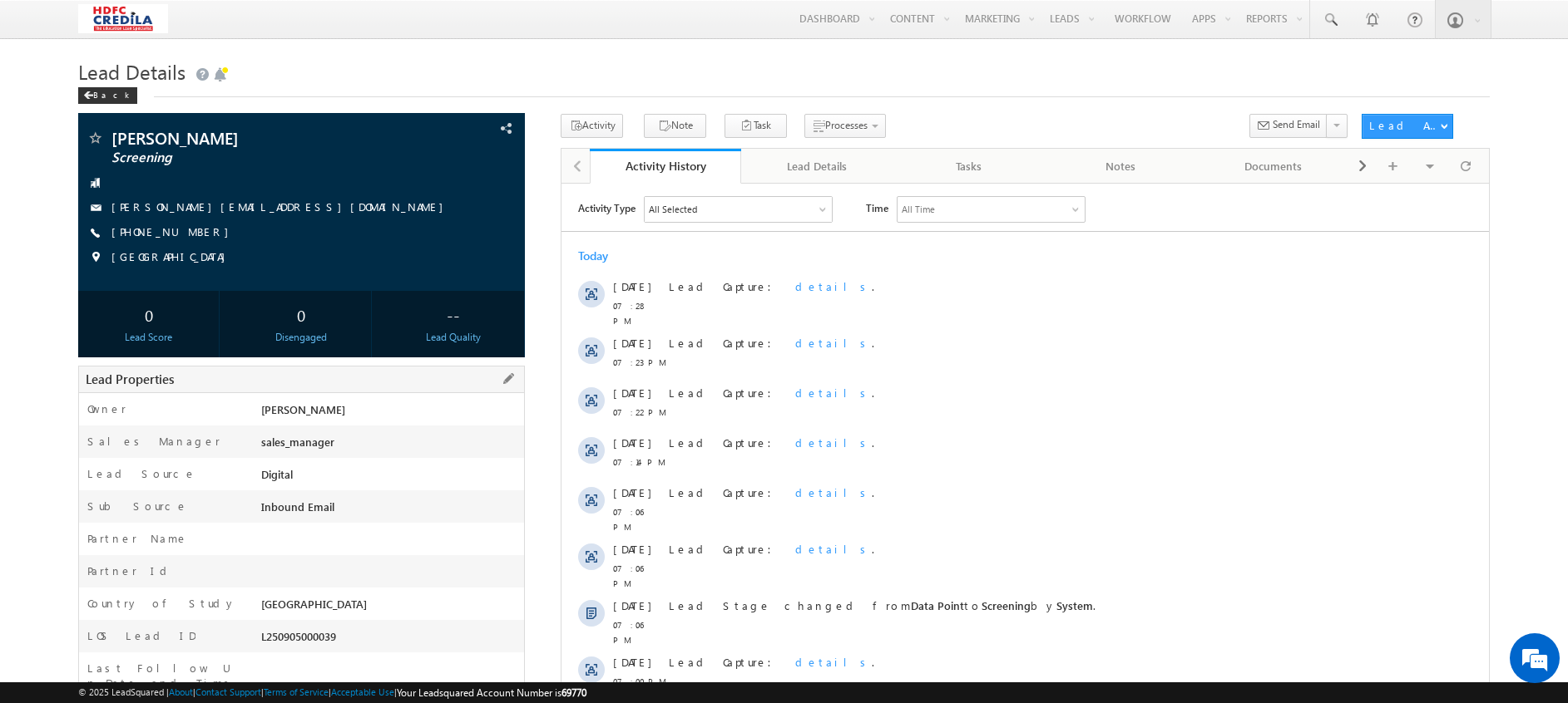
drag, startPoint x: 337, startPoint y: 514, endPoint x: 267, endPoint y: 508, distance: 70.3
click at [267, 508] on div "Inbound Email" at bounding box center [391, 510] width 267 height 23
drag, startPoint x: 267, startPoint y: 508, endPoint x: 351, endPoint y: 511, distance: 84.1
click at [351, 511] on div "Inbound Email" at bounding box center [391, 510] width 267 height 23
click at [372, 513] on div "Inbound Email" at bounding box center [391, 510] width 267 height 23
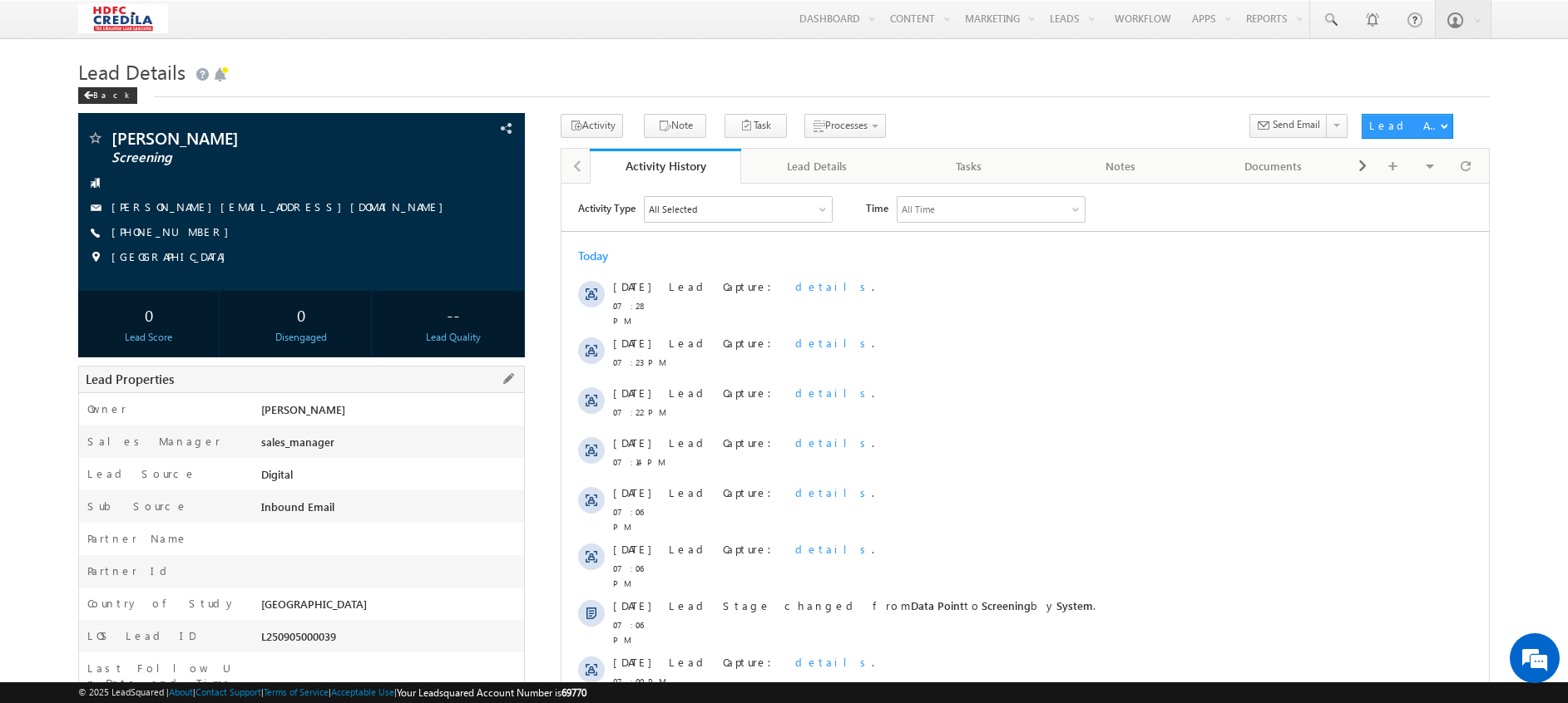
drag, startPoint x: 371, startPoint y: 513, endPoint x: 250, endPoint y: 451, distance: 136.0
click at [250, 451] on div "Owner * Moorthy Raju Sales Manager sales_manager Lead Source Digital Sub Source…" at bounding box center [301, 579] width 447 height 373
click at [84, 95] on span at bounding box center [88, 95] width 10 height 8
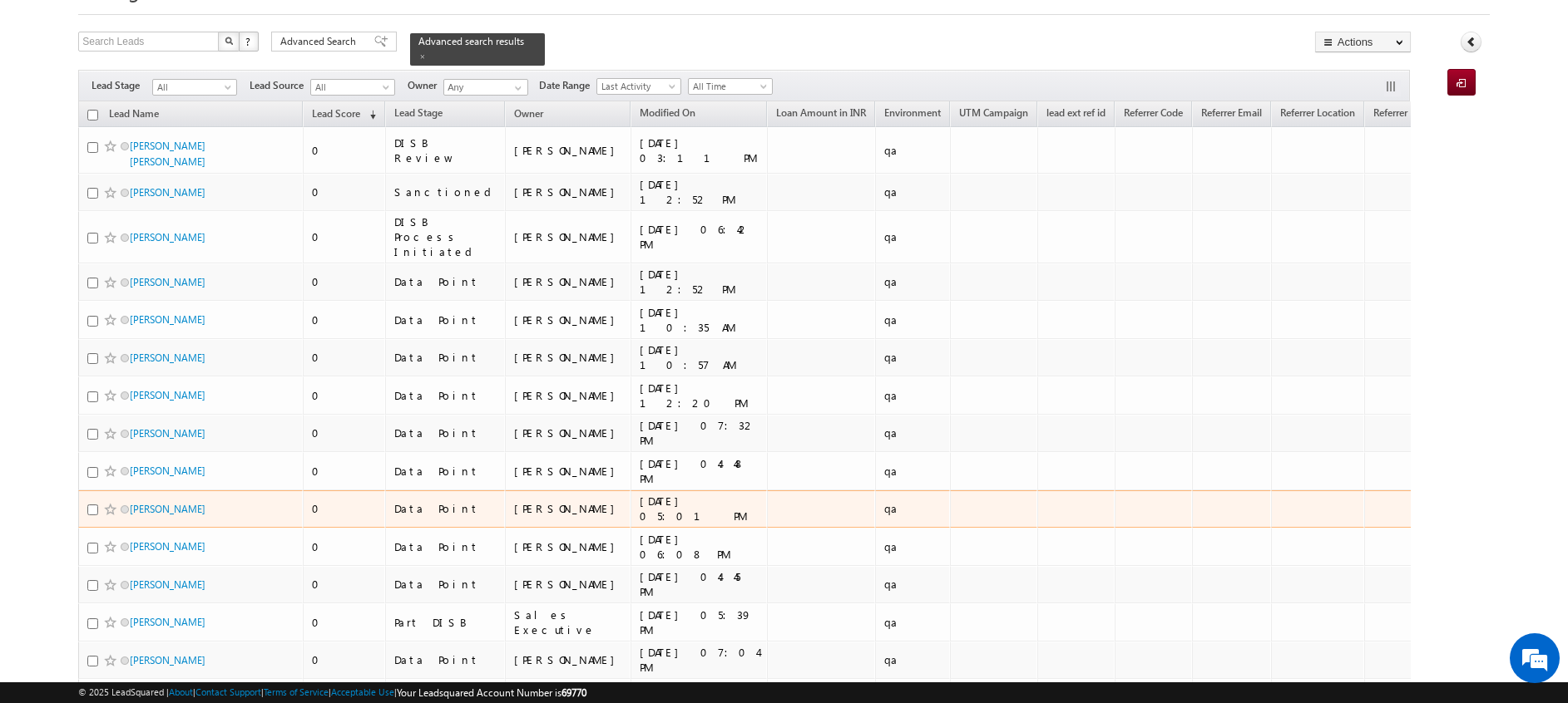
scroll to position [48, 0]
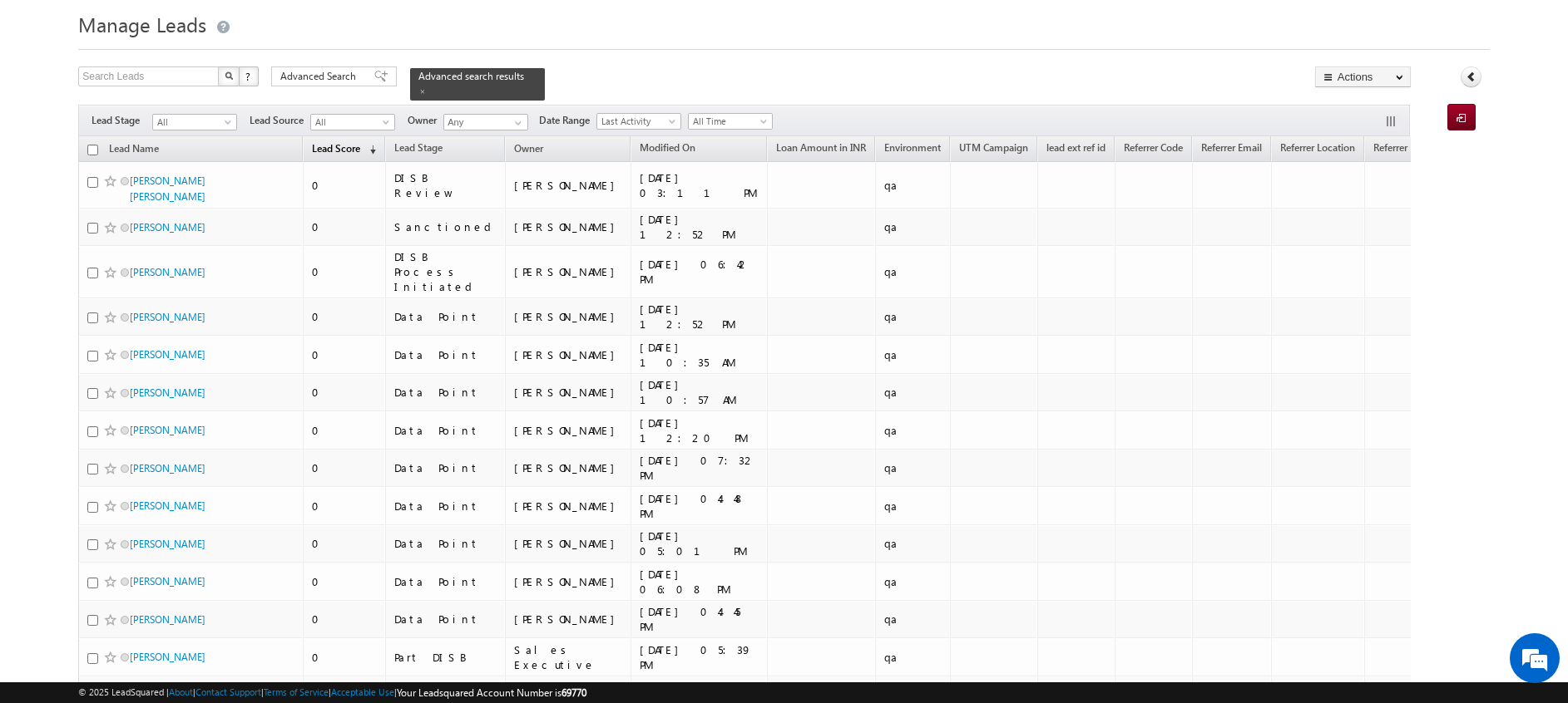
click at [372, 143] on span "(sorted descending)" at bounding box center [369, 149] width 13 height 13
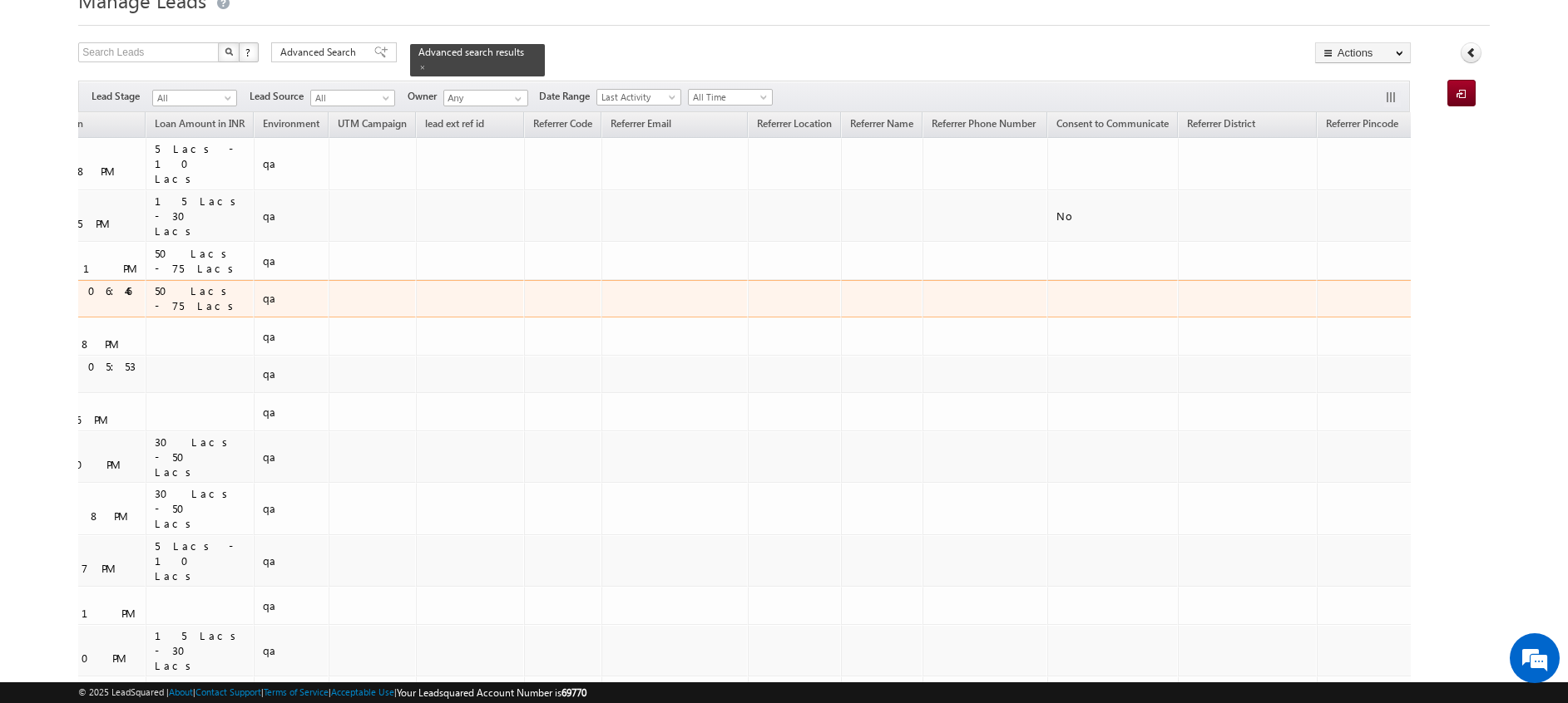
scroll to position [0, 0]
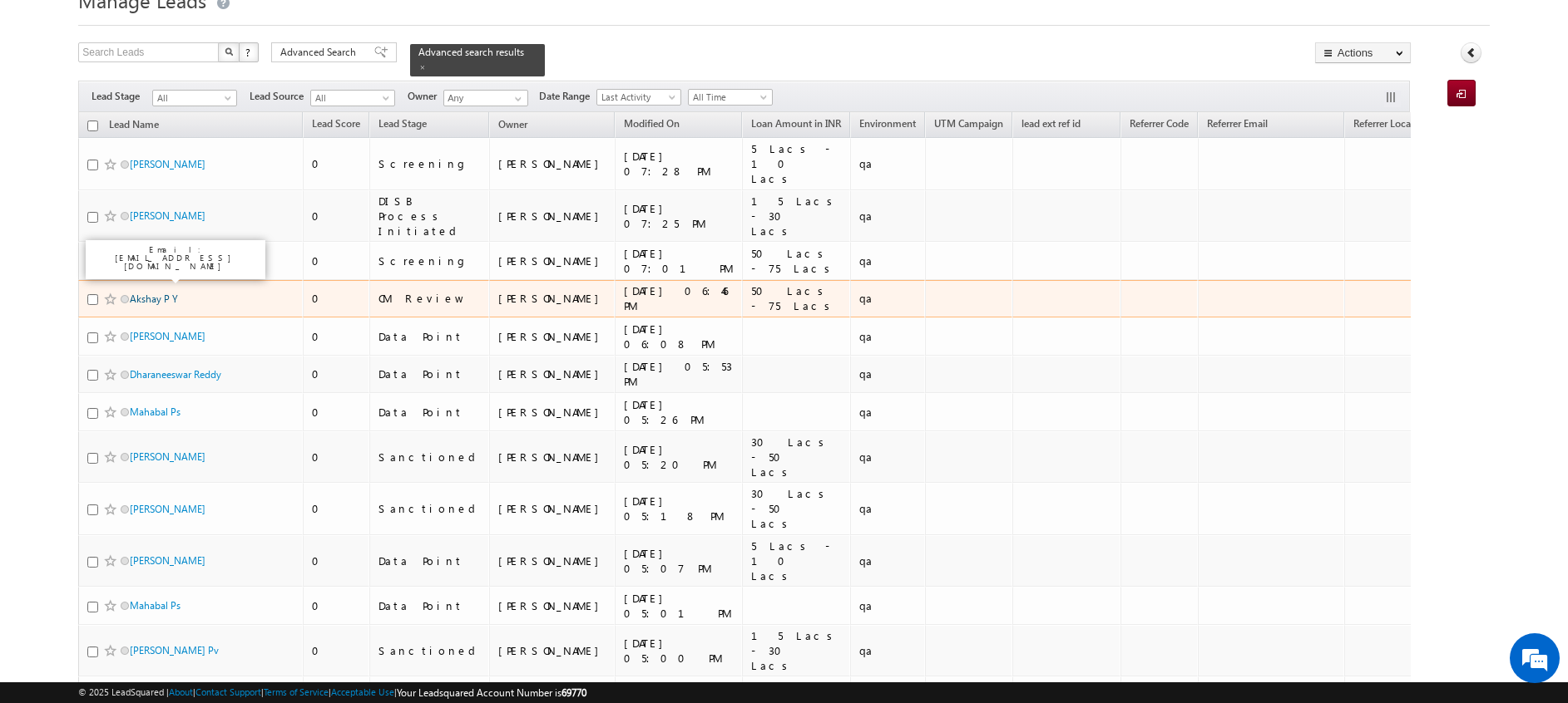
click at [155, 292] on link "Akshay P Y" at bounding box center [154, 299] width 48 height 13
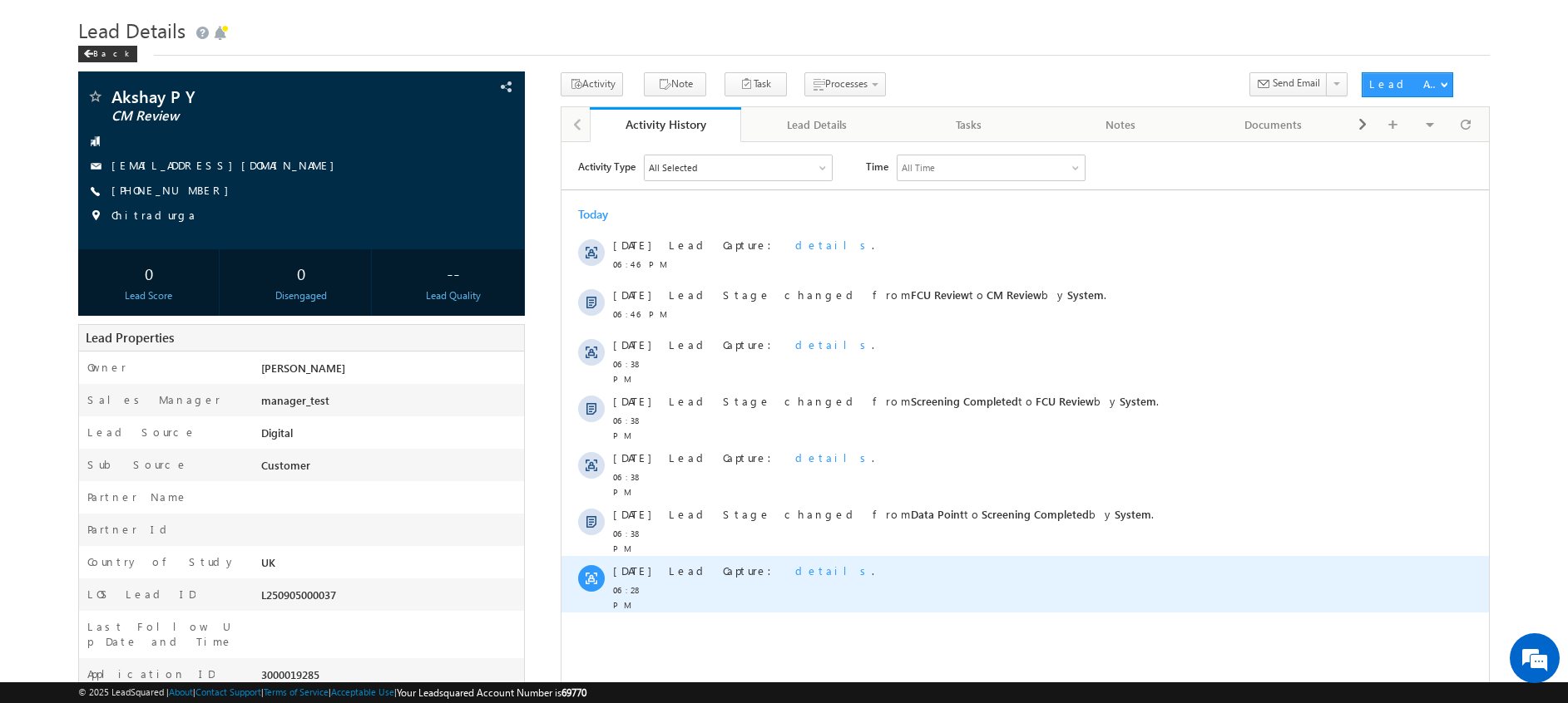
scroll to position [42, 0]
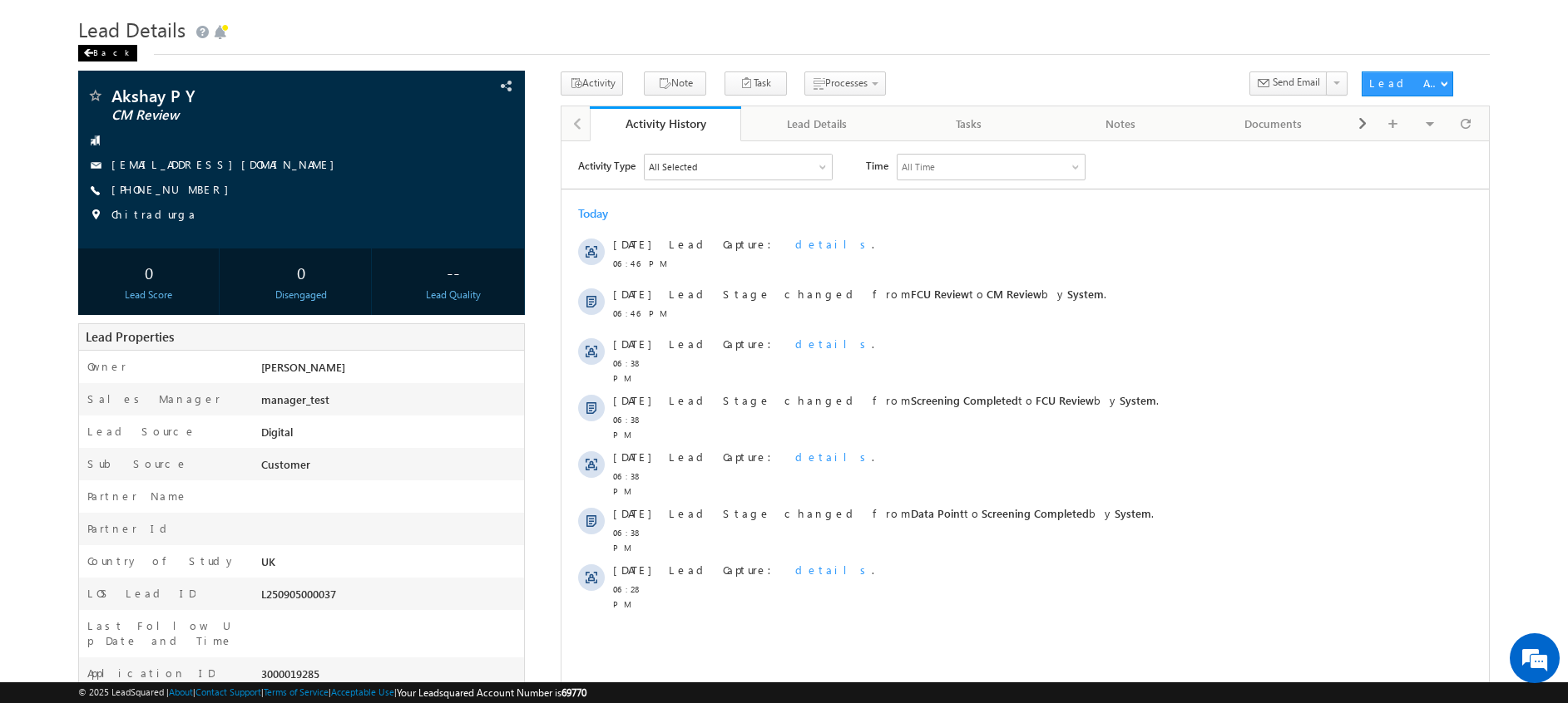
click at [92, 55] on span at bounding box center [88, 53] width 10 height 8
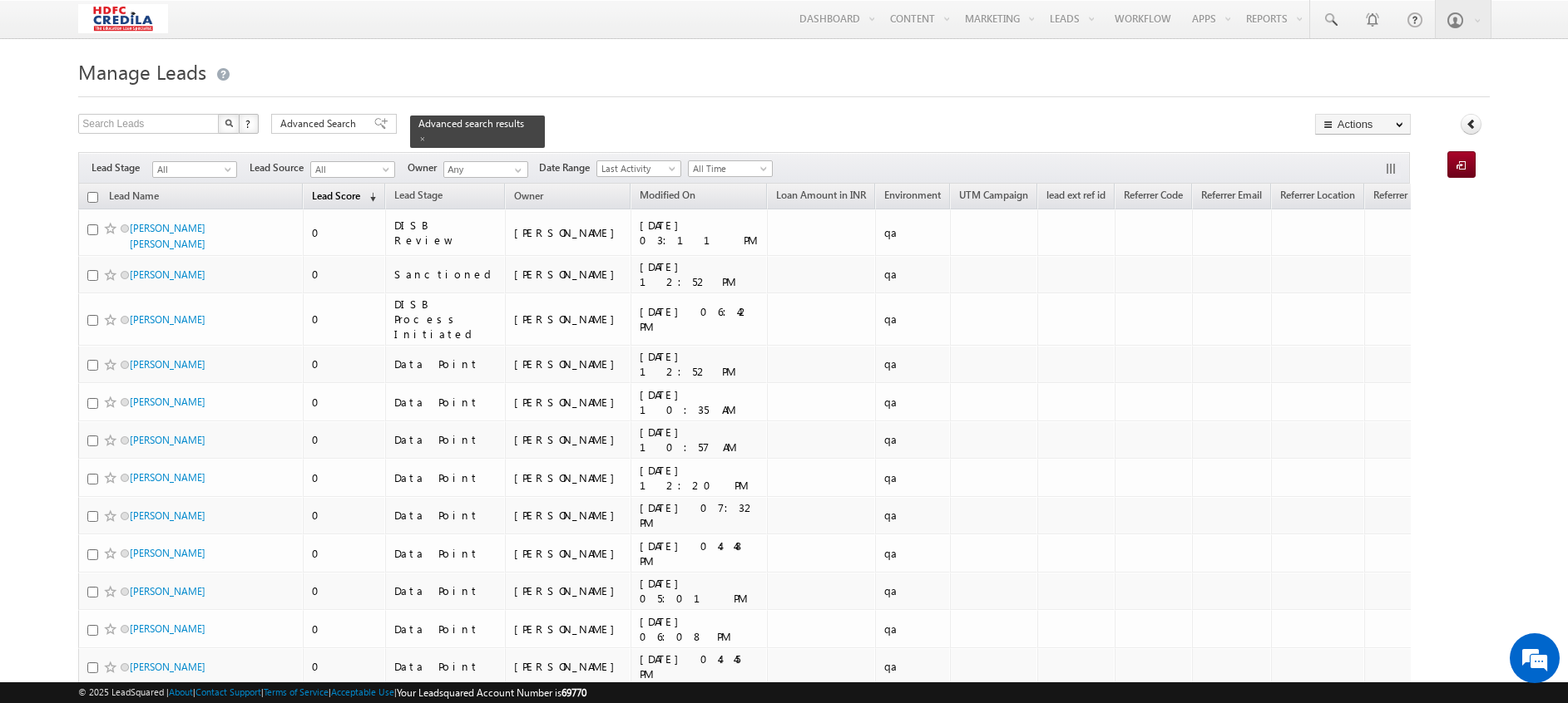
click at [372, 190] on span "(sorted descending)" at bounding box center [369, 196] width 13 height 13
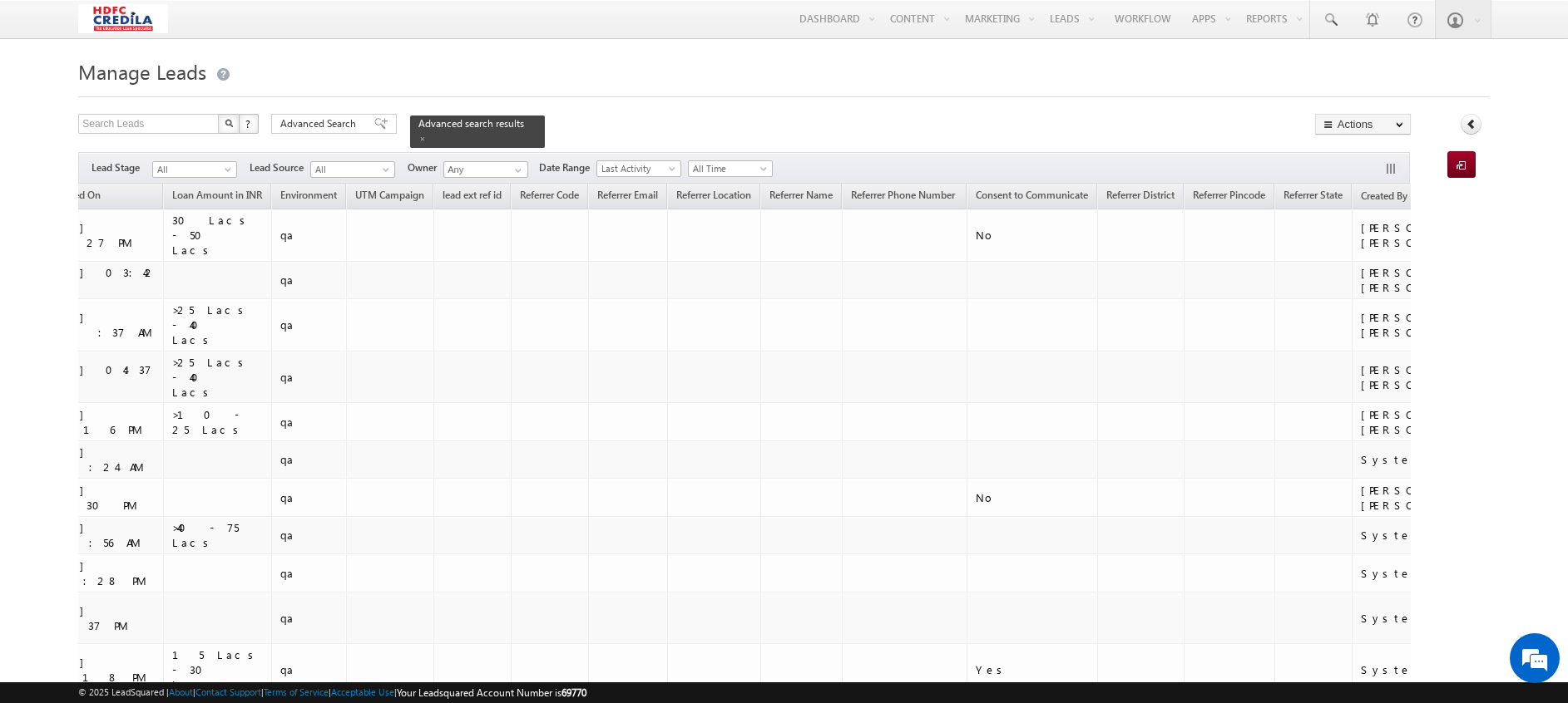
click at [1478, 196] on link "Created On (sorted ascending)" at bounding box center [1519, 197] width 82 height 22
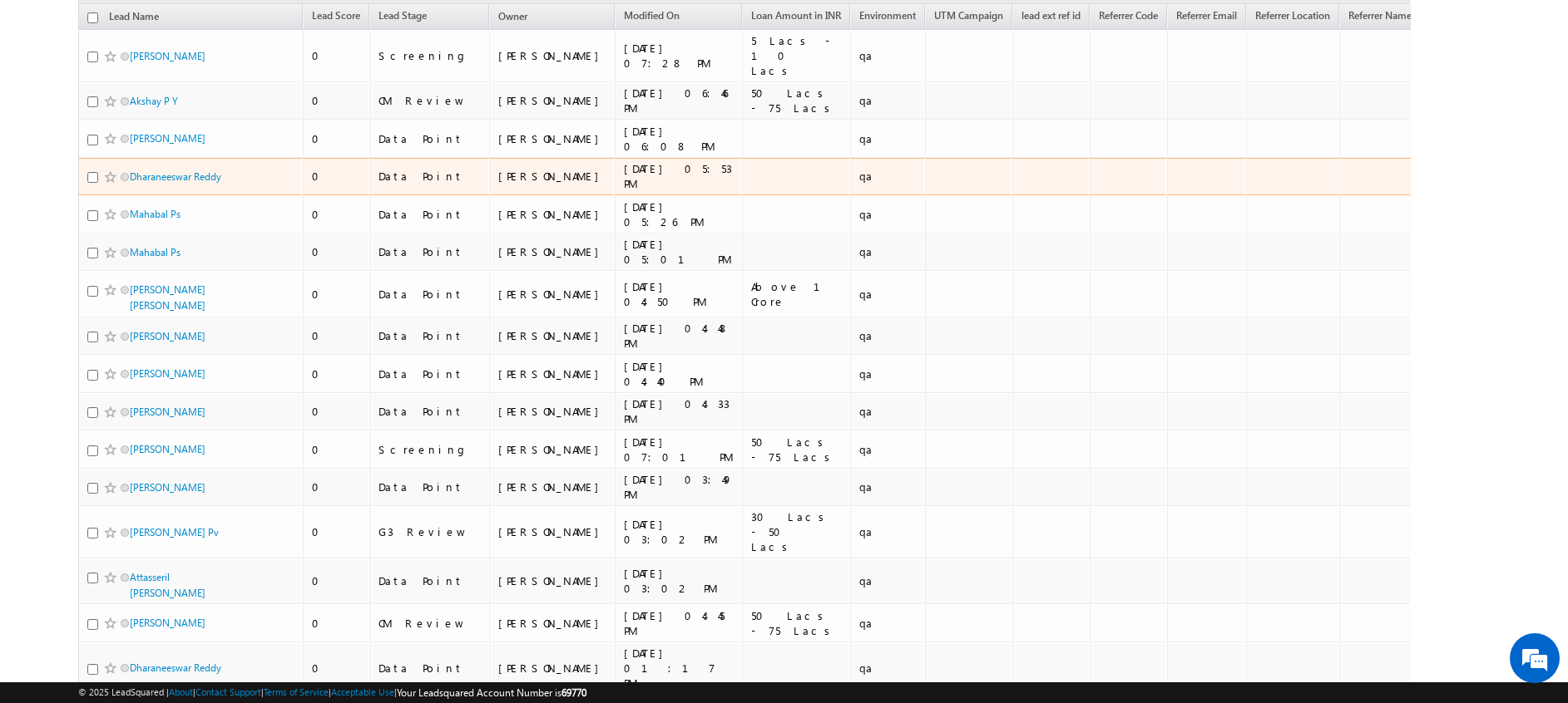
scroll to position [181, 0]
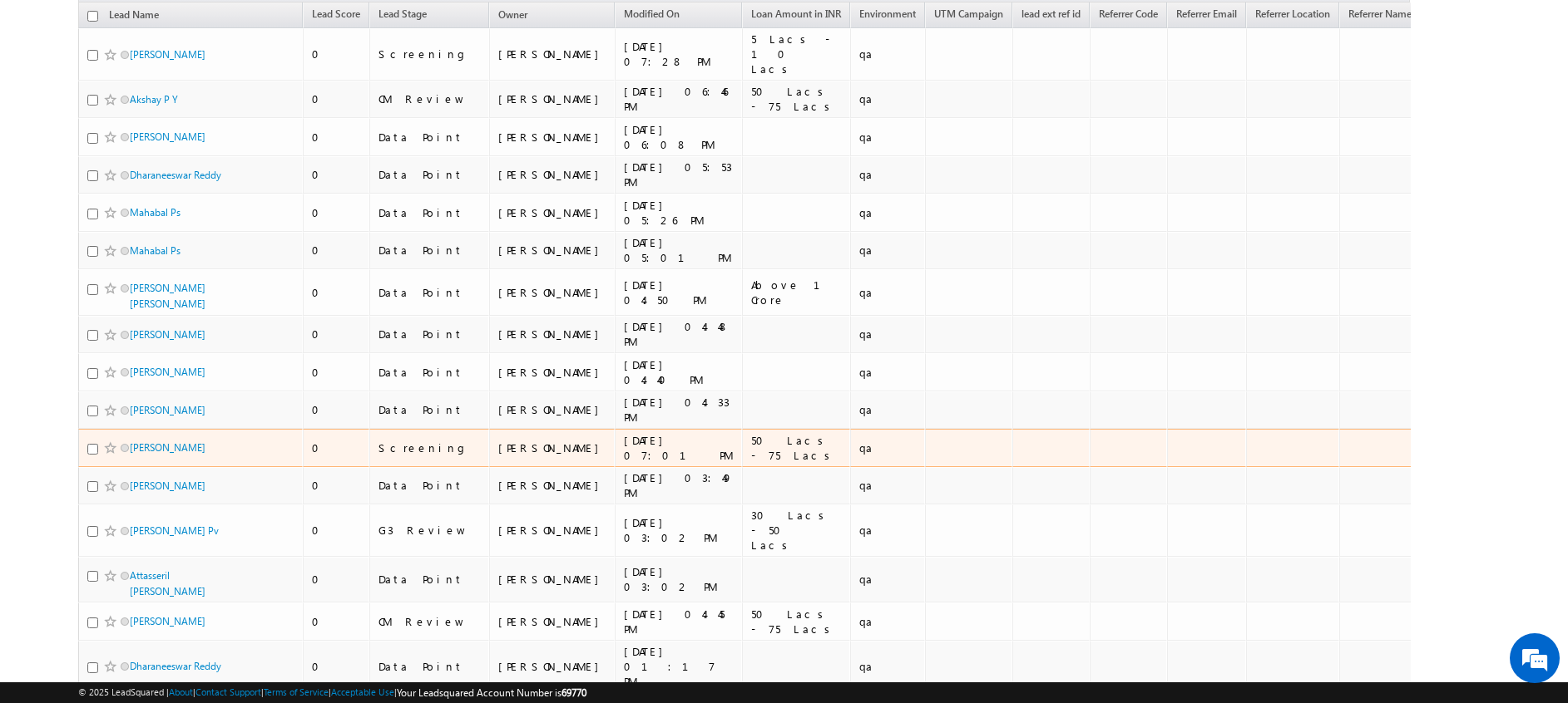
click at [104, 441] on span at bounding box center [110, 447] width 13 height 13
click at [109, 441] on span at bounding box center [110, 447] width 13 height 13
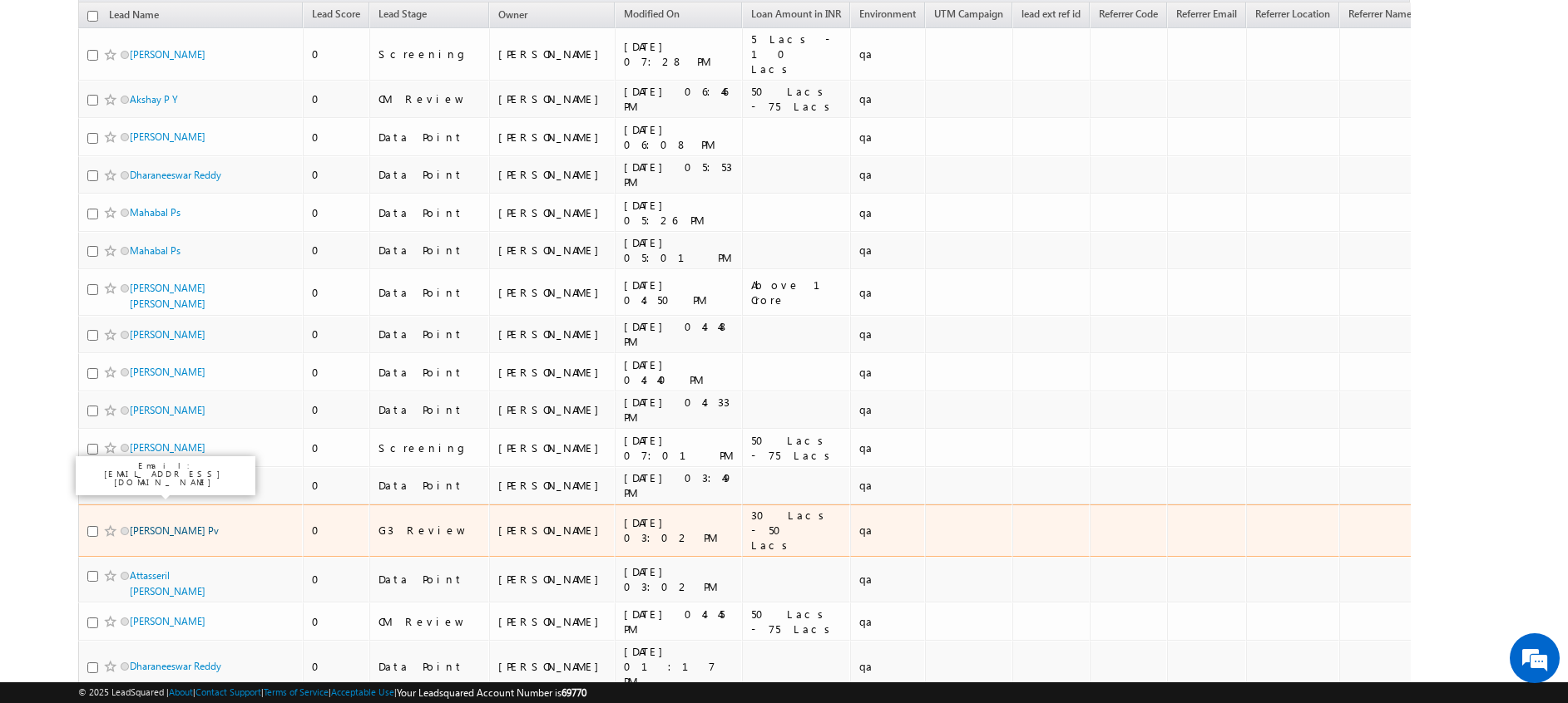
click at [159, 525] on link "[PERSON_NAME] Pv" at bounding box center [174, 531] width 89 height 13
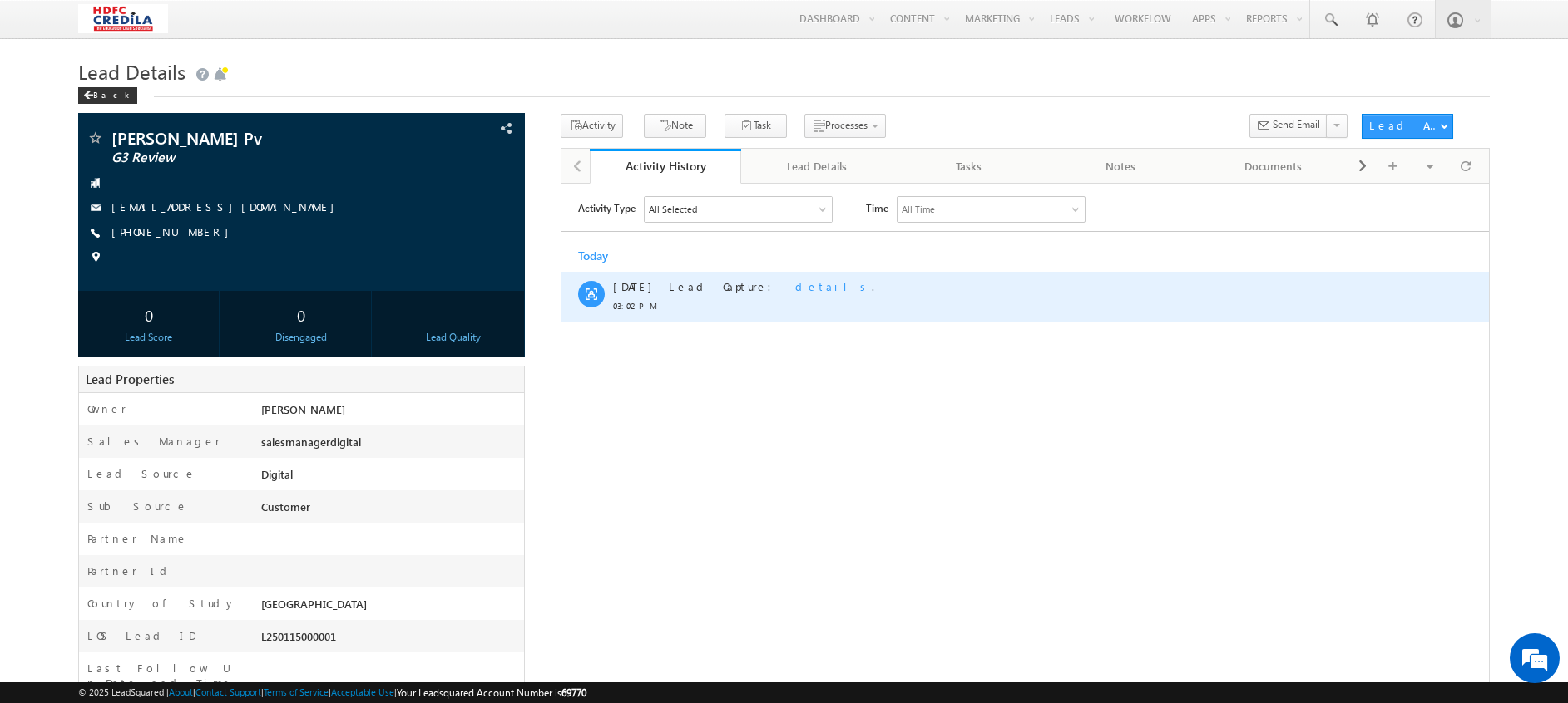
click at [795, 288] on span "details" at bounding box center [832, 286] width 76 height 14
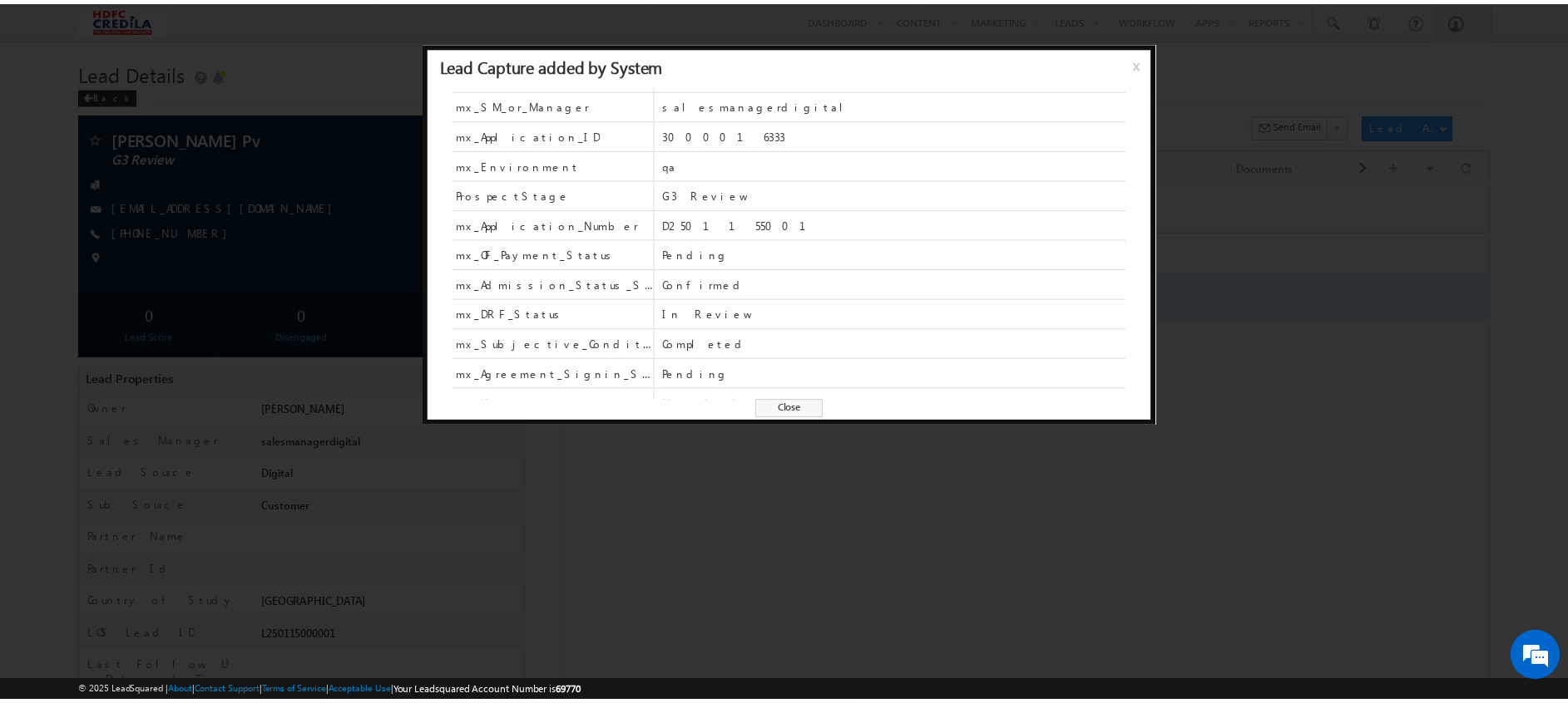
scroll to position [641, 0]
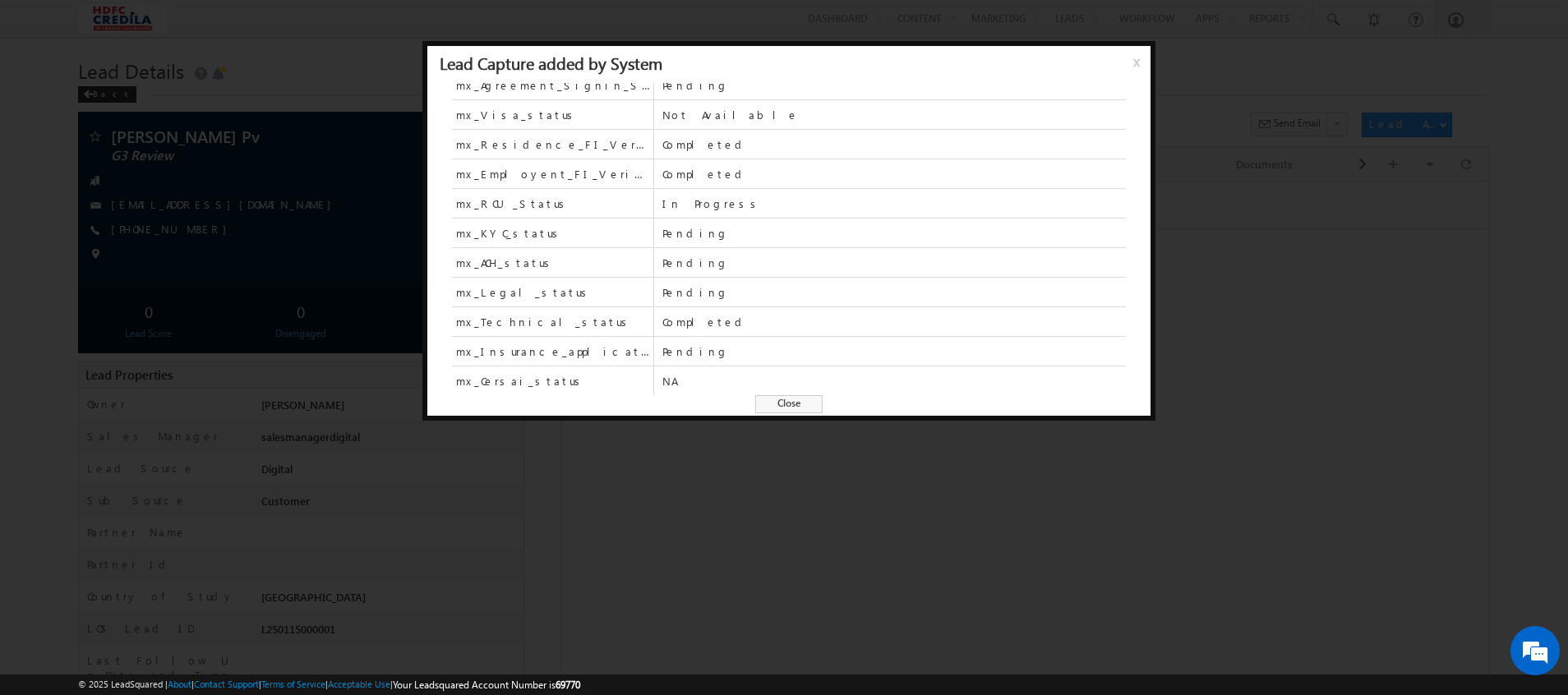
click at [687, 504] on div at bounding box center [784, 348] width 1568 height 695
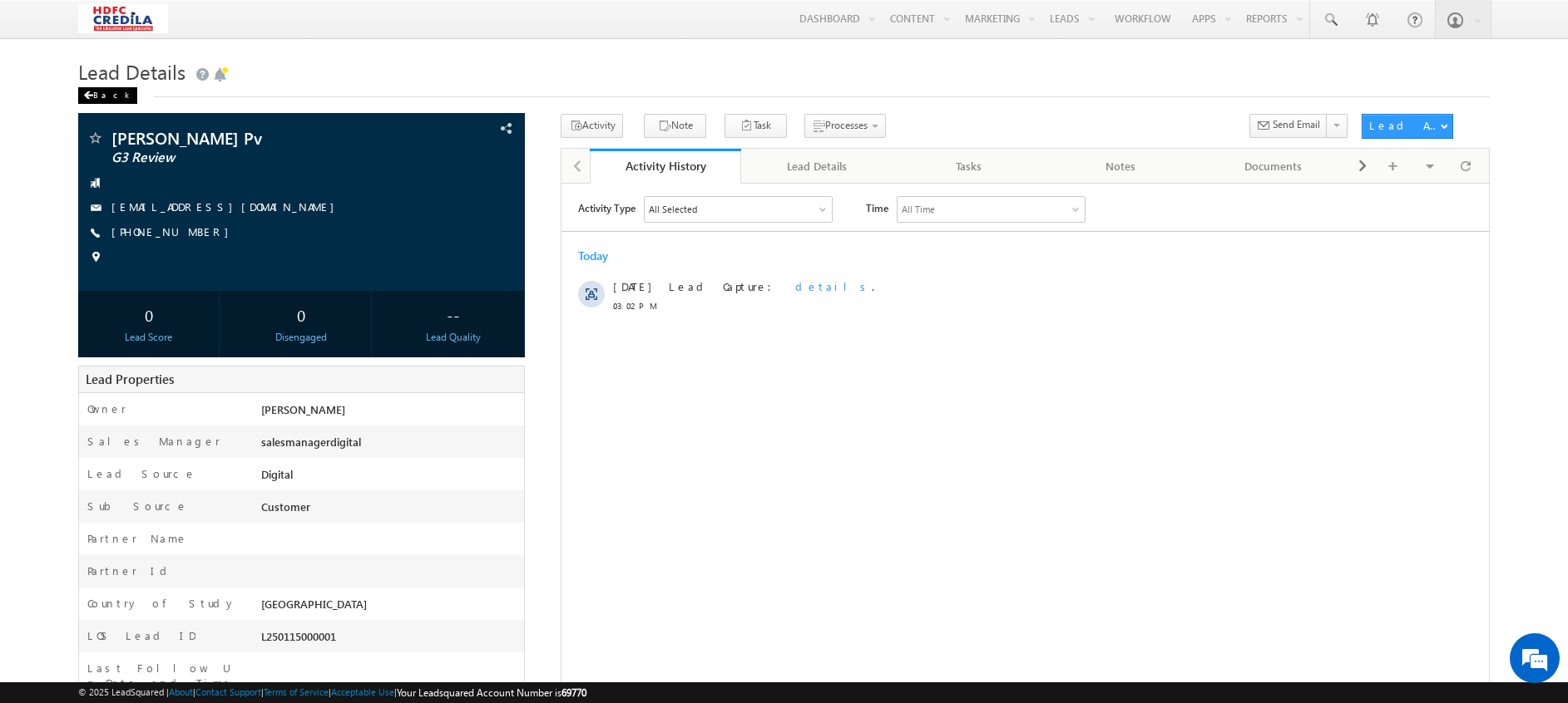
click at [94, 98] on div "Back" at bounding box center [108, 95] width 59 height 17
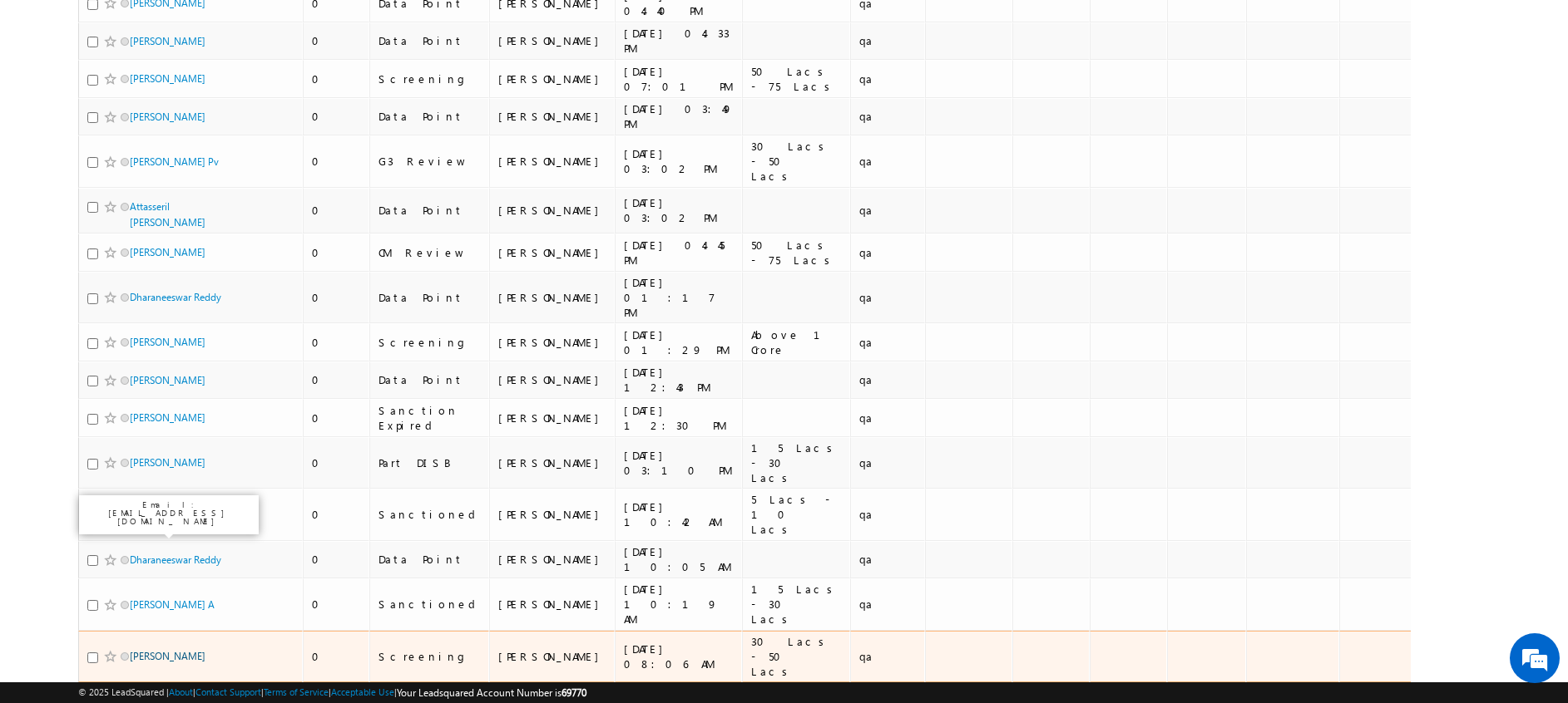
click at [184, 650] on link "[PERSON_NAME]" at bounding box center [168, 656] width 75 height 13
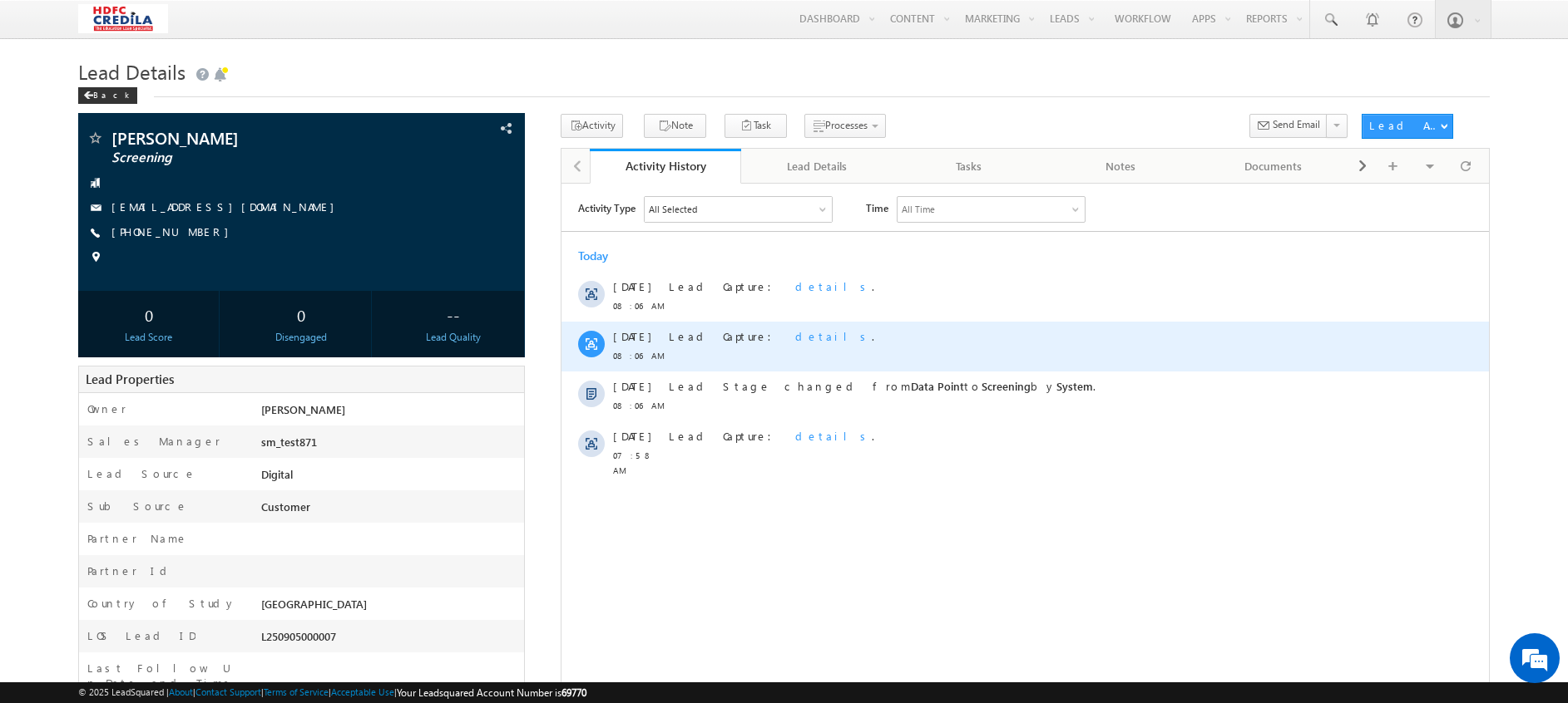
click at [795, 334] on span "details" at bounding box center [832, 335] width 76 height 14
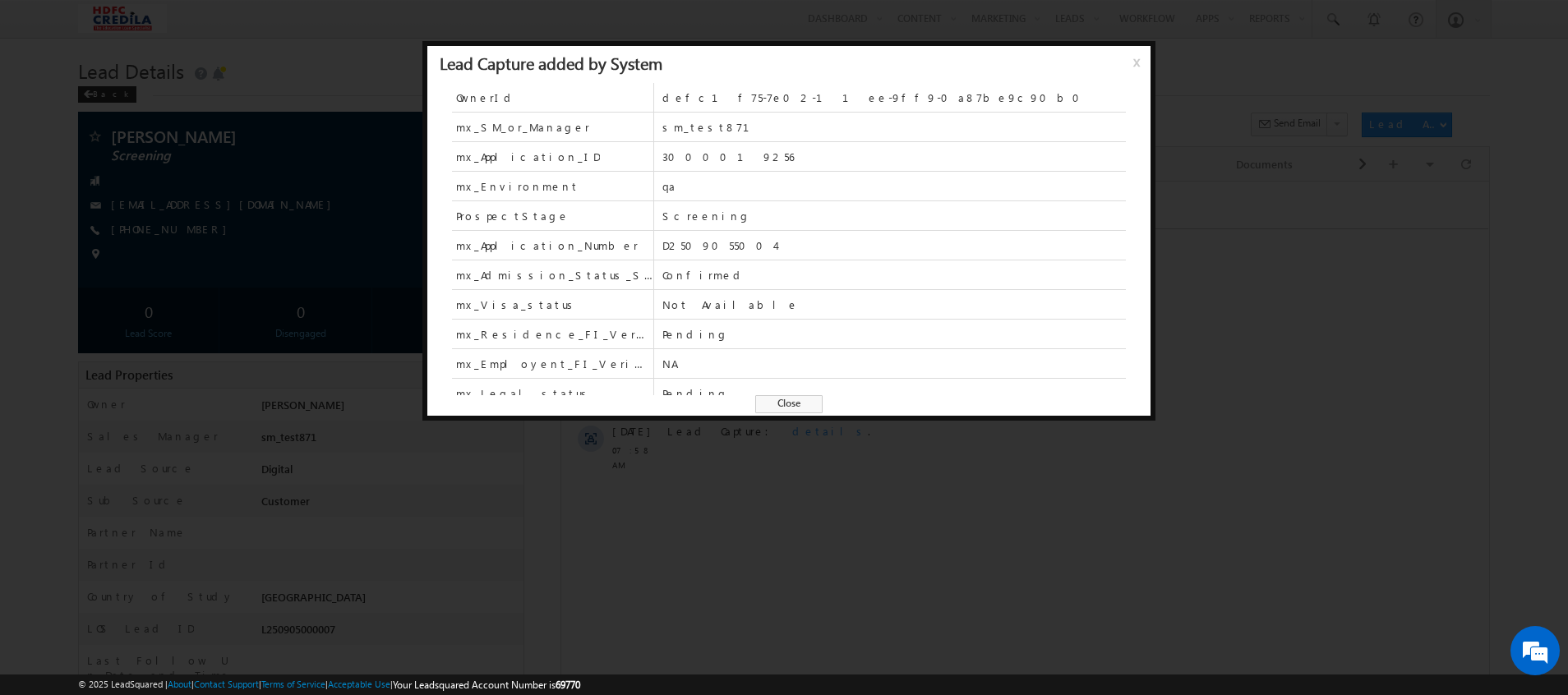
scroll to position [333, 0]
click at [753, 528] on div at bounding box center [784, 348] width 1568 height 695
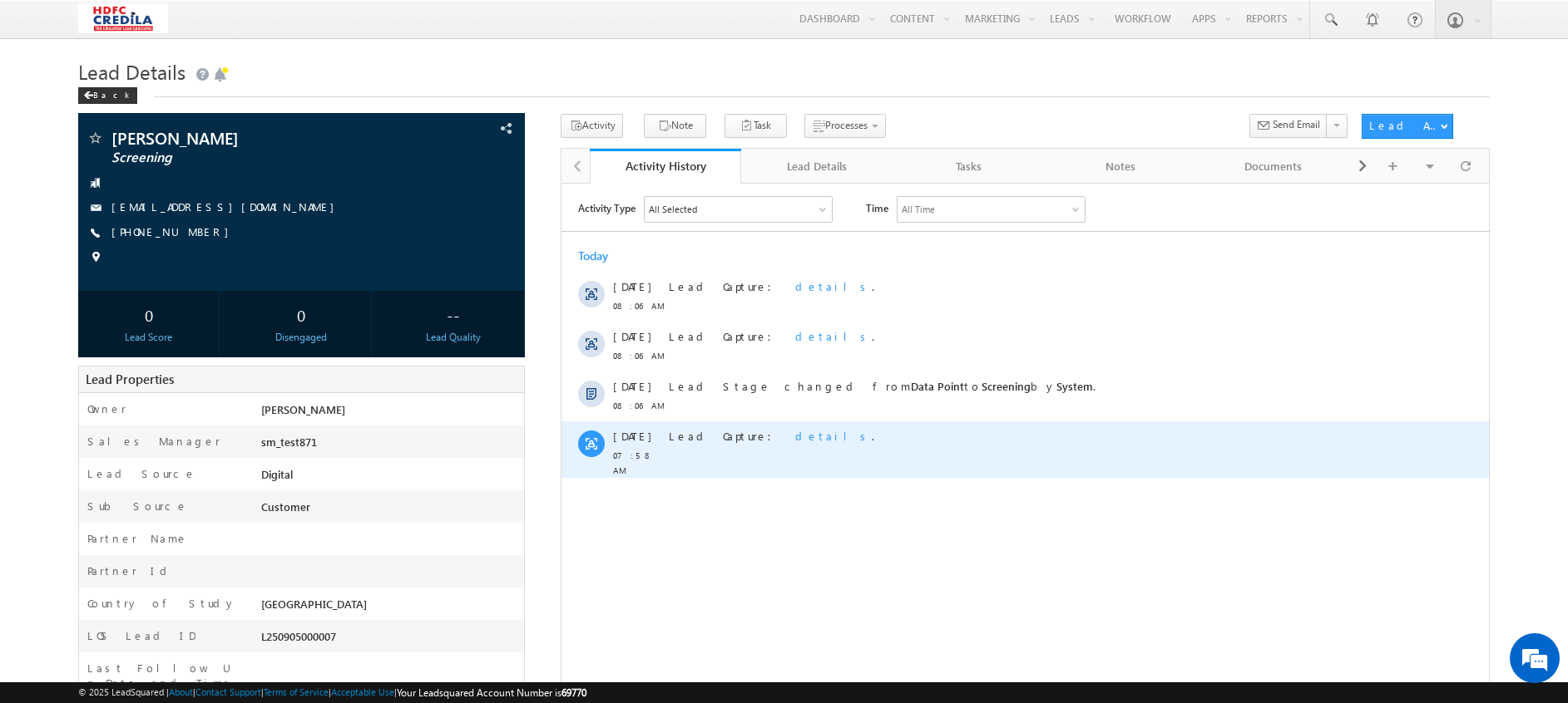
click at [795, 437] on span "details" at bounding box center [832, 436] width 76 height 14
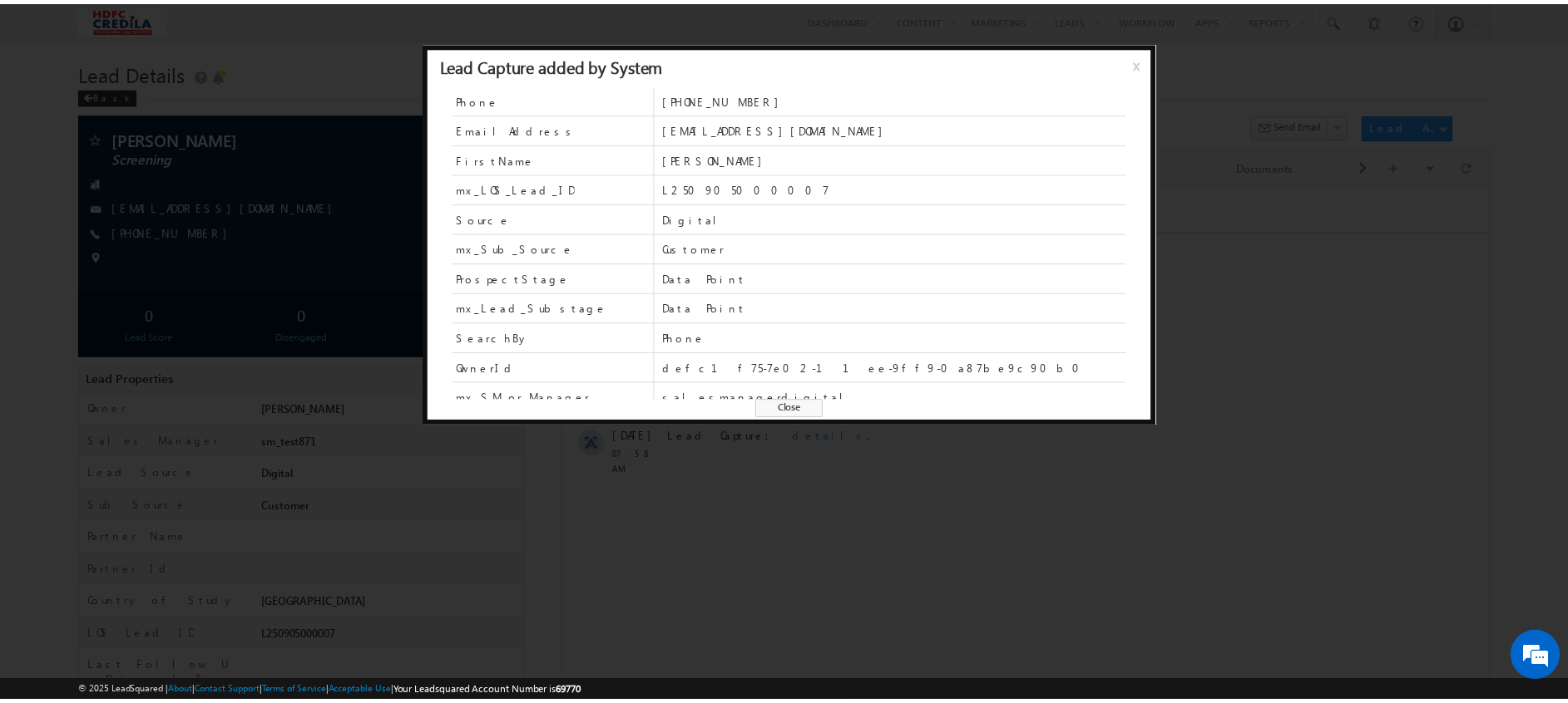
scroll to position [73, 0]
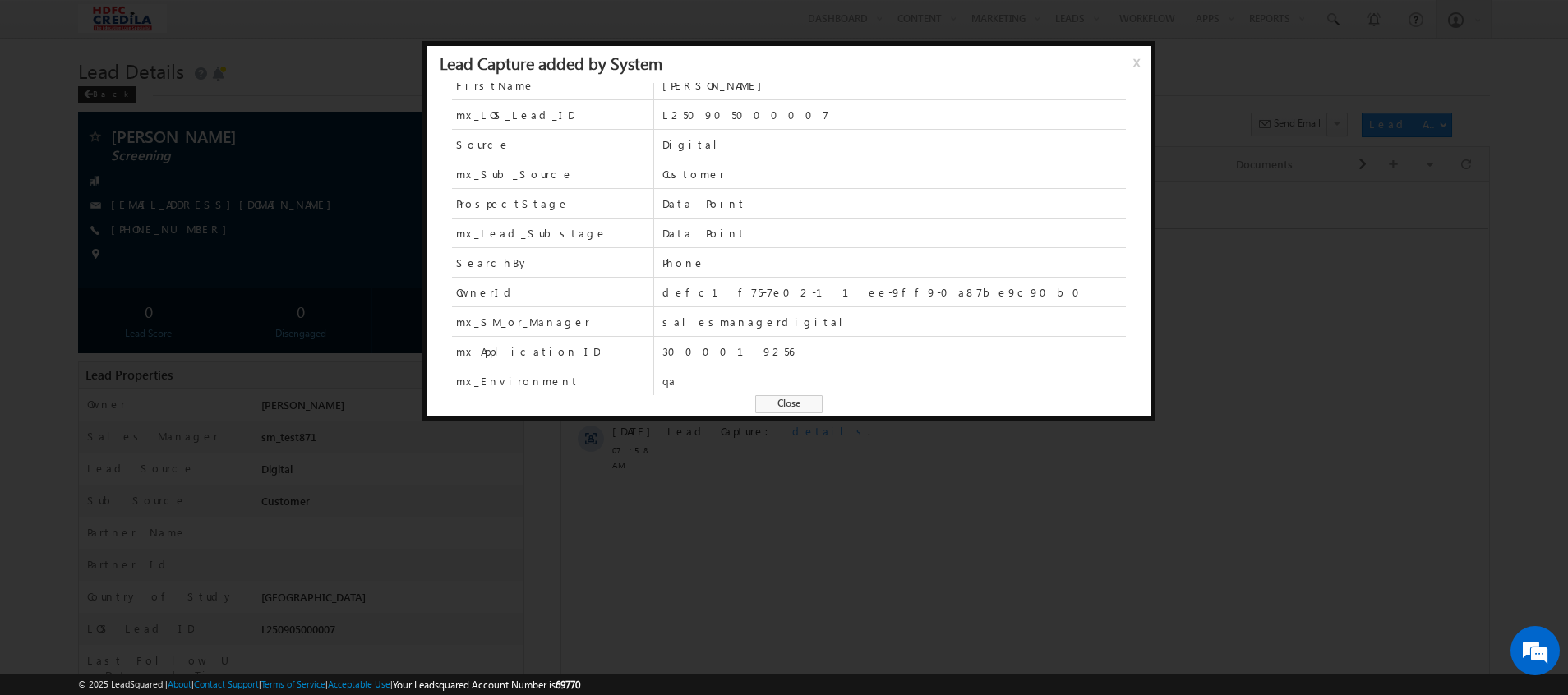
click at [734, 545] on div at bounding box center [784, 348] width 1568 height 695
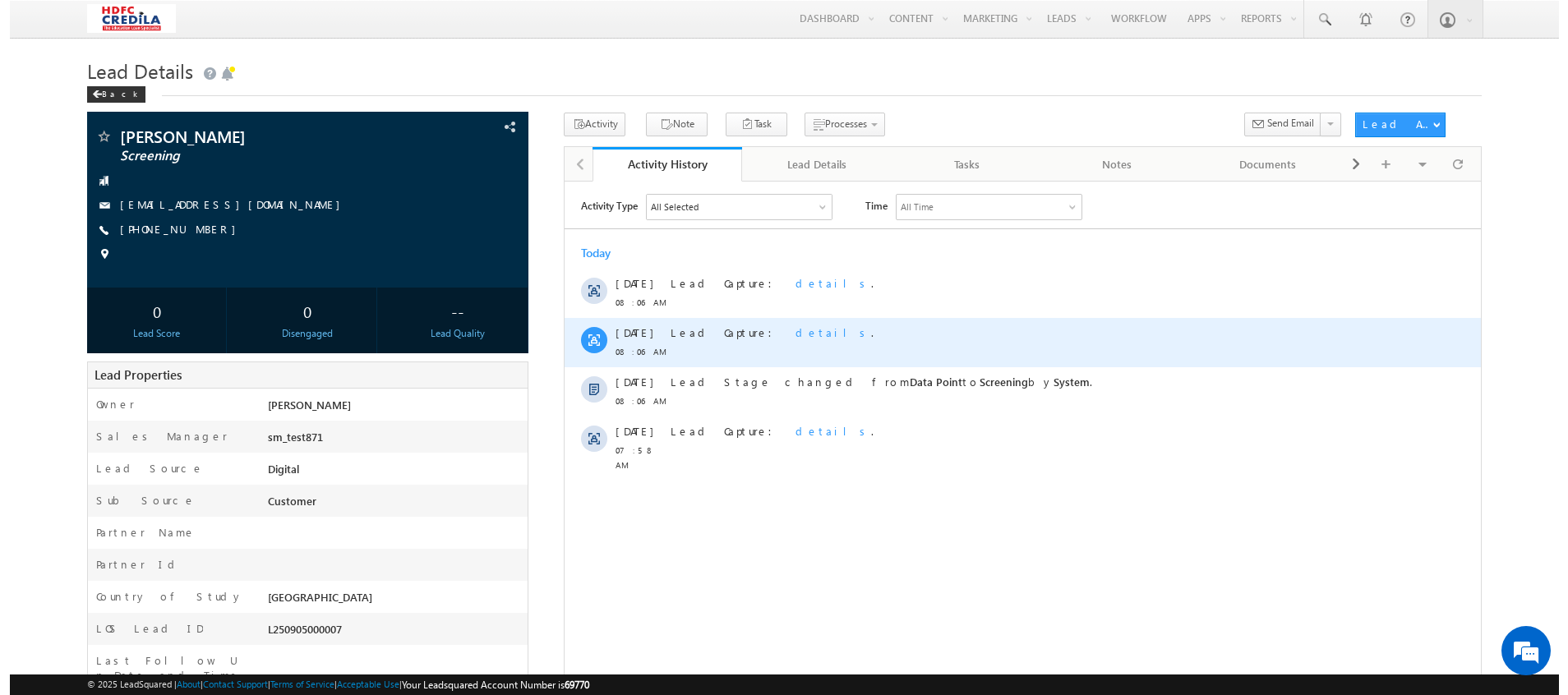
scroll to position [0, 0]
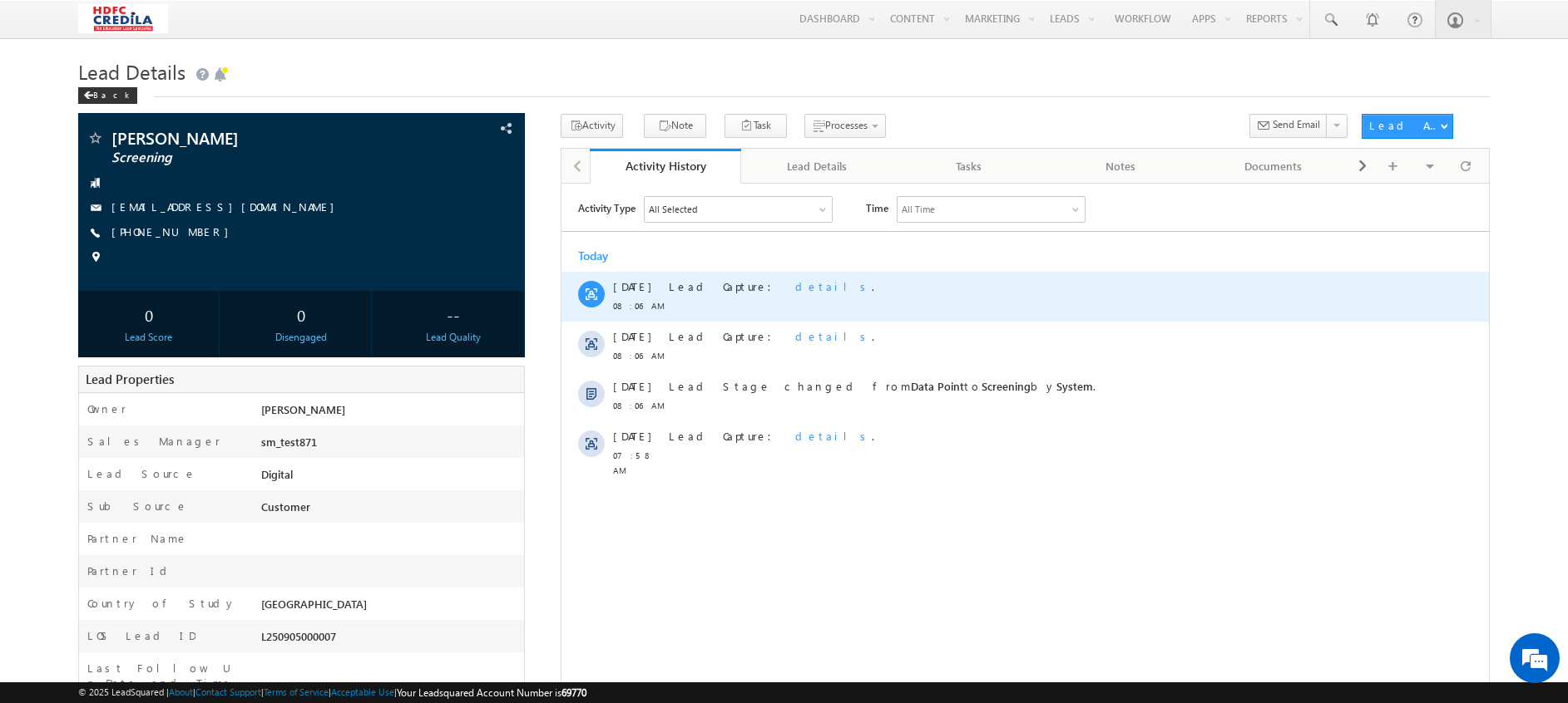
click at [795, 287] on span "details" at bounding box center [832, 286] width 76 height 14
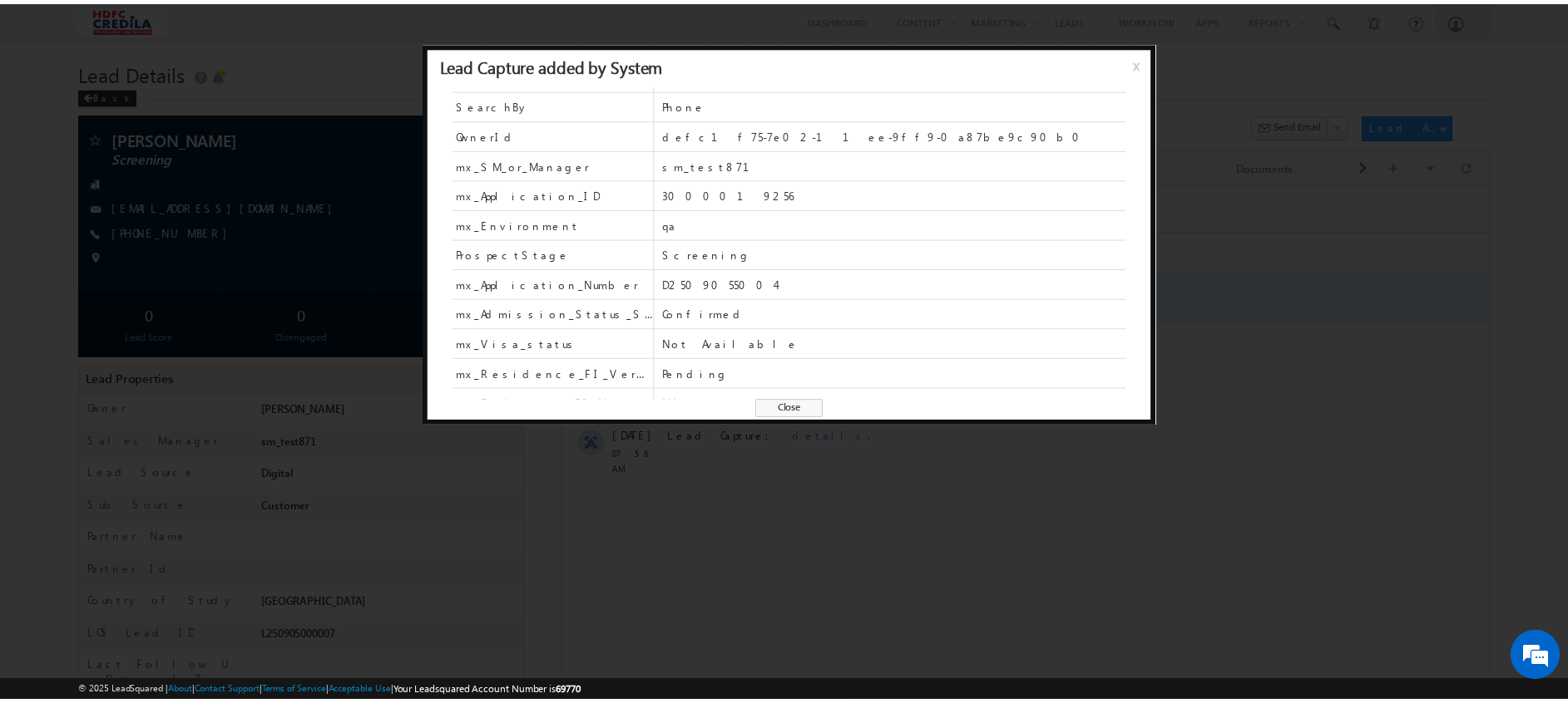
scroll to position [296, 0]
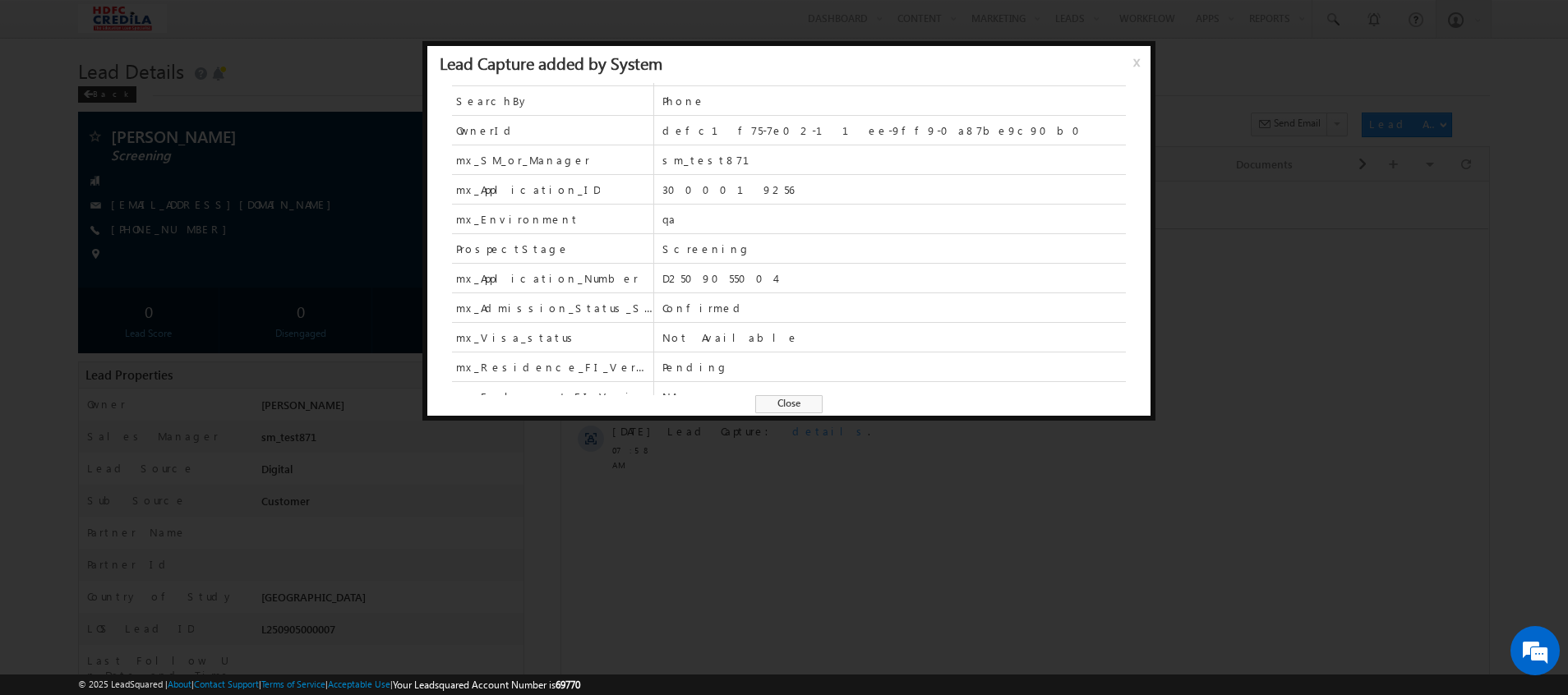
click at [702, 491] on div at bounding box center [784, 348] width 1568 height 695
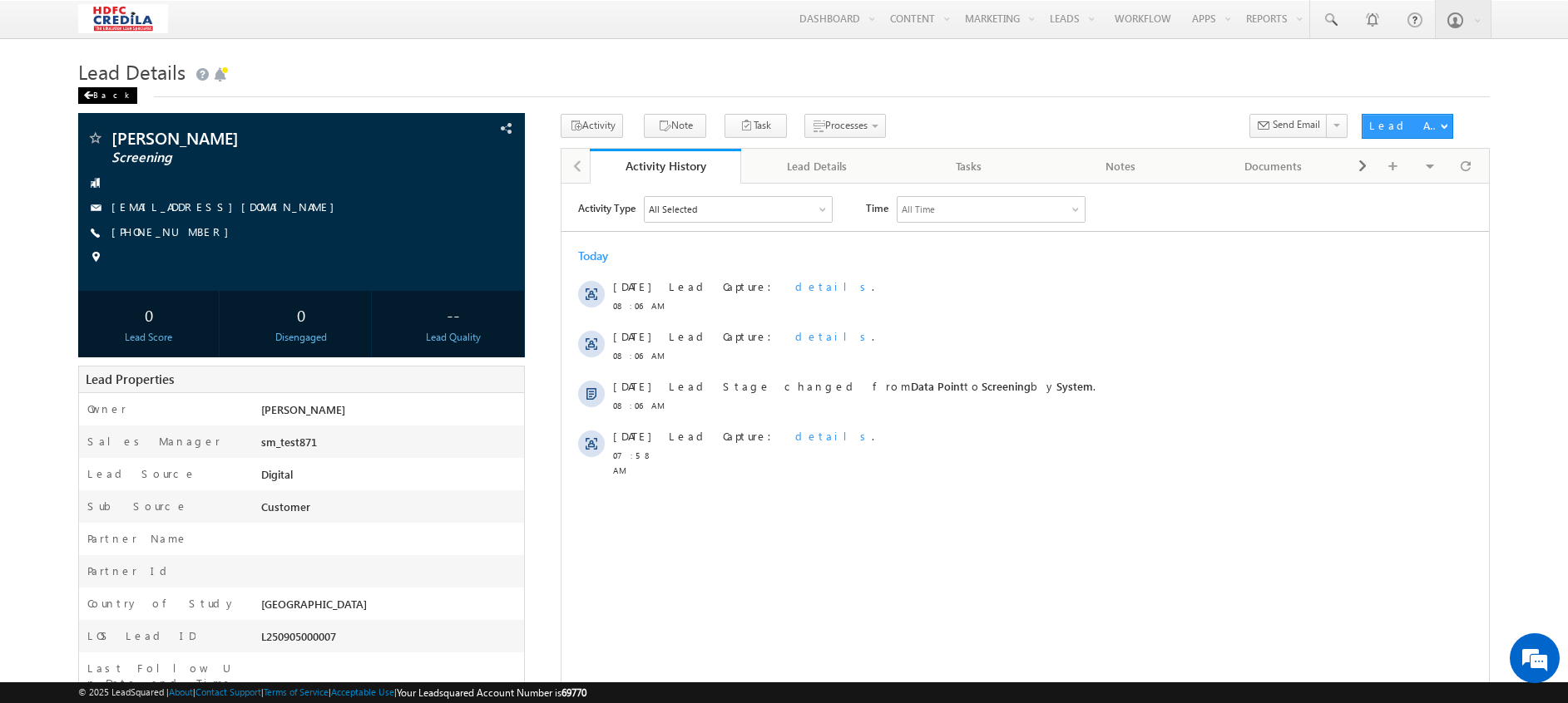
click at [104, 93] on div "Back" at bounding box center [108, 95] width 59 height 17
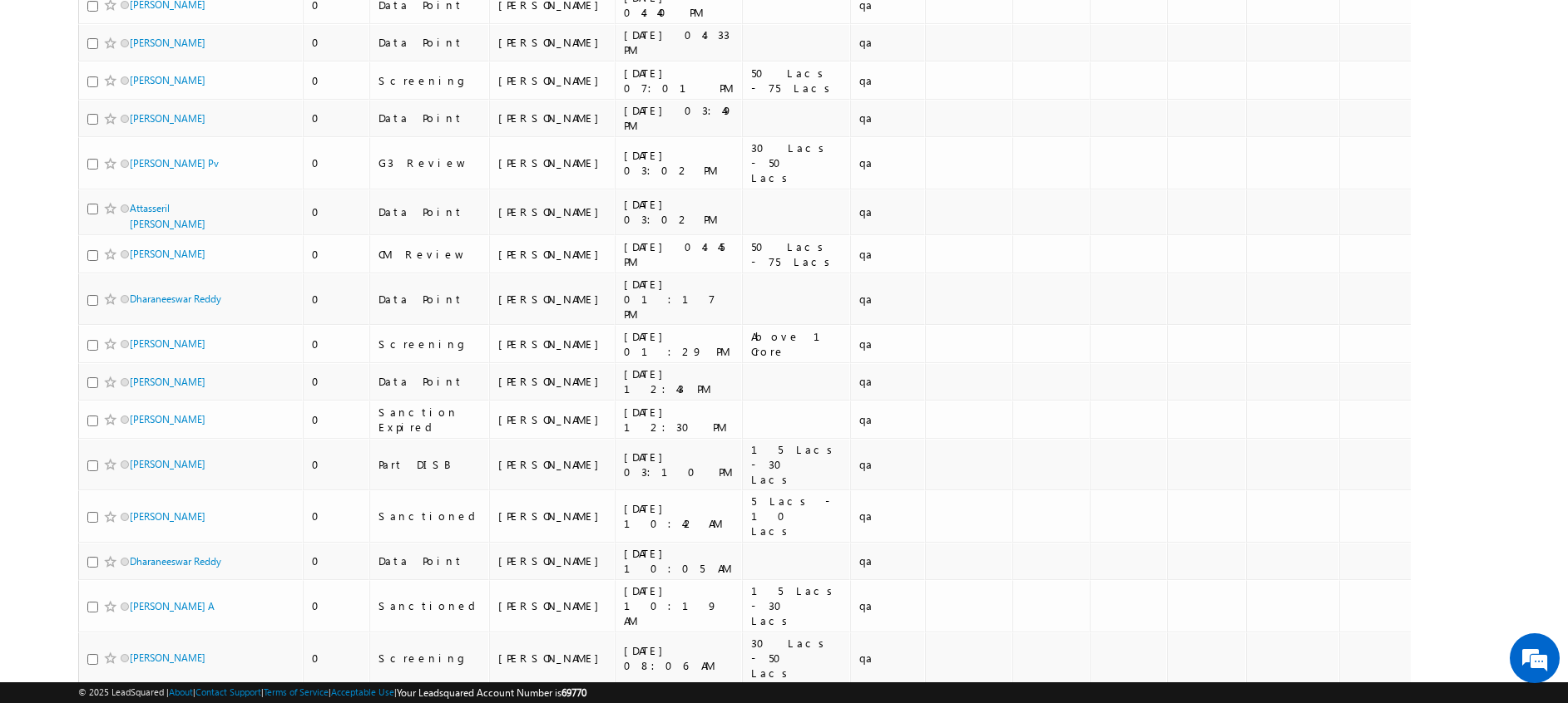
scroll to position [551, 0]
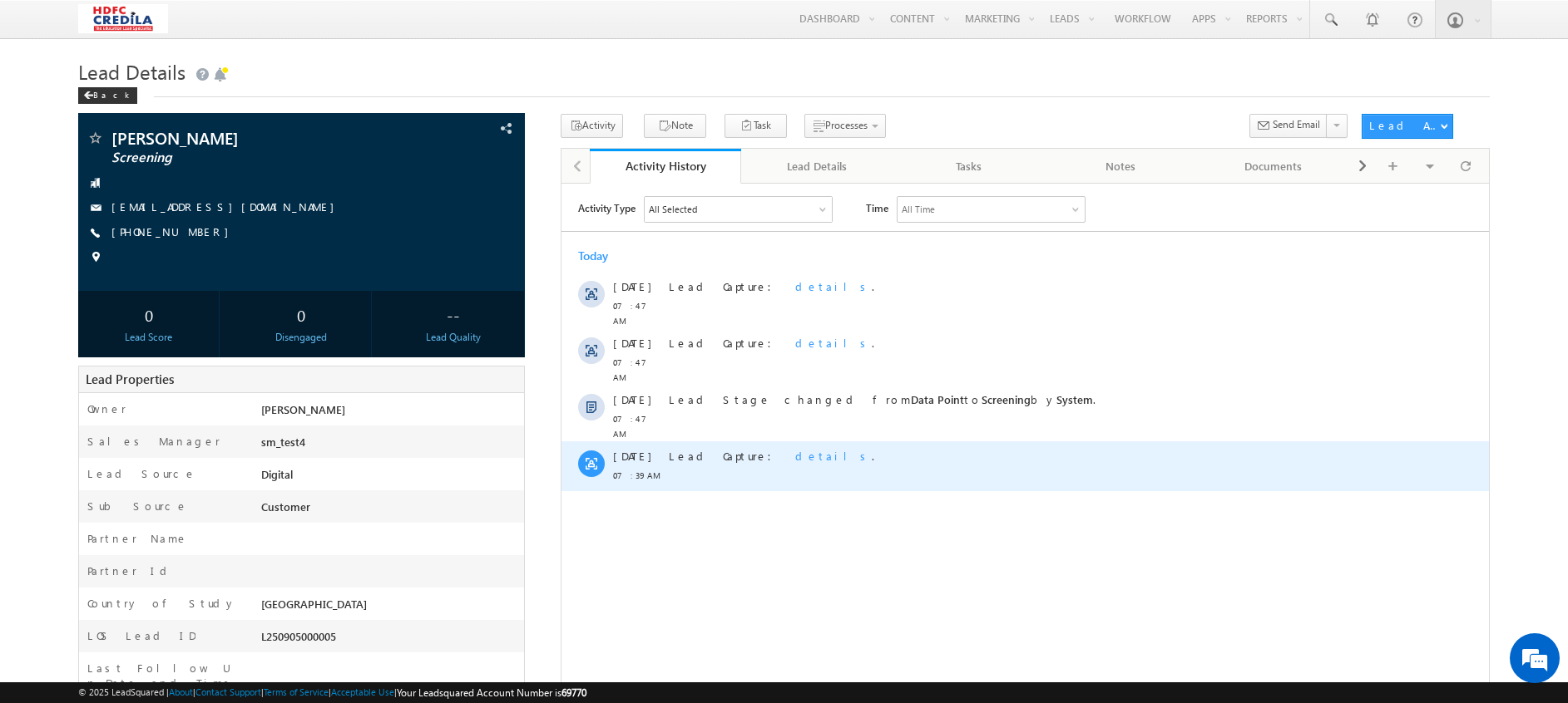
click at [795, 448] on span "details" at bounding box center [832, 456] width 76 height 14
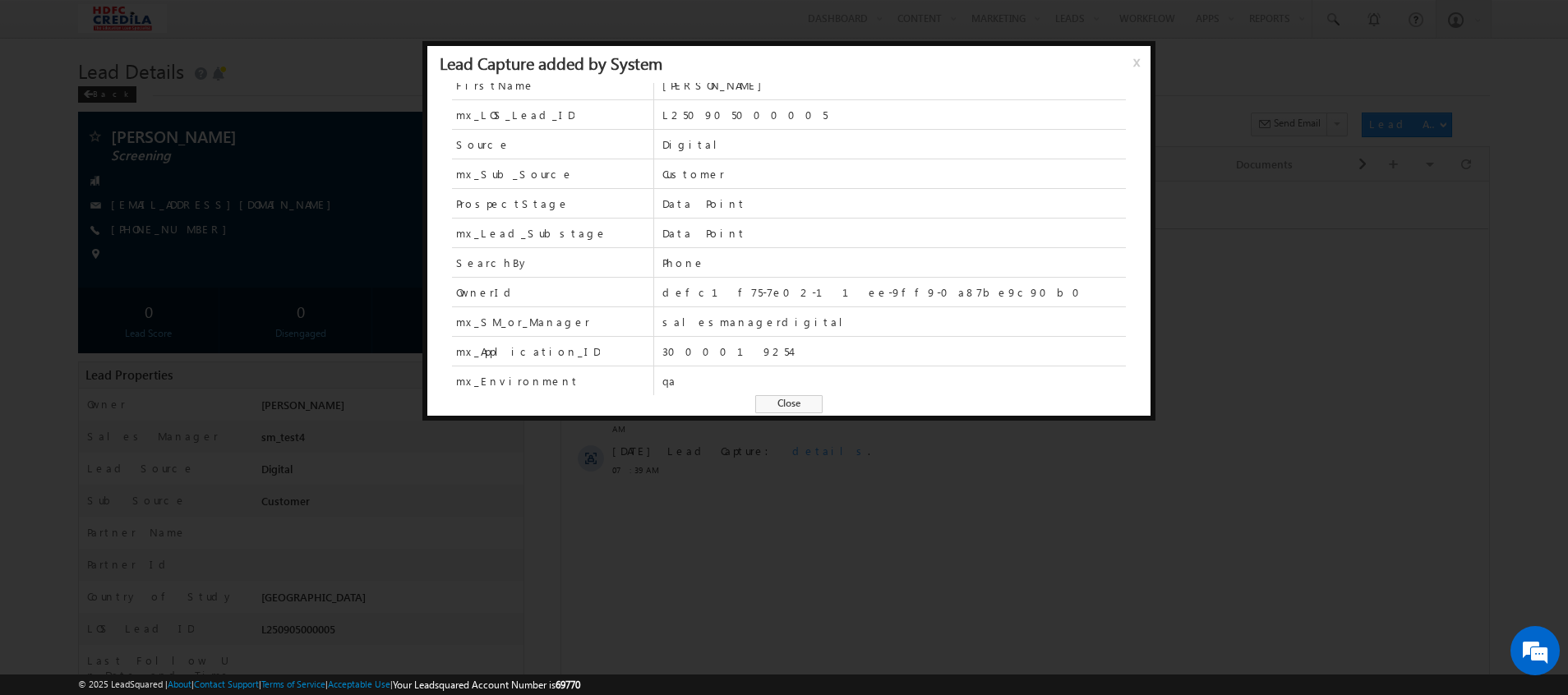
scroll to position [71, 0]
click at [747, 543] on div at bounding box center [784, 348] width 1568 height 695
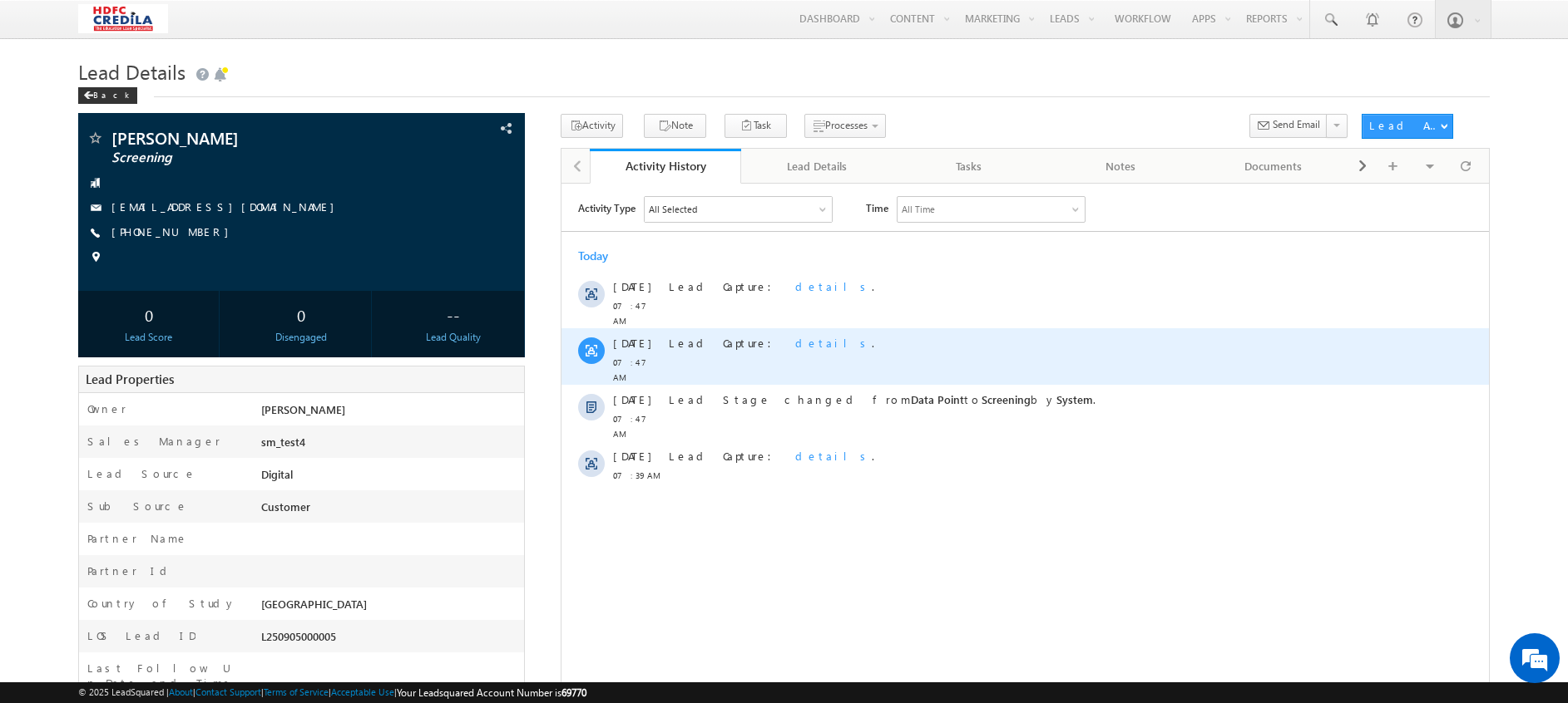
click at [795, 341] on span "details" at bounding box center [832, 343] width 76 height 14
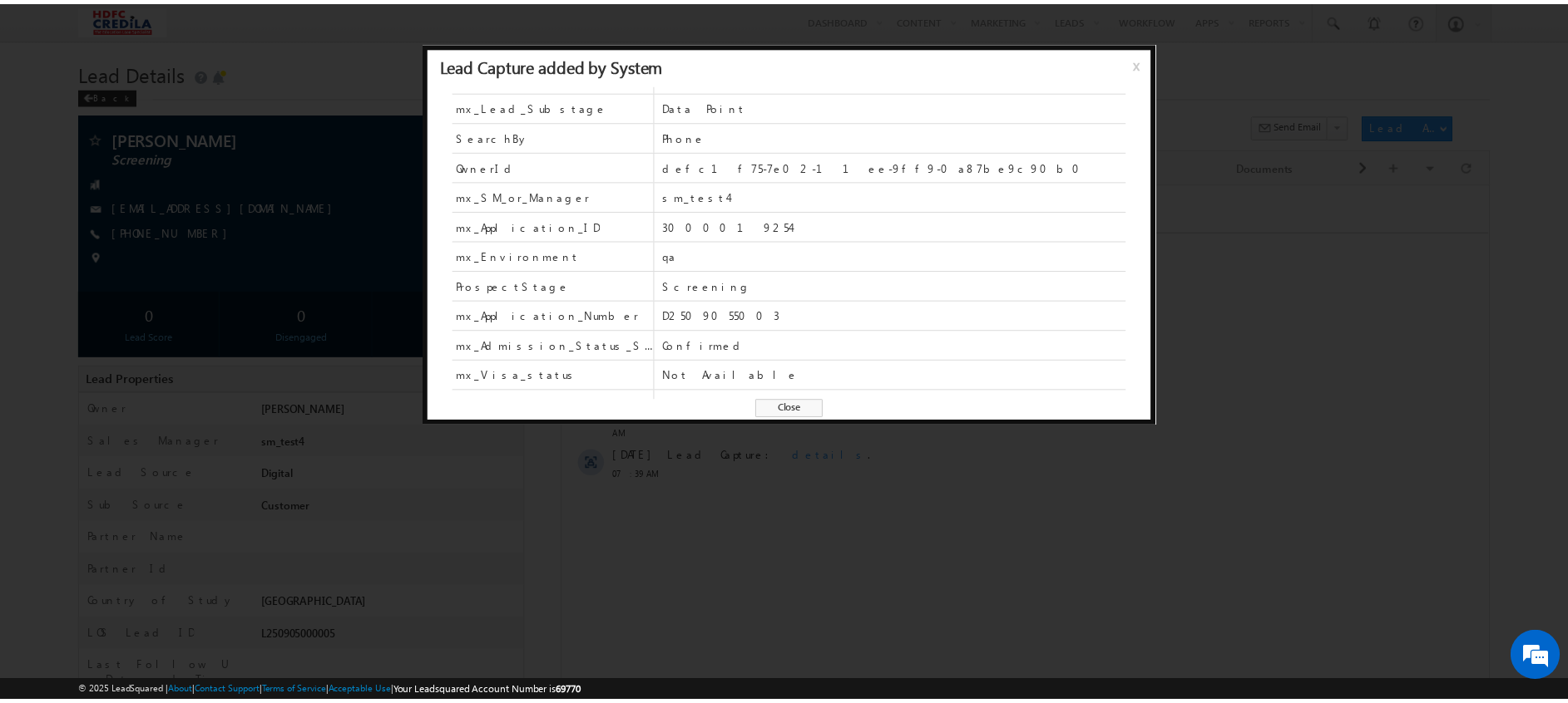
scroll to position [242, 0]
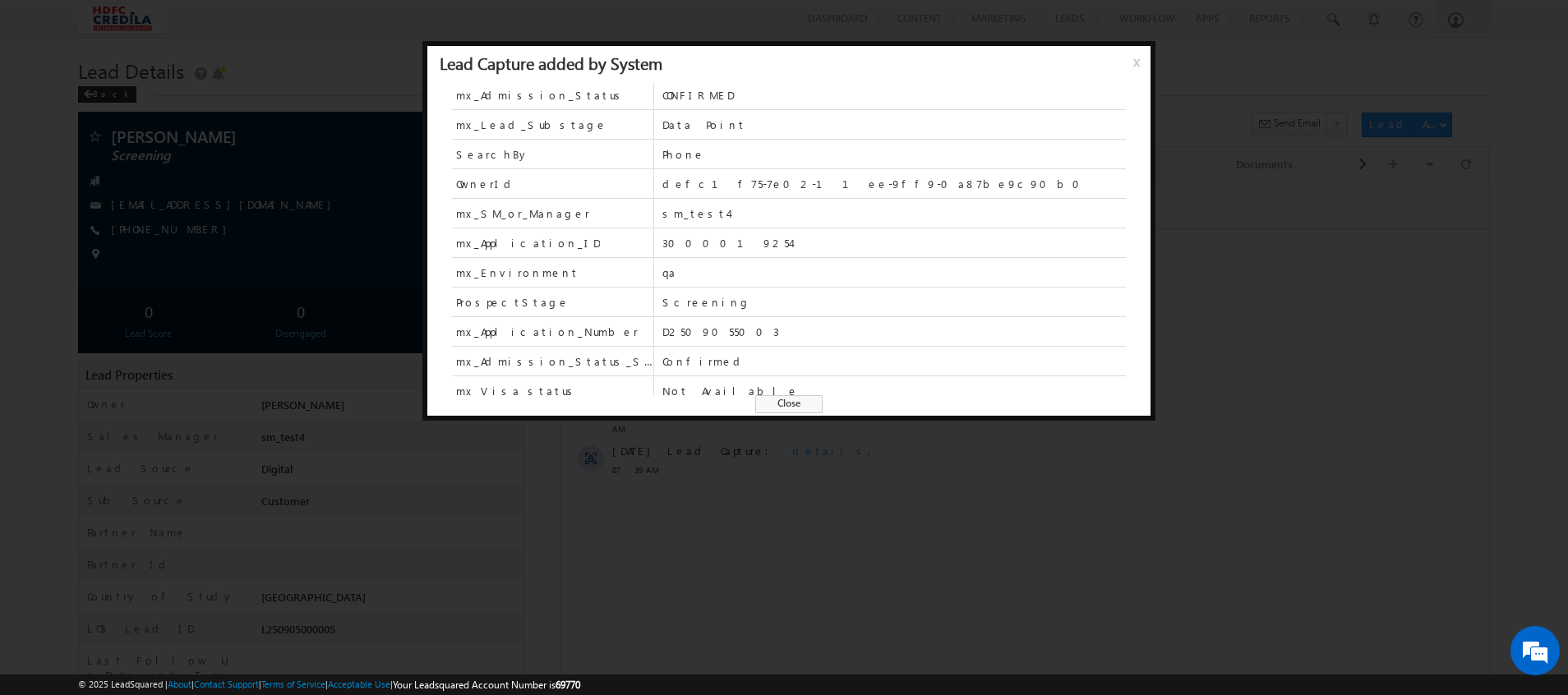
click at [729, 517] on div at bounding box center [784, 348] width 1568 height 695
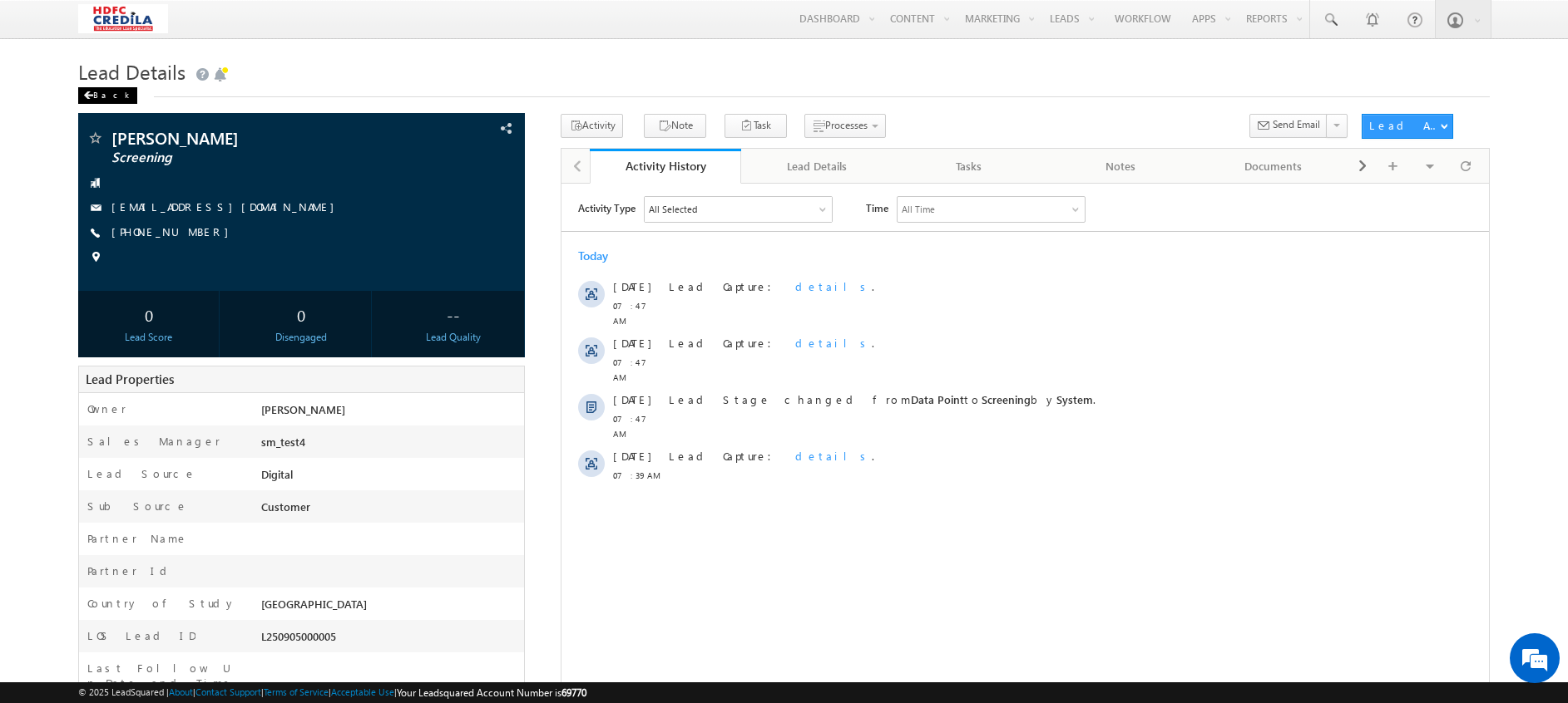
click at [104, 91] on div "Back" at bounding box center [108, 95] width 59 height 17
